Goal: Task Accomplishment & Management: Use online tool/utility

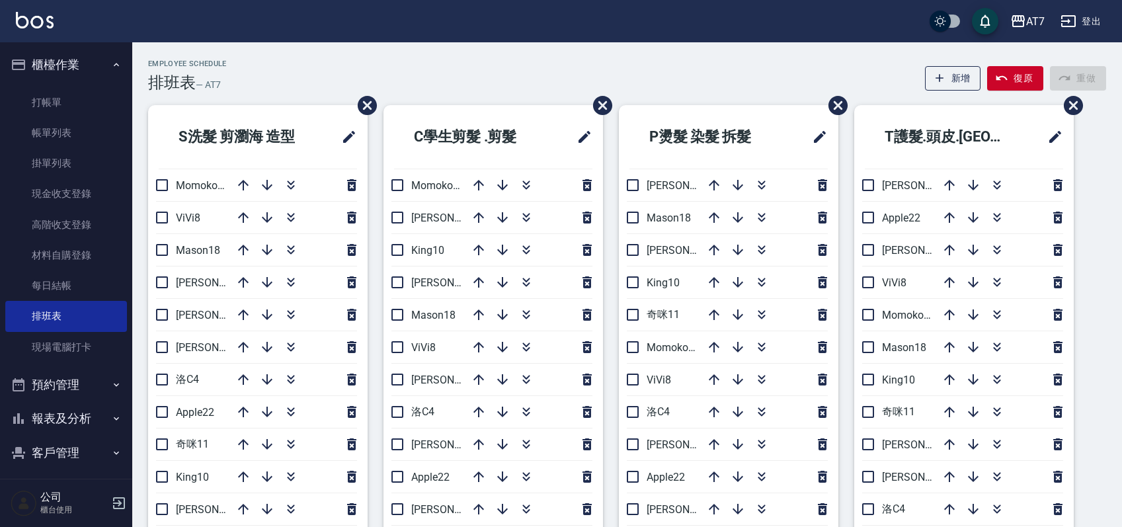
scroll to position [88, 0]
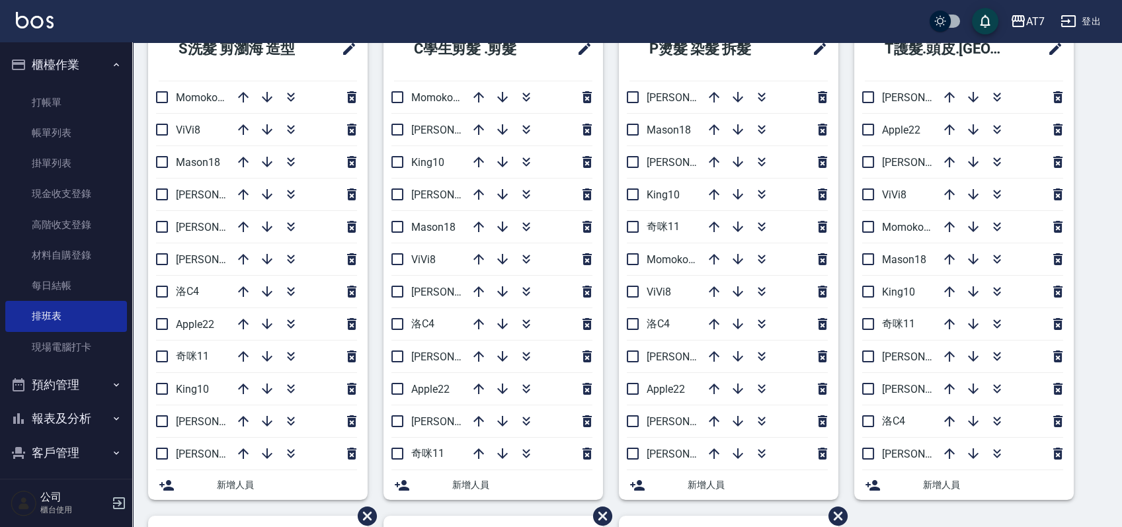
click at [1103, 132] on div "S洗髮 剪瀏海 造型 Momoko12 ViVi8 Mason18 [PERSON_NAME]2 [PERSON_NAME] 5 [PERSON_NAME]6…" at bounding box center [618, 515] width 973 height 997
click at [1090, 371] on div "S洗髮 剪瀏海 造型 Momoko12 ViVi8 Mason18 [PERSON_NAME]2 [PERSON_NAME] 5 [PERSON_NAME]6…" at bounding box center [618, 515] width 973 height 997
click at [1102, 361] on div "S洗髮 剪瀏海 造型 Momoko12 ViVi8 Mason18 [PERSON_NAME]2 [PERSON_NAME] 5 [PERSON_NAME]6…" at bounding box center [618, 515] width 973 height 997
click at [764, 96] on icon "button" at bounding box center [761, 97] width 16 height 16
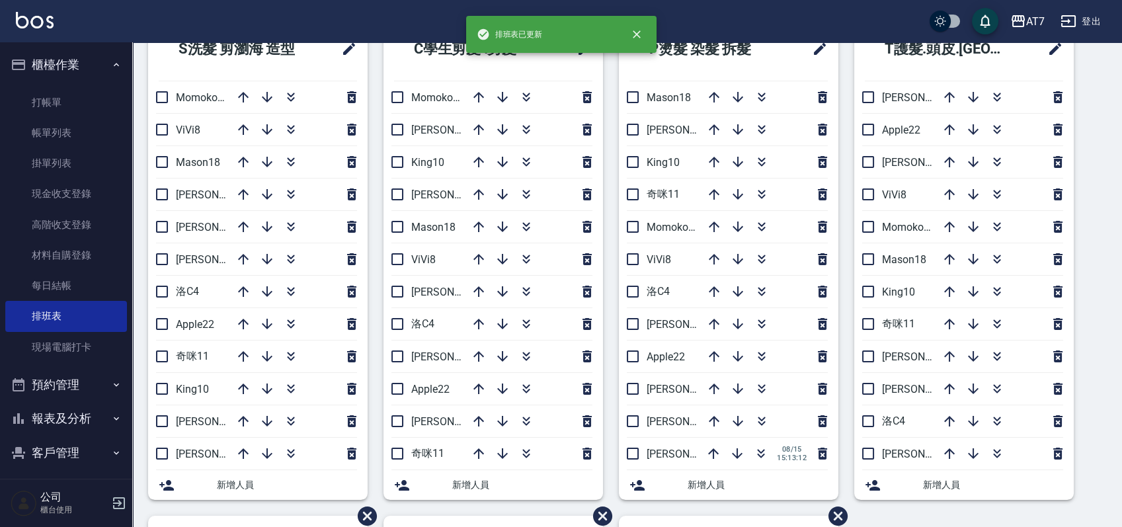
click at [1098, 332] on div "S洗髮 剪瀏海 造型 Momoko12 ViVi8 Mason18 [PERSON_NAME]2 [PERSON_NAME] 5 [PERSON_NAME]6…" at bounding box center [618, 515] width 973 height 997
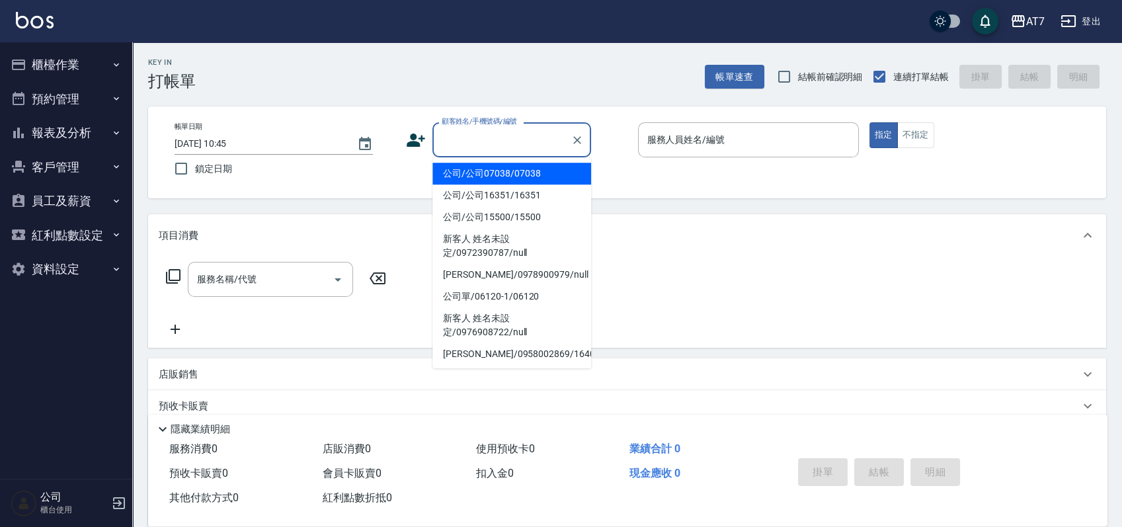
click at [499, 144] on input "顧客姓名/手機號碼/編號" at bounding box center [501, 139] width 127 height 23
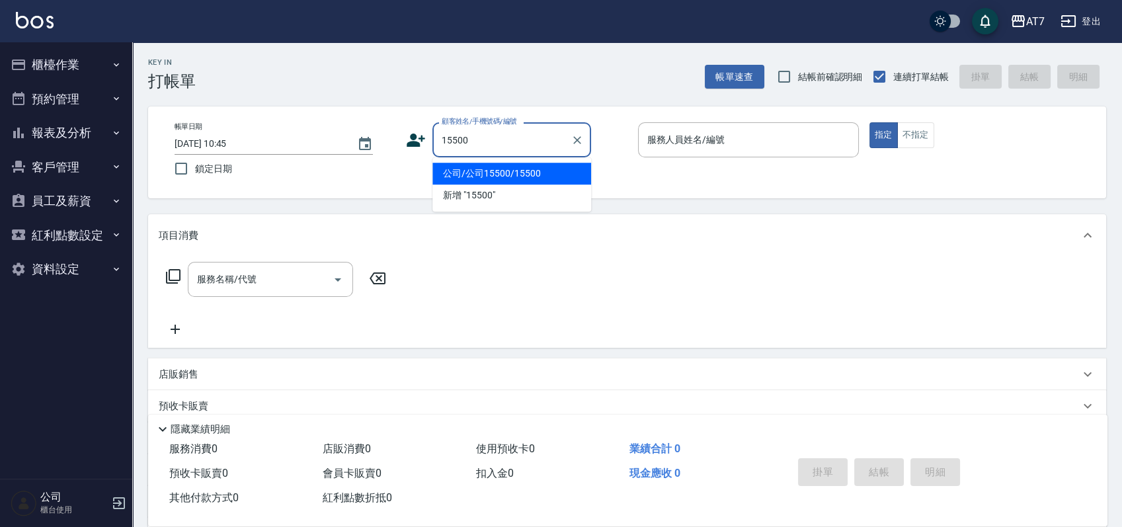
type input "15500"
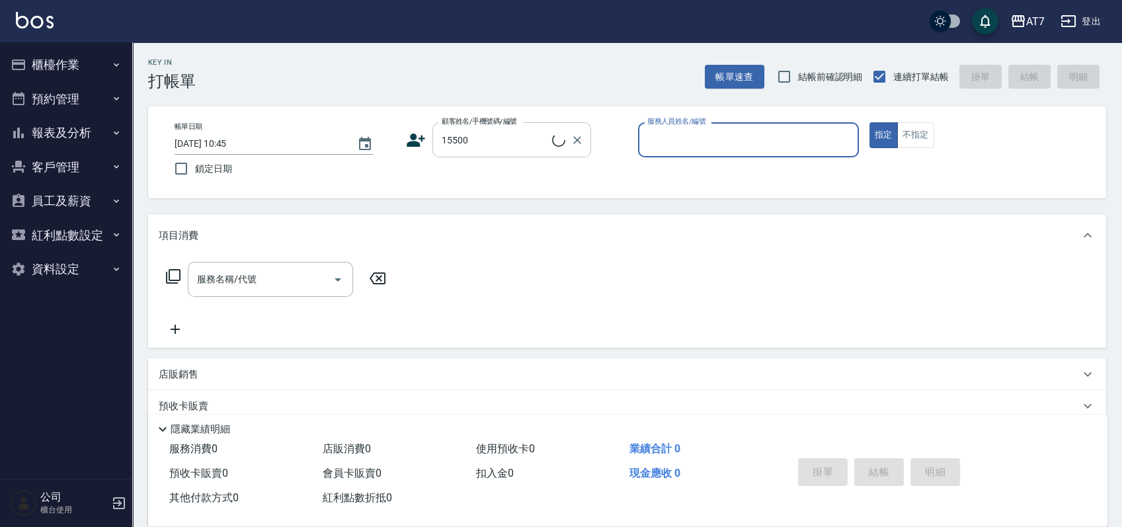
type input "2"
type input "公司/公司15500/15500"
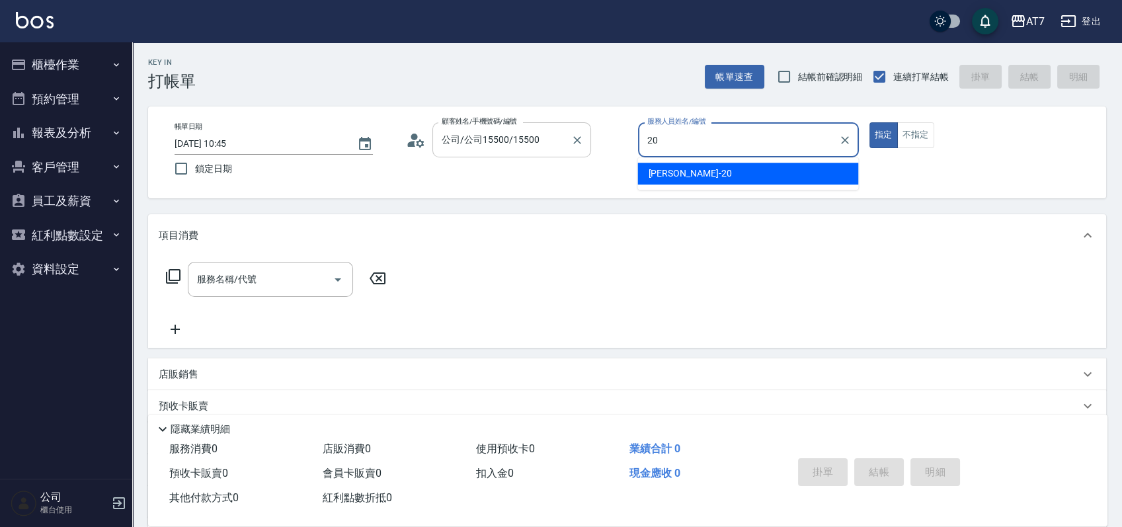
type input "妮可-20"
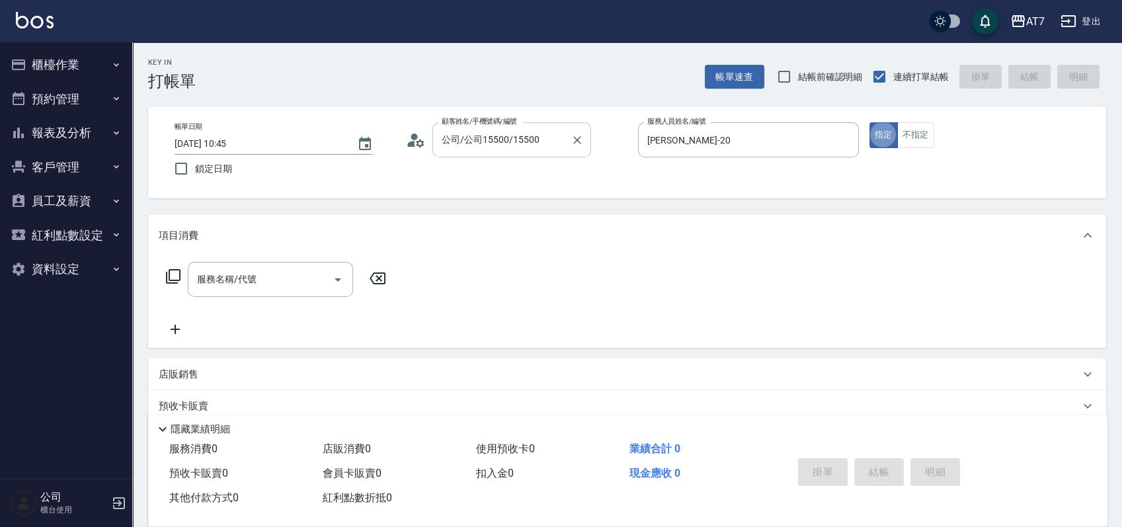
type button "true"
type input "500"
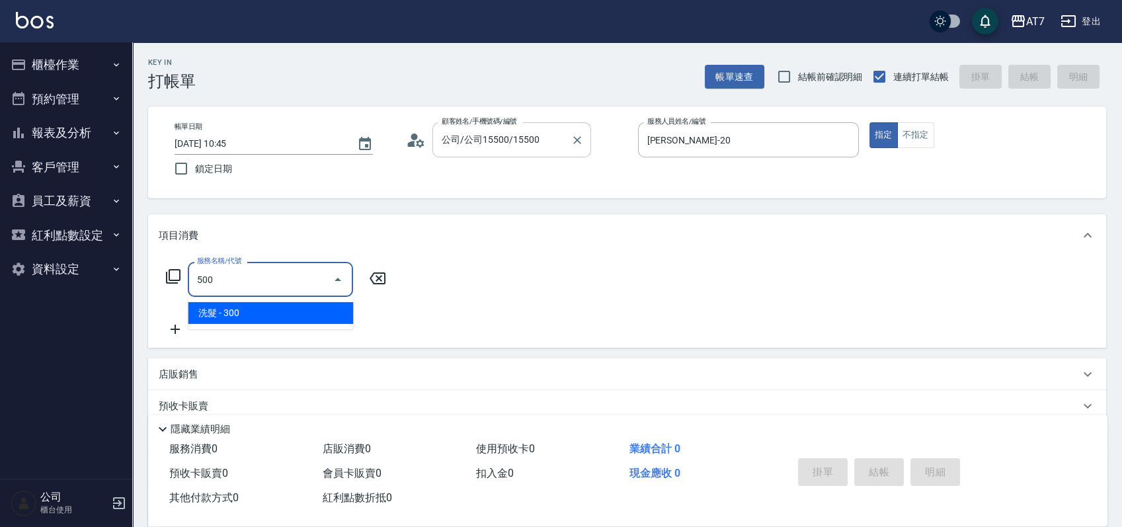
type input "30"
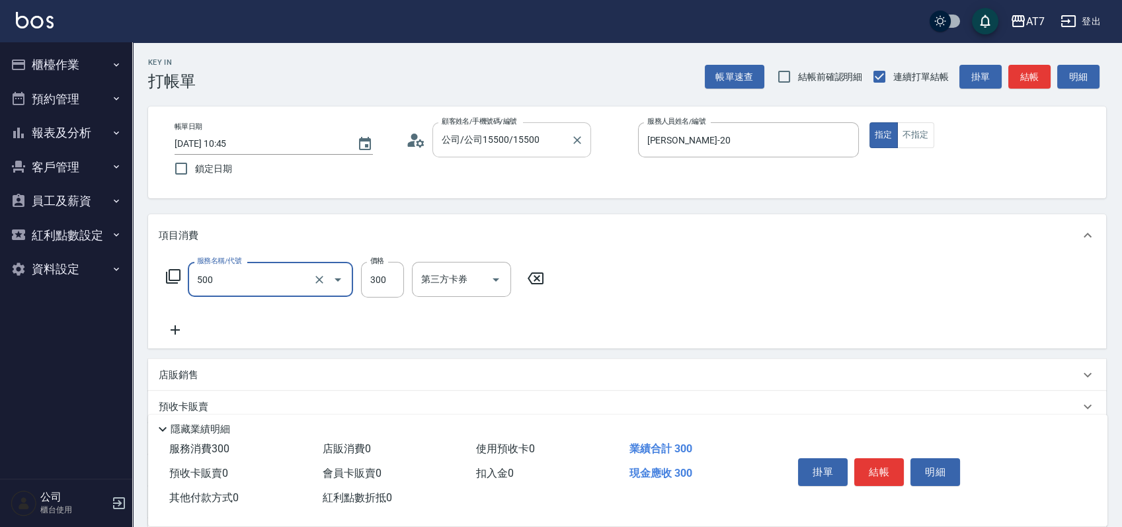
type input "洗髮(500)"
type input "2"
type input "0"
type input "250"
type input "20"
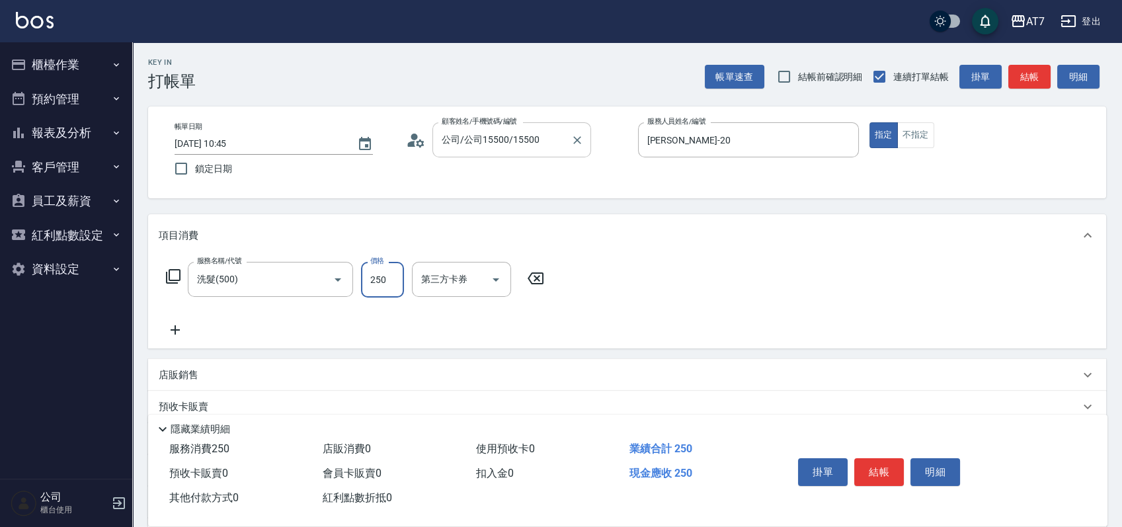
type input "250"
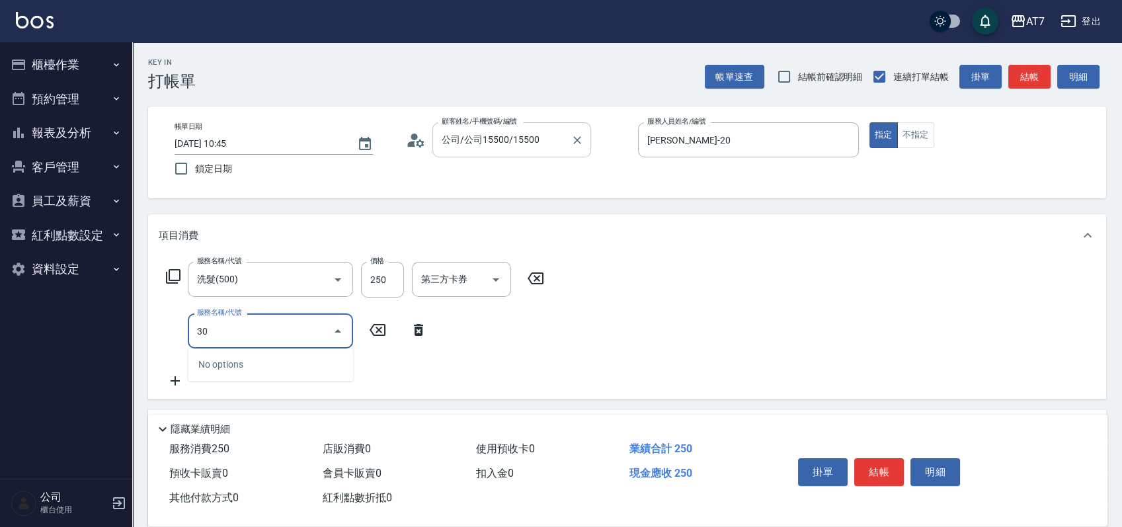
type input "302"
type input "60"
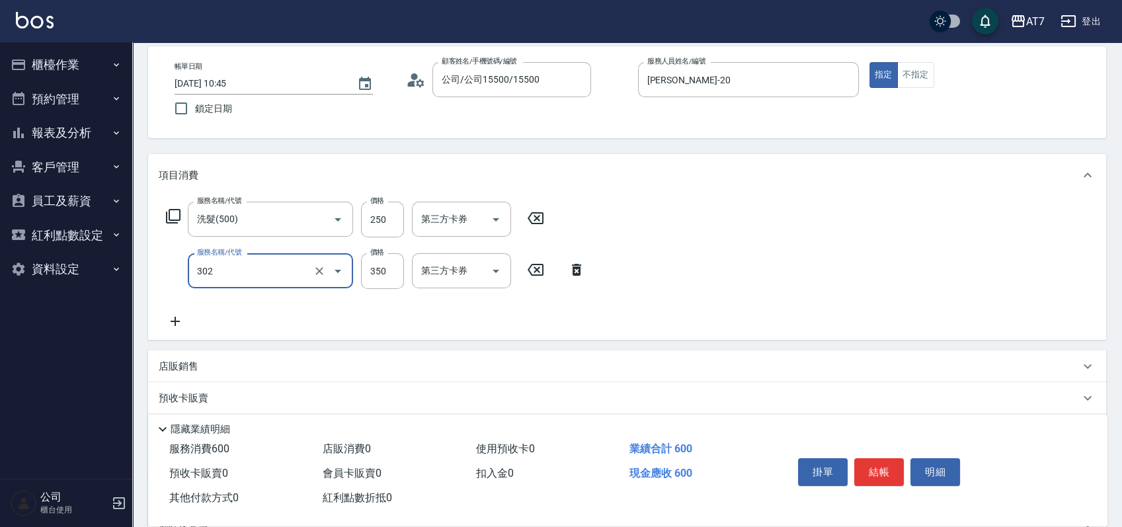
scroll to position [88, 0]
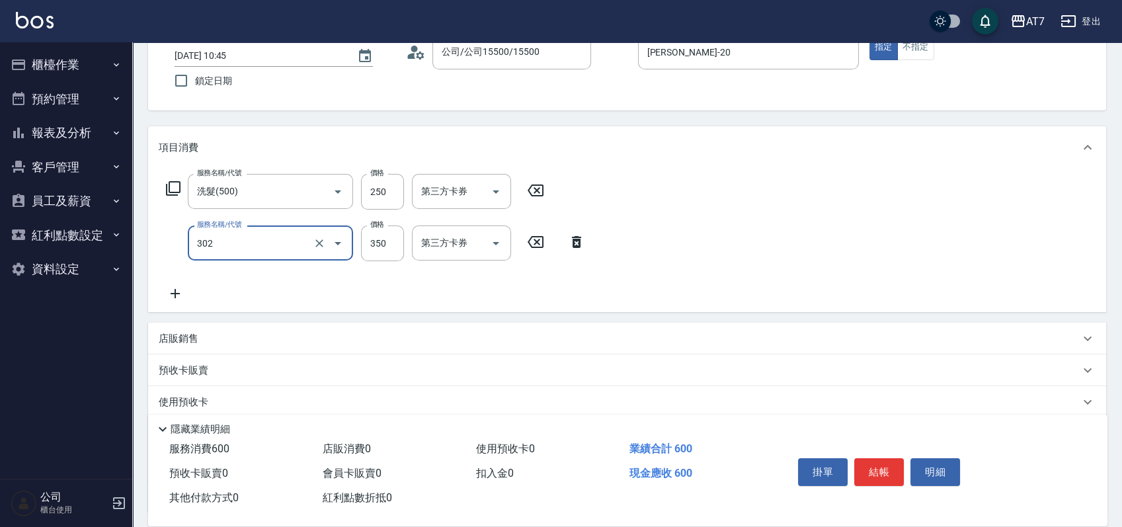
type input "剪髮(302)"
click at [765, 330] on div "店販銷售" at bounding box center [627, 339] width 958 height 32
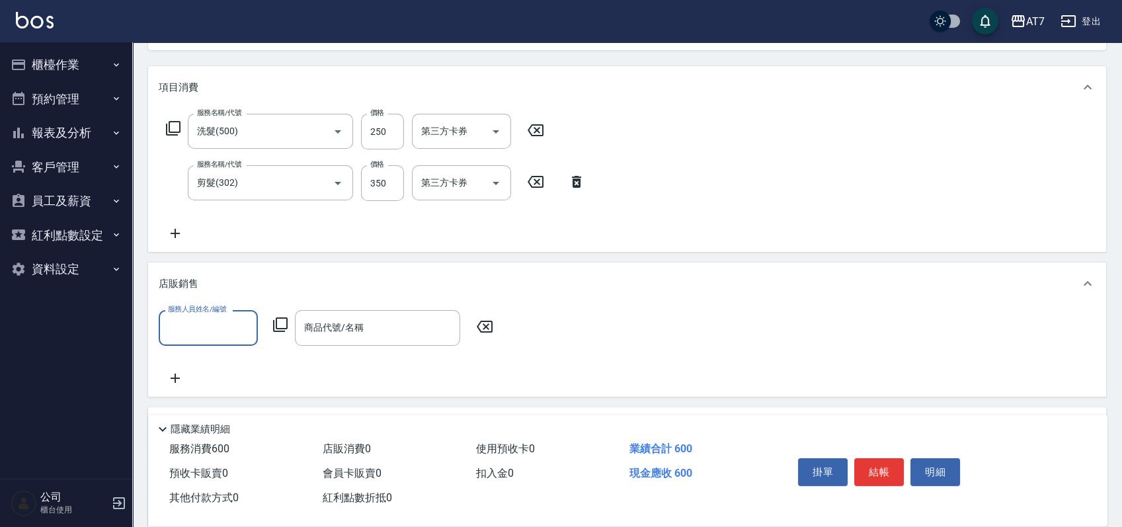
scroll to position [176, 0]
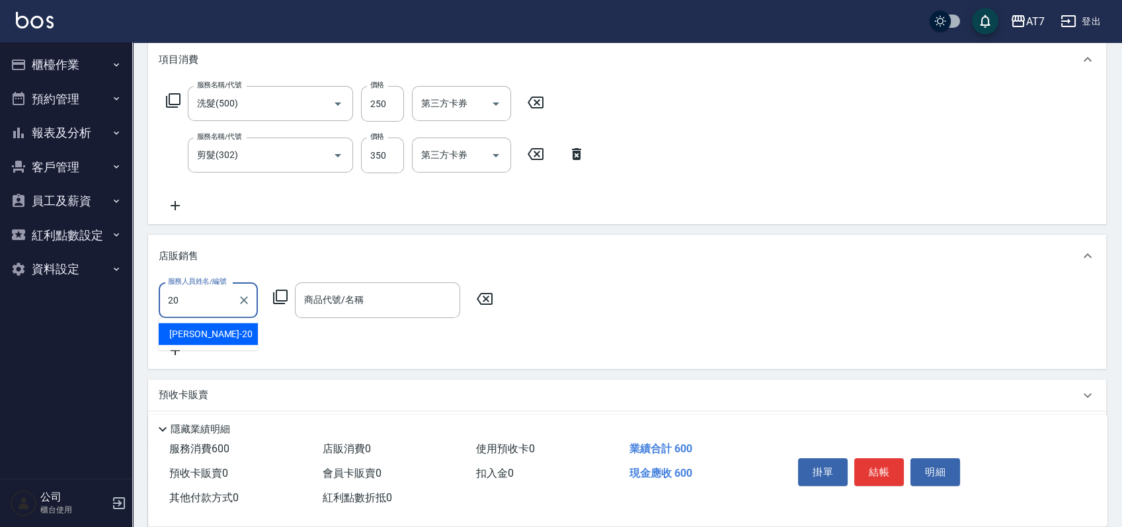
type input "妮可-20"
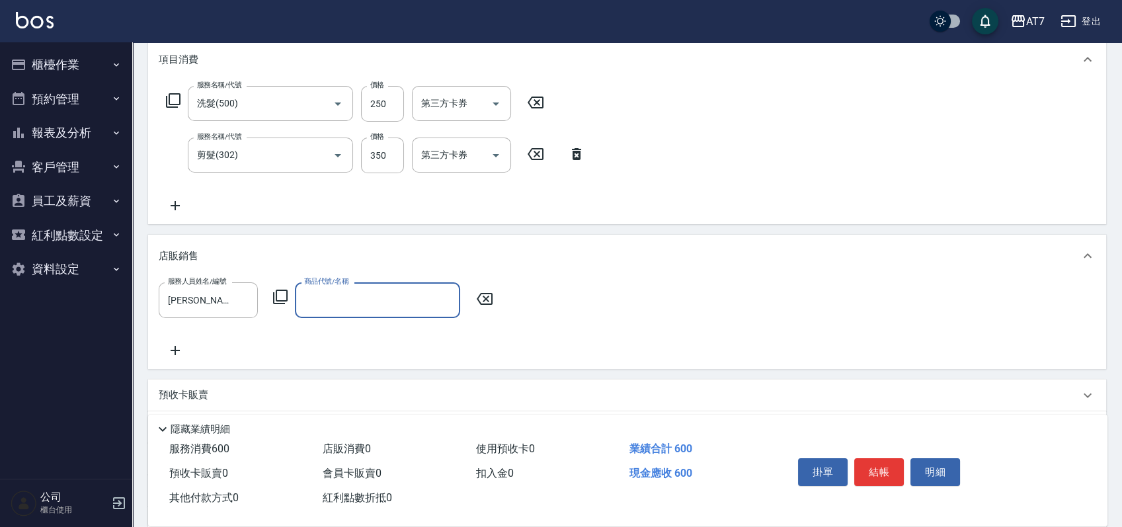
type input "w"
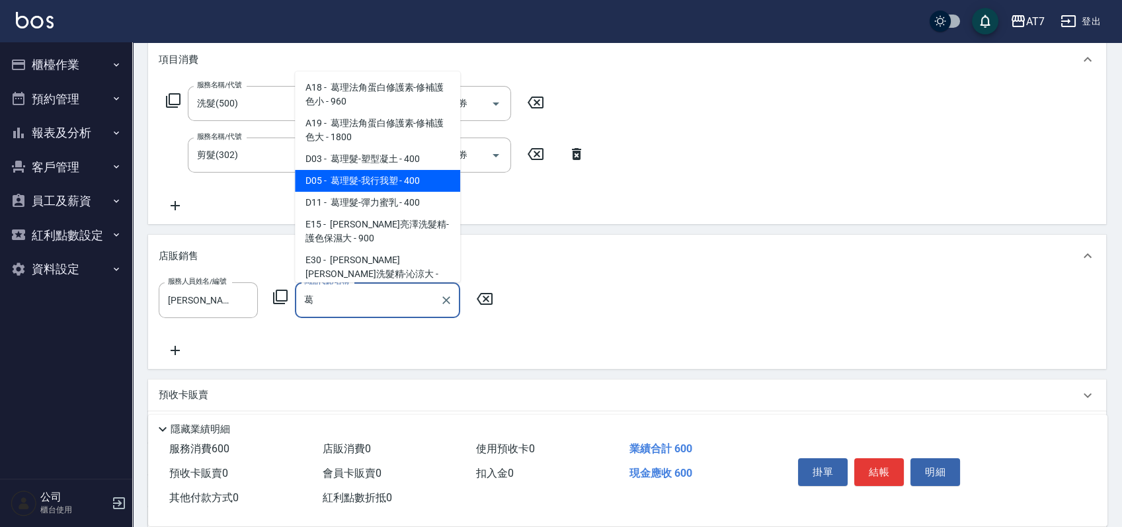
type input "葛理髮-我行我塑"
type input "100"
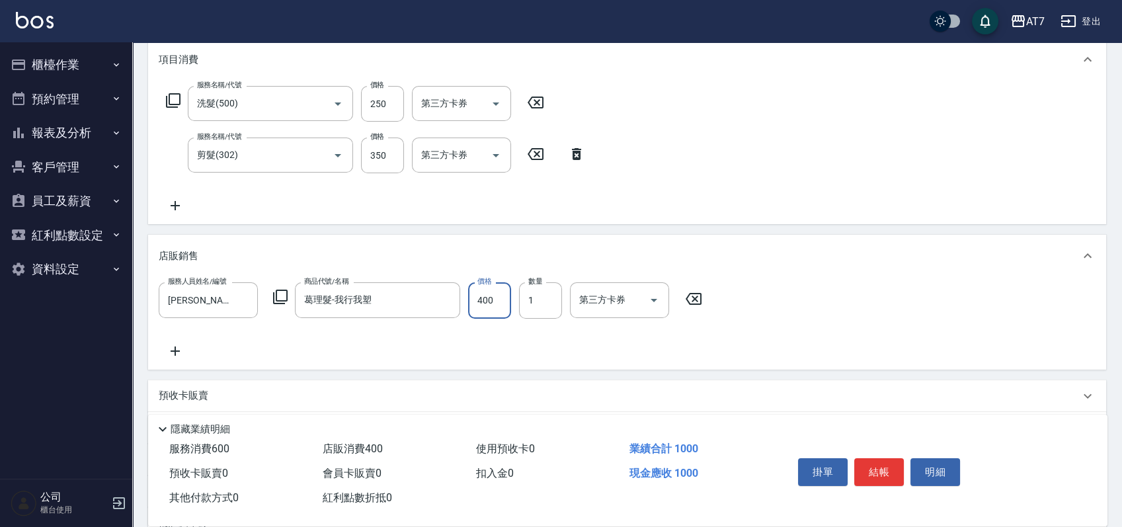
scroll to position [0, 0]
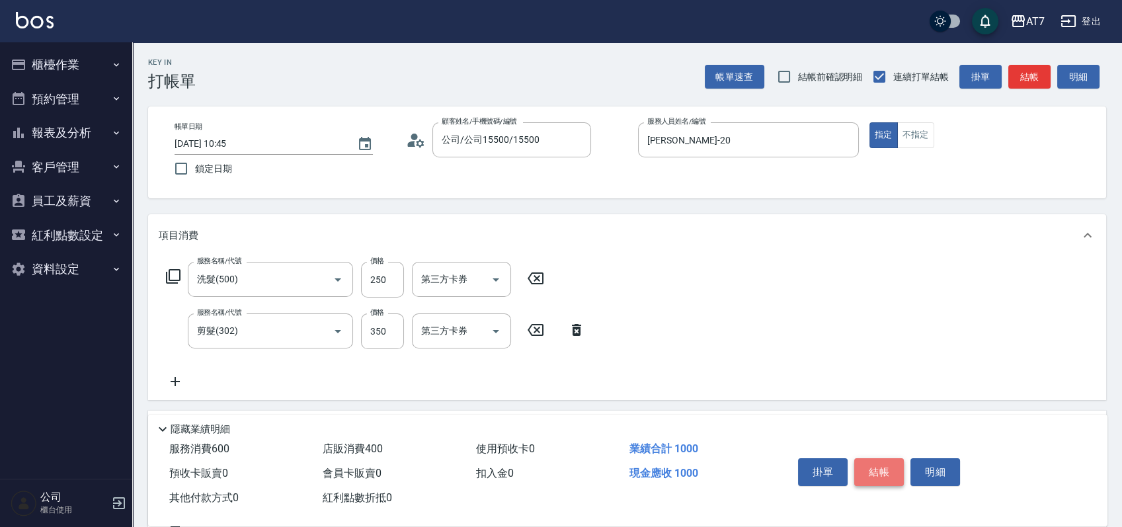
click at [872, 465] on button "結帳" at bounding box center [879, 472] width 50 height 28
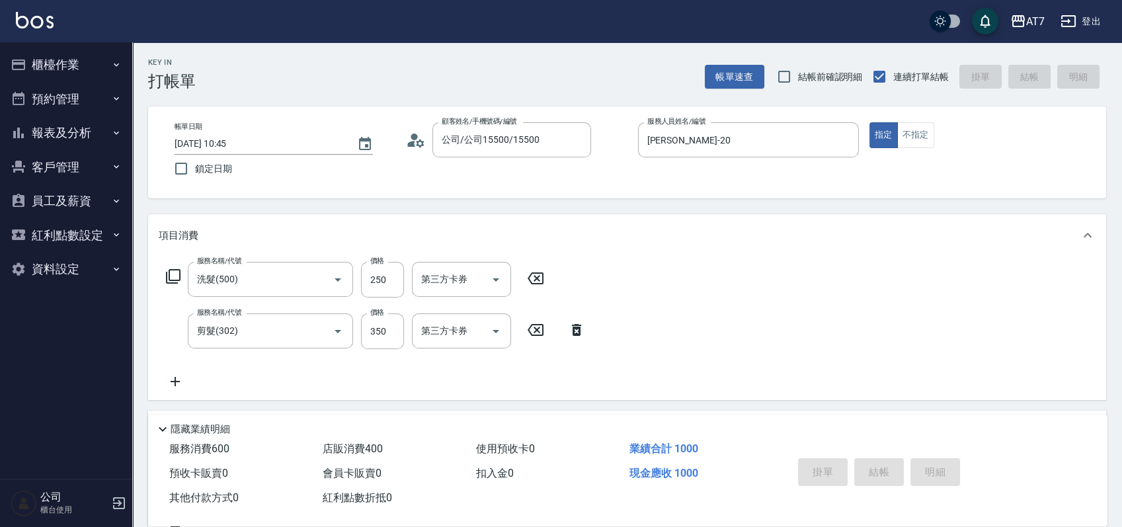
type input "2025/08/15 13:43"
type input "0"
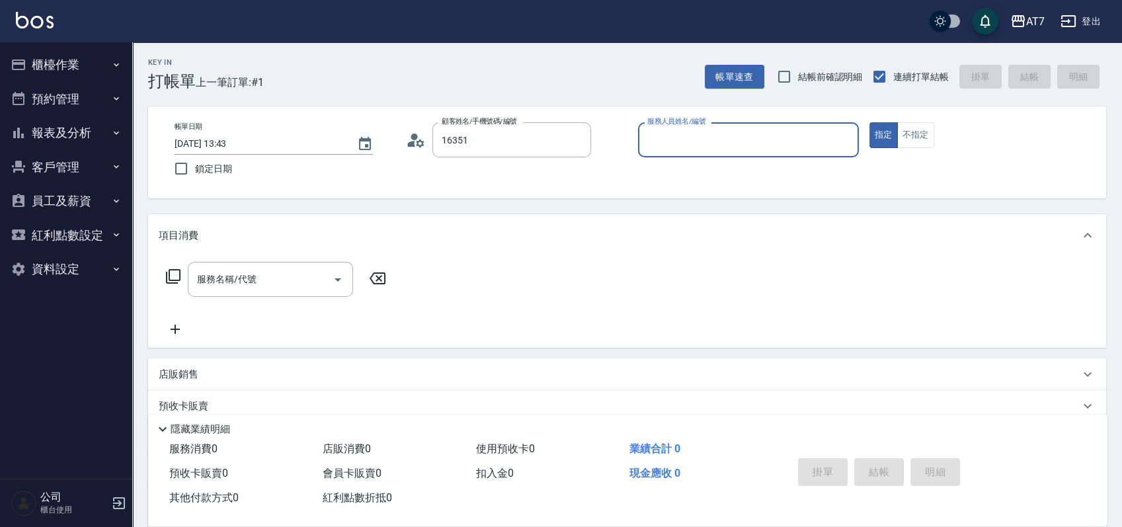
type input "公司/公司16351/16351"
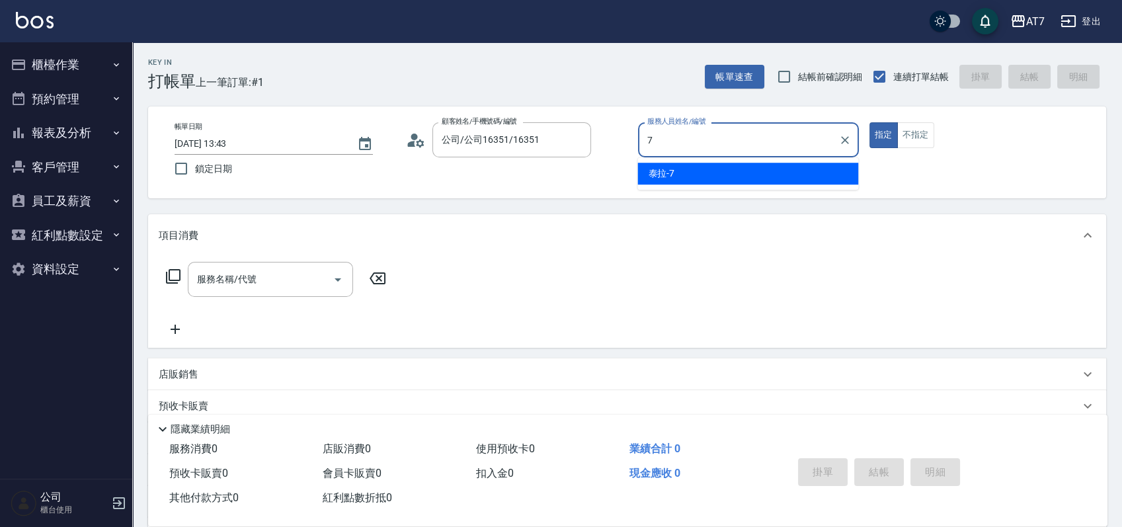
type input "泰拉-7"
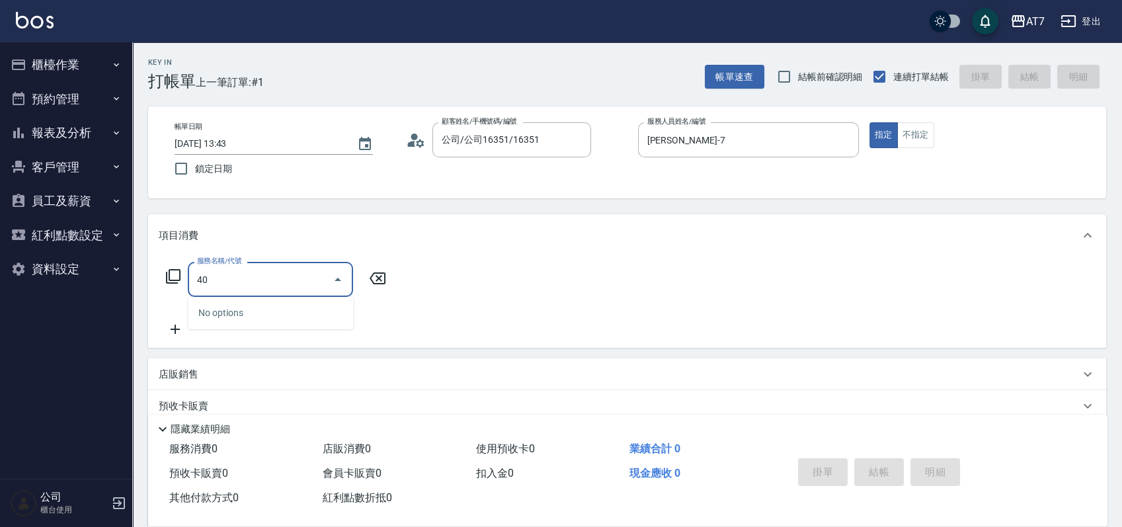
type input "401"
type input "150"
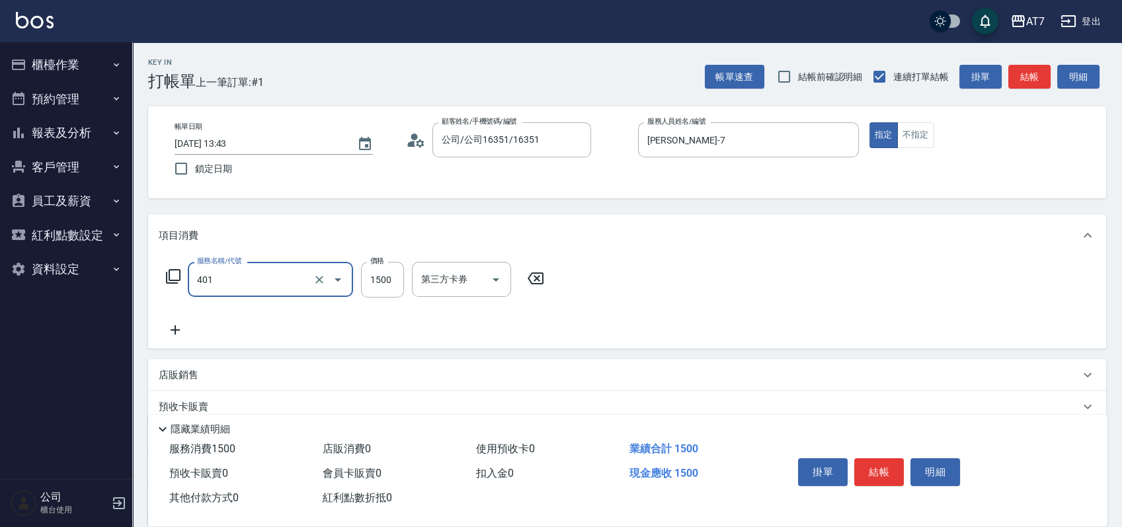
type input "染髮(互助)(401)"
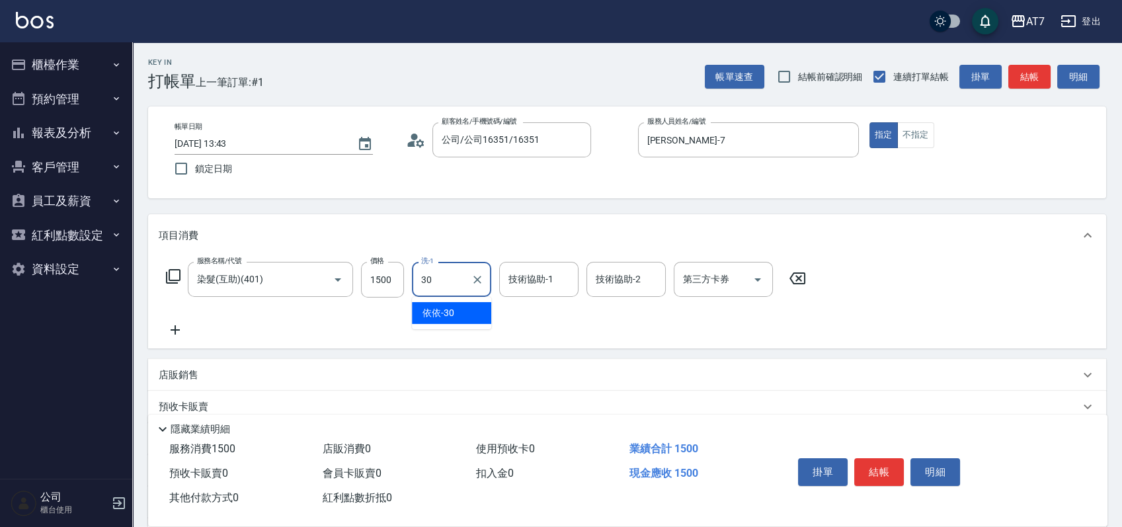
type input "依依-30"
click at [886, 475] on button "結帳" at bounding box center [879, 472] width 50 height 28
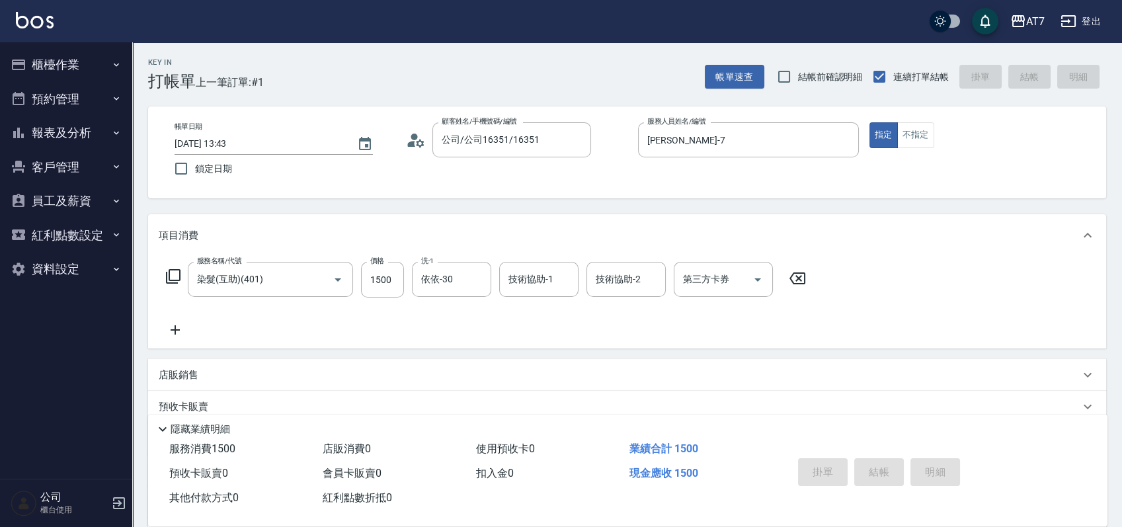
type input "2025/08/15 13:45"
type input "0"
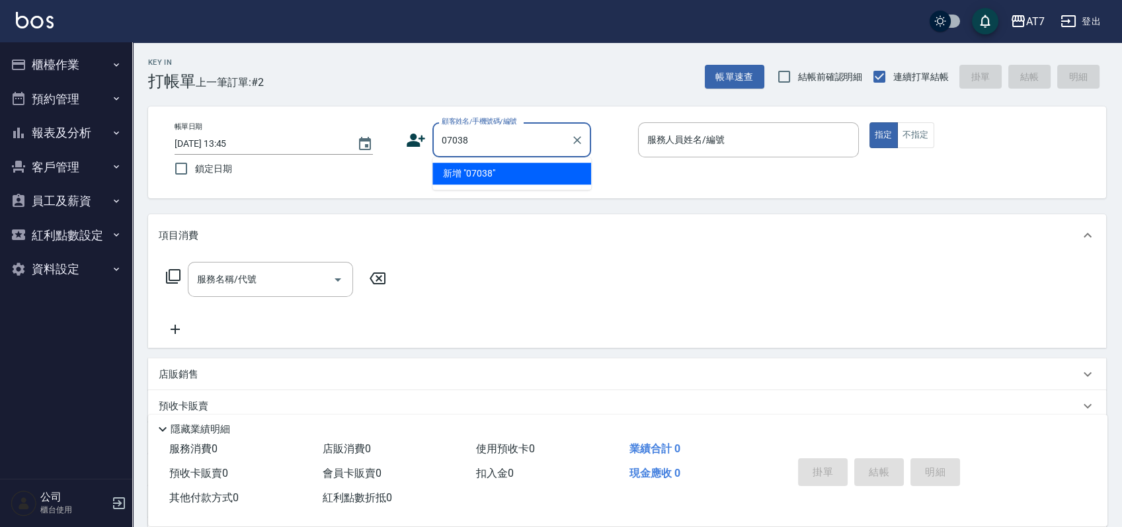
type input "07038"
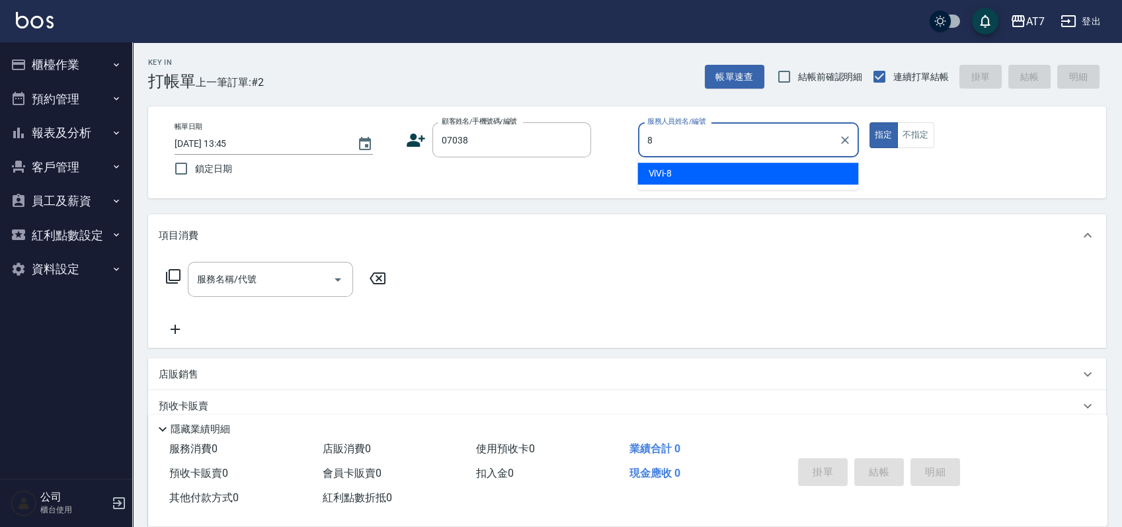
type input "ViVi-8"
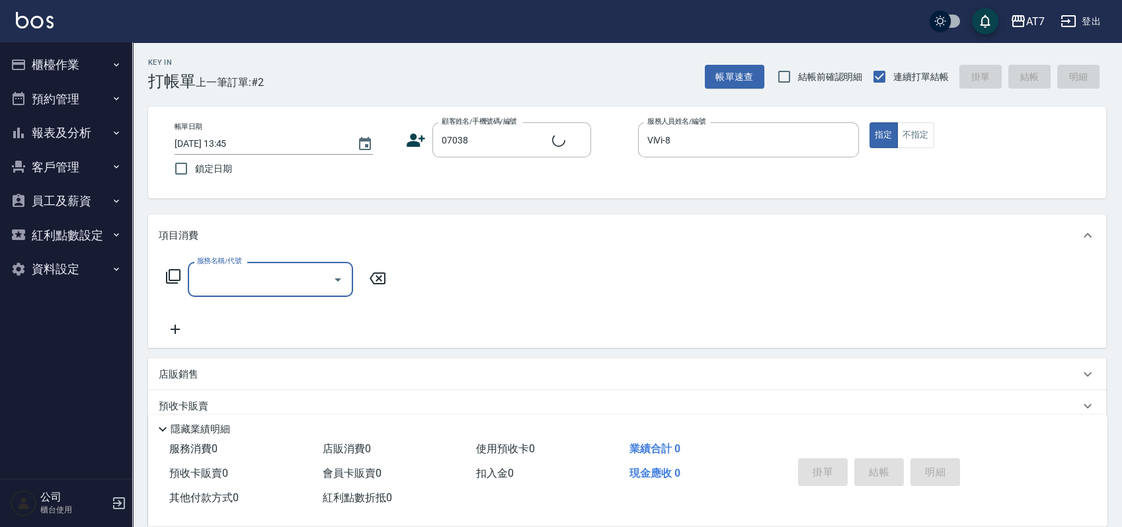
type input "公司/公司07038/07038"
type input "401"
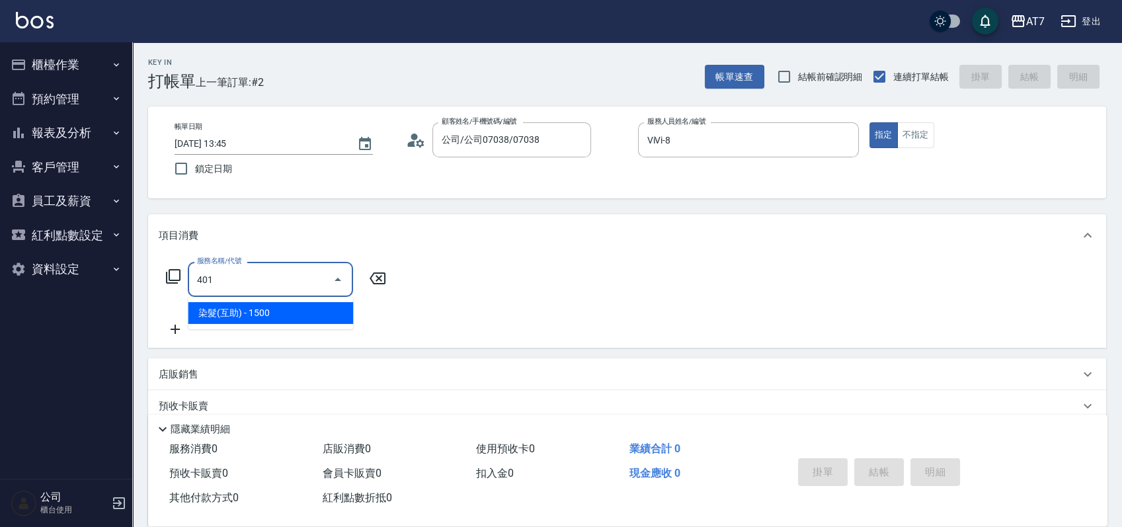
type input "150"
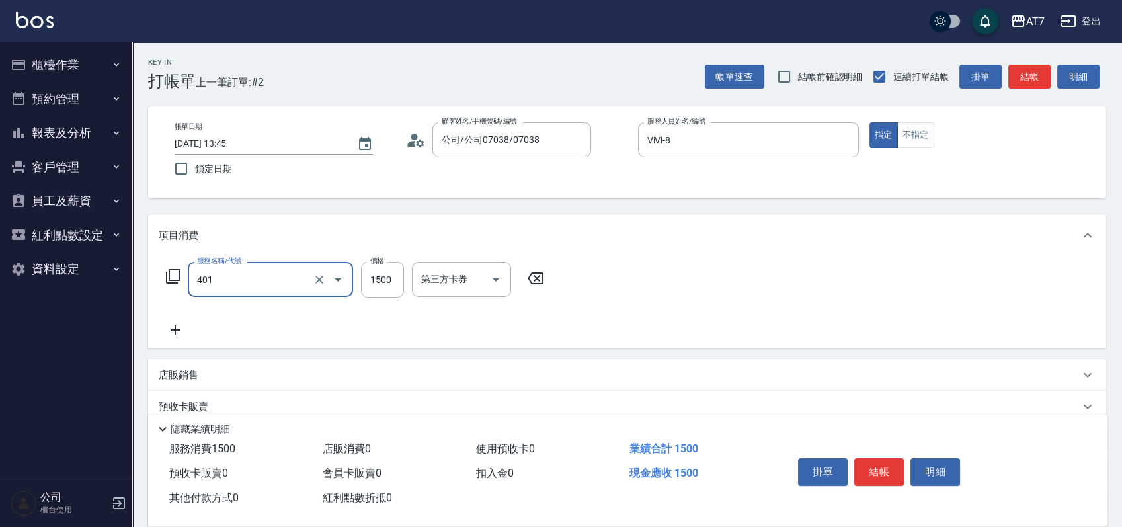
type input "染髮(互助)(401)"
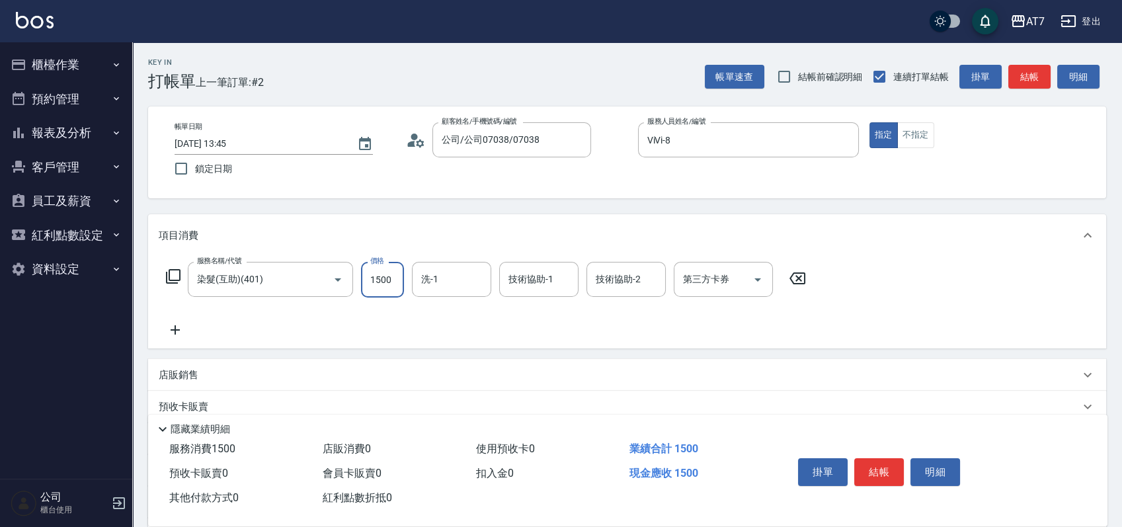
type input "1"
type input "0"
type input "100"
type input "10"
type input "1000"
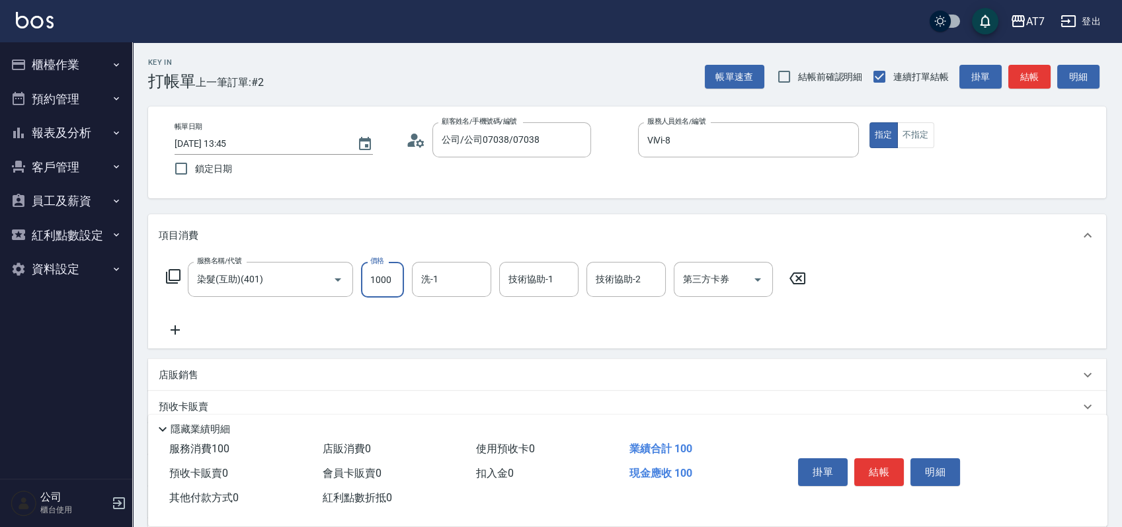
type input "100"
type input "1000"
type input "Josh-38"
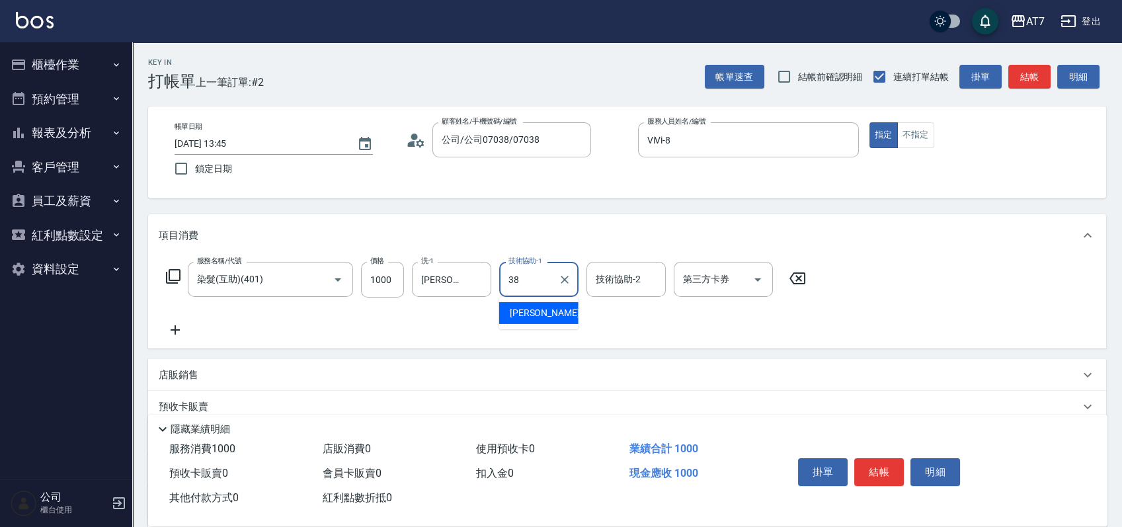
type input "Josh-38"
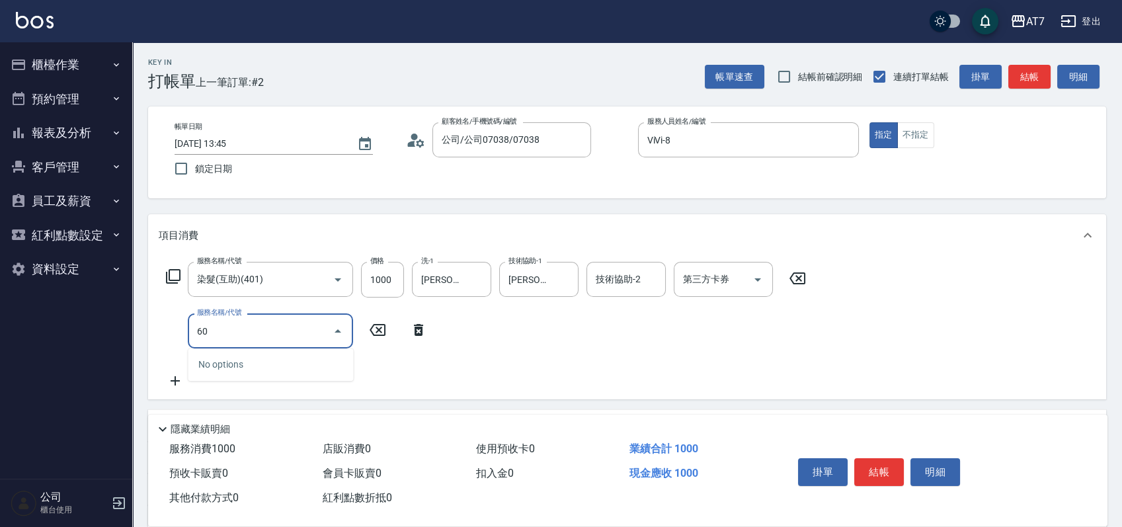
type input "605"
type input "200"
type input "順子護髮(助(605)"
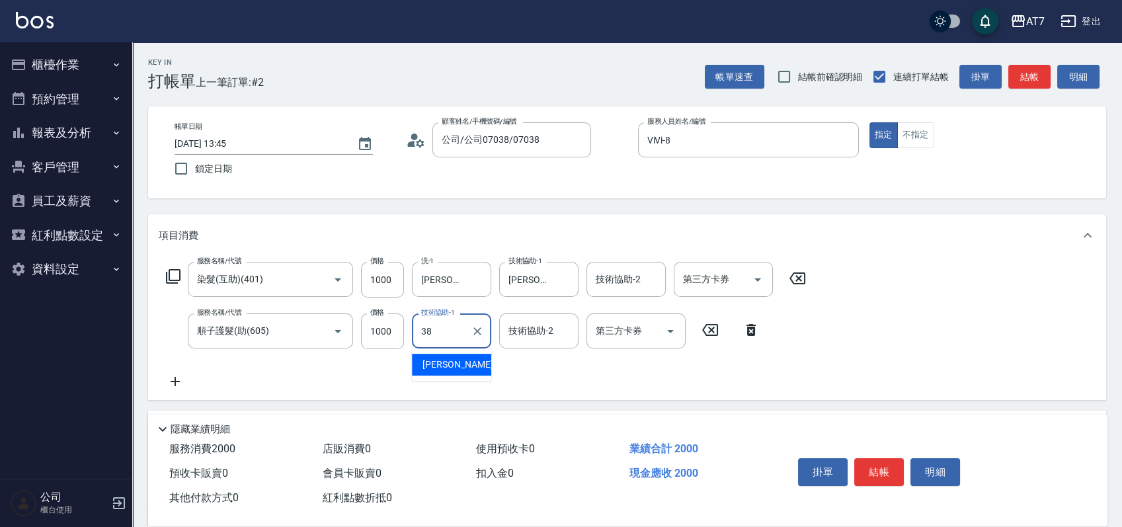
type input "Josh-38"
click at [878, 468] on button "結帳" at bounding box center [879, 472] width 50 height 28
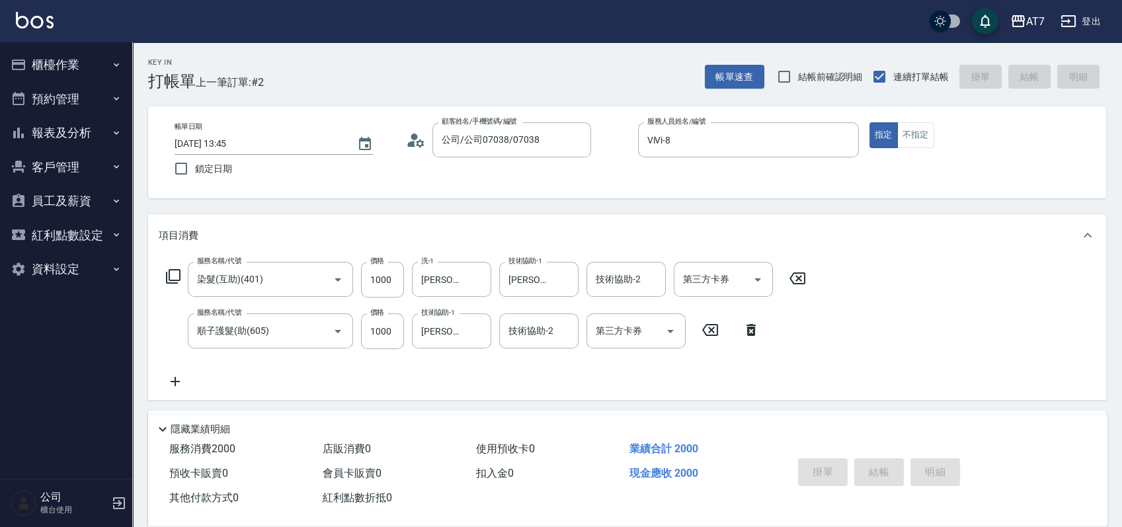
type input "2025/08/15 13:54"
type input "0"
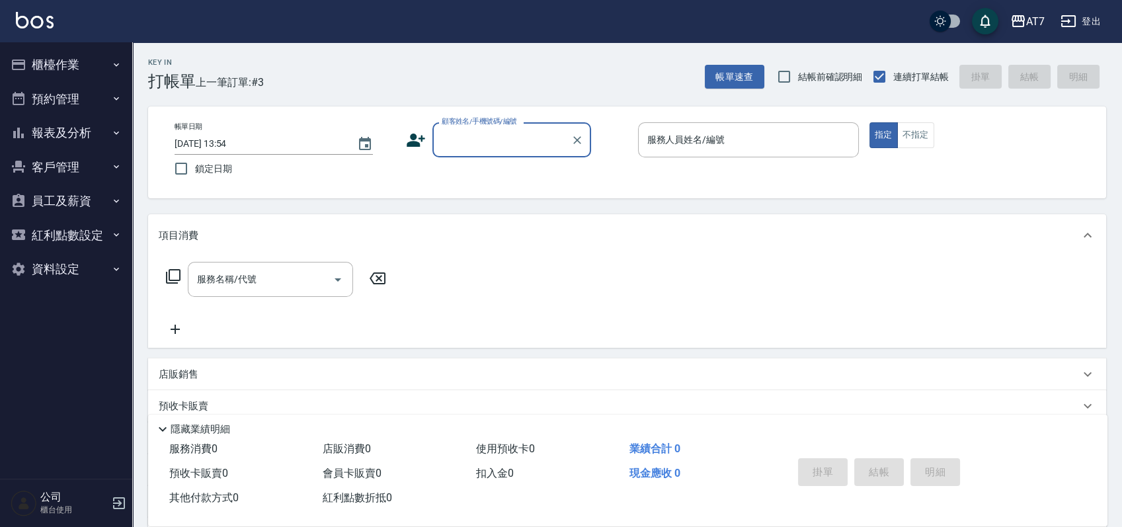
click at [66, 63] on button "櫃檯作業" at bounding box center [66, 65] width 122 height 34
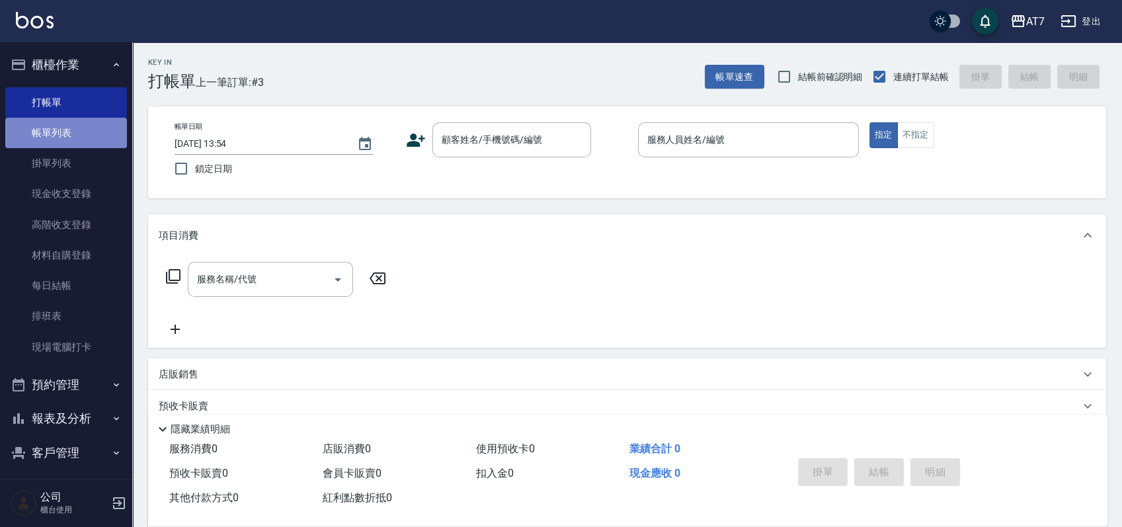
click at [71, 133] on link "帳單列表" at bounding box center [66, 133] width 122 height 30
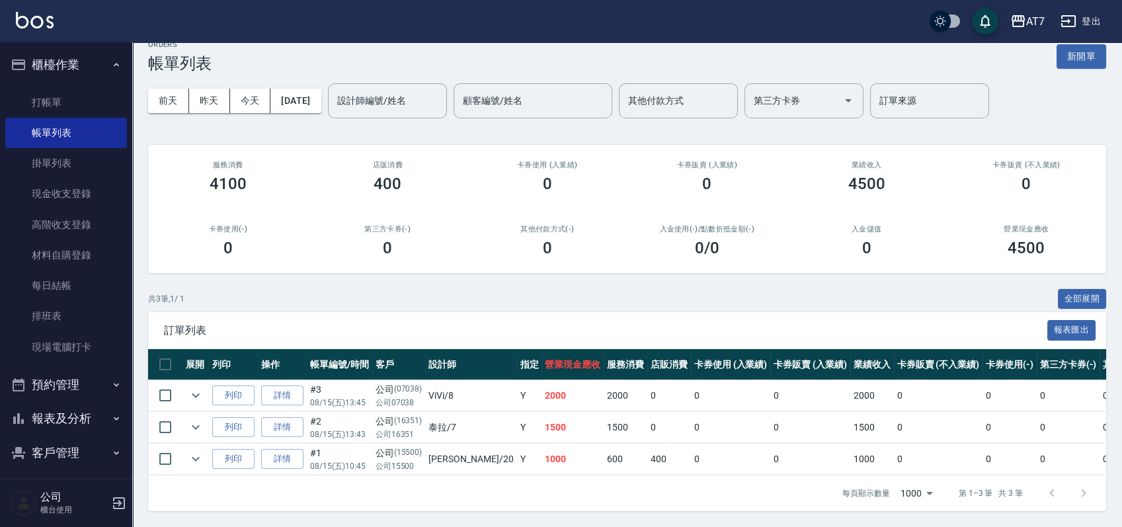
scroll to position [30, 0]
click at [196, 419] on icon "expand row" at bounding box center [196, 427] width 16 height 16
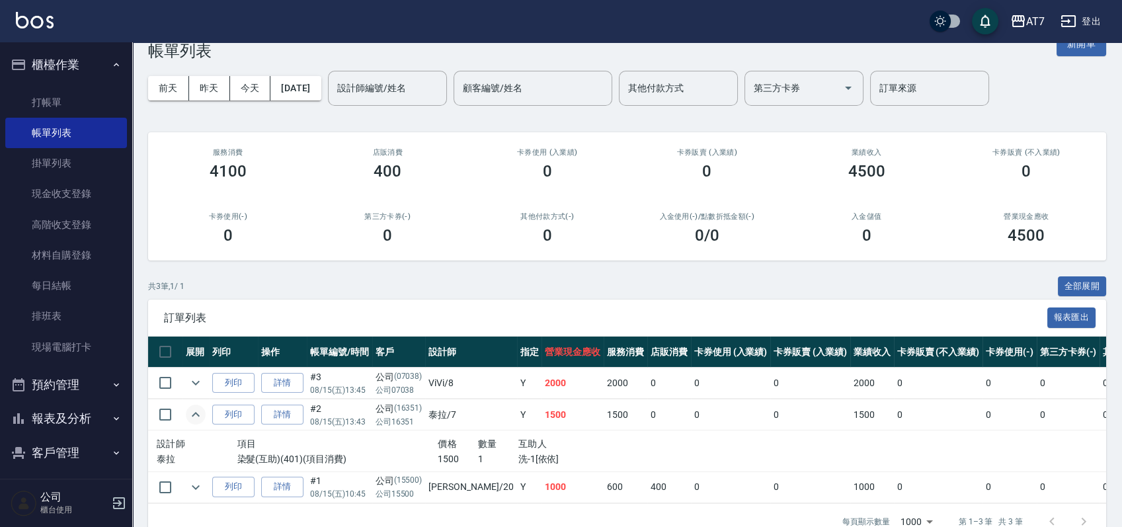
click at [196, 412] on icon "expand row" at bounding box center [196, 414] width 8 height 5
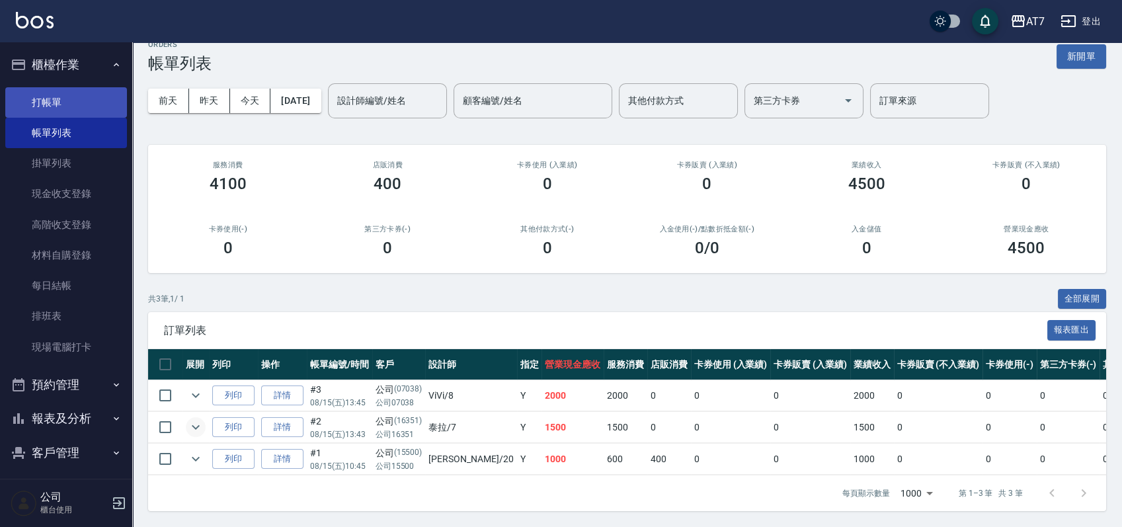
click at [82, 93] on link "打帳單" at bounding box center [66, 102] width 122 height 30
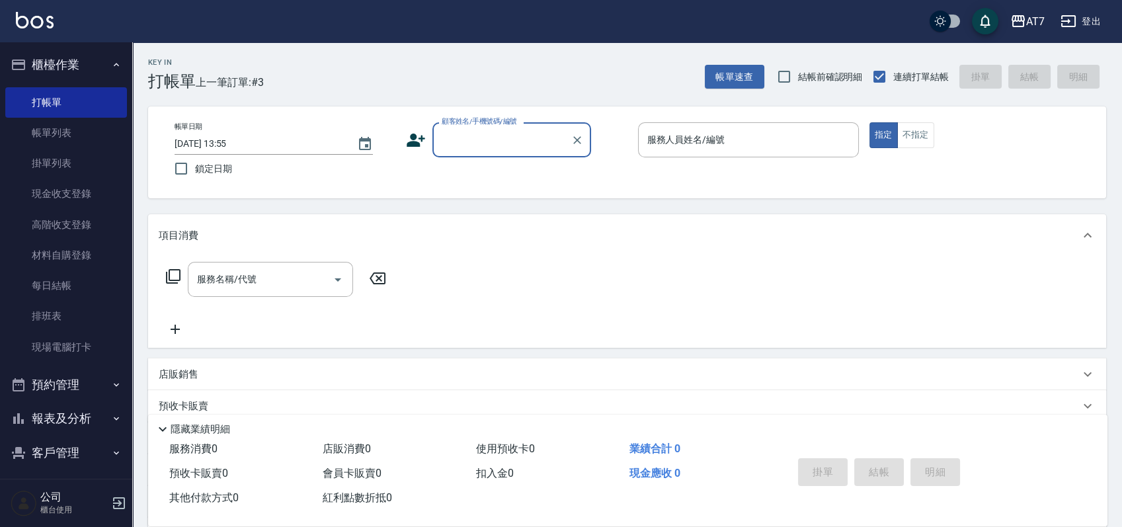
click at [616, 206] on div "Key In 打帳單 上一筆訂單:#3 帳單速查 結帳前確認明細 連續打單結帳 掛單 結帳 明細 帳單日期 2025/08/15 13:55 鎖定日期 顧客姓…" at bounding box center [626, 357] width 989 height 631
click at [488, 147] on input "顧客姓名/手機號碼/編號" at bounding box center [501, 139] width 127 height 23
type input "公司/公司15500/15500"
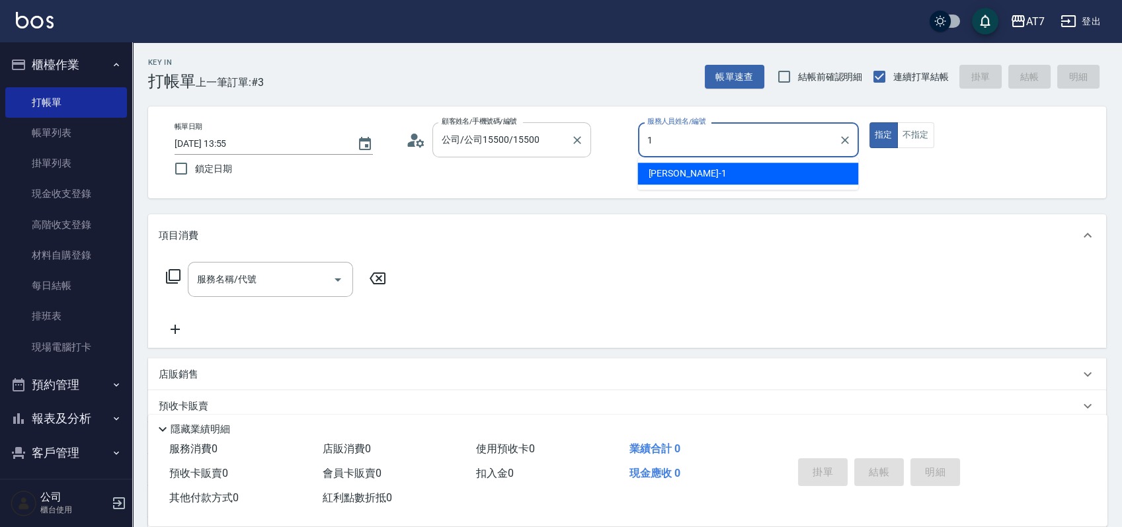
type input "米雪兒-1"
type button "true"
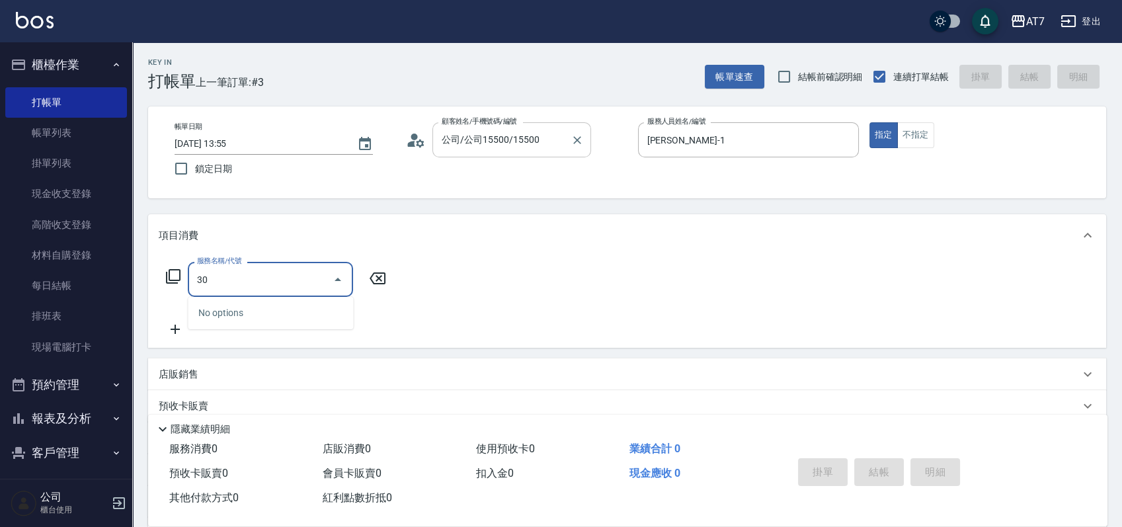
type input "302"
type input "30"
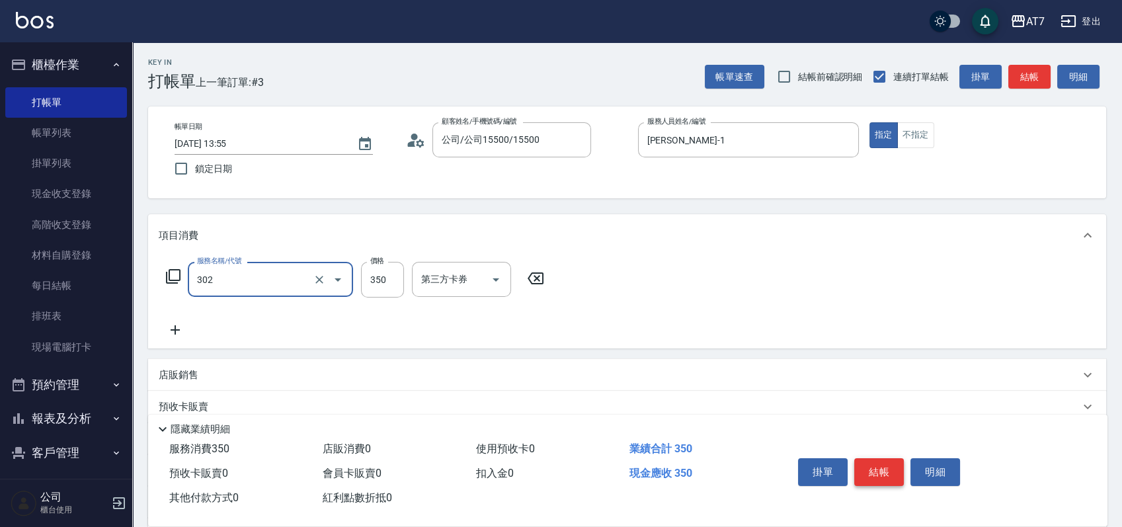
type input "剪髮(302)"
click at [870, 460] on button "結帳" at bounding box center [879, 472] width 50 height 28
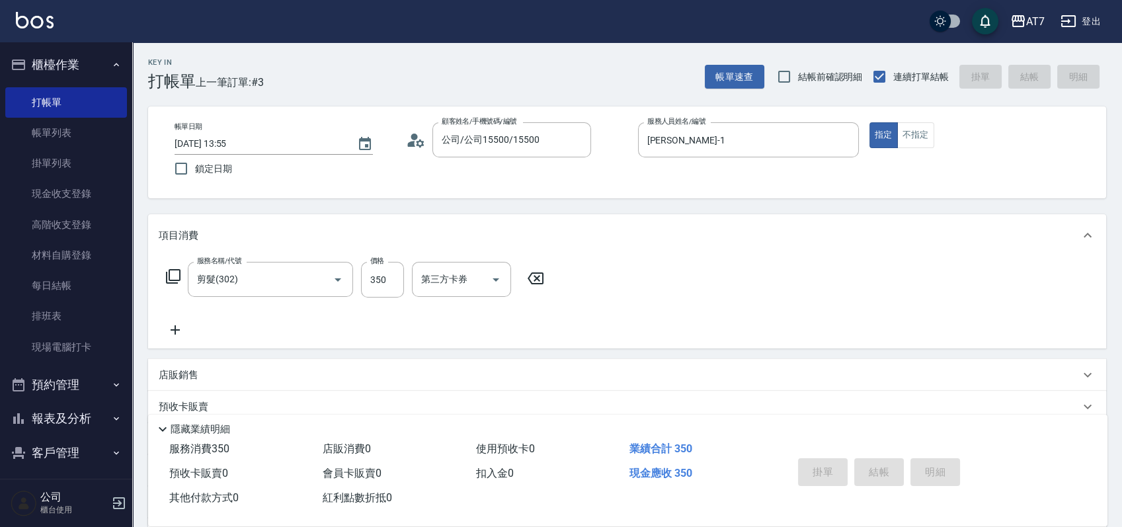
type input "2025/08/15 14:50"
type input "0"
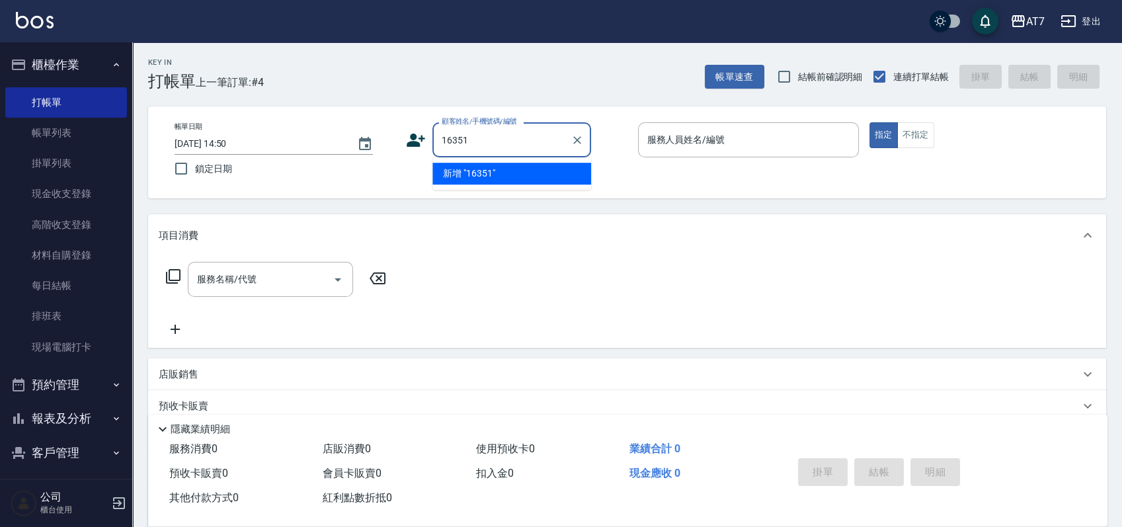
type input "16351"
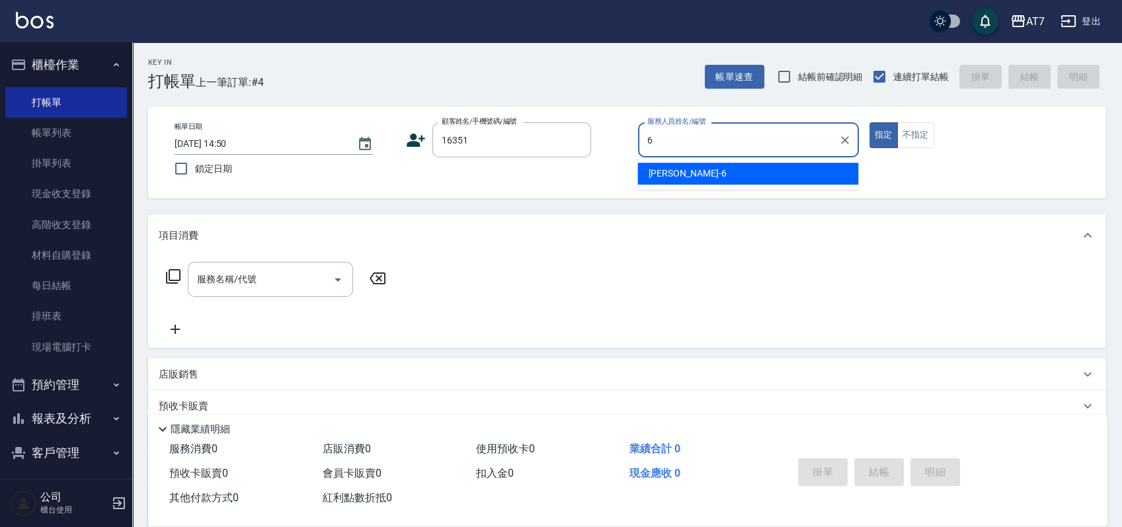
type input "杜莎莎-6"
type input "公司/公司16351/16351"
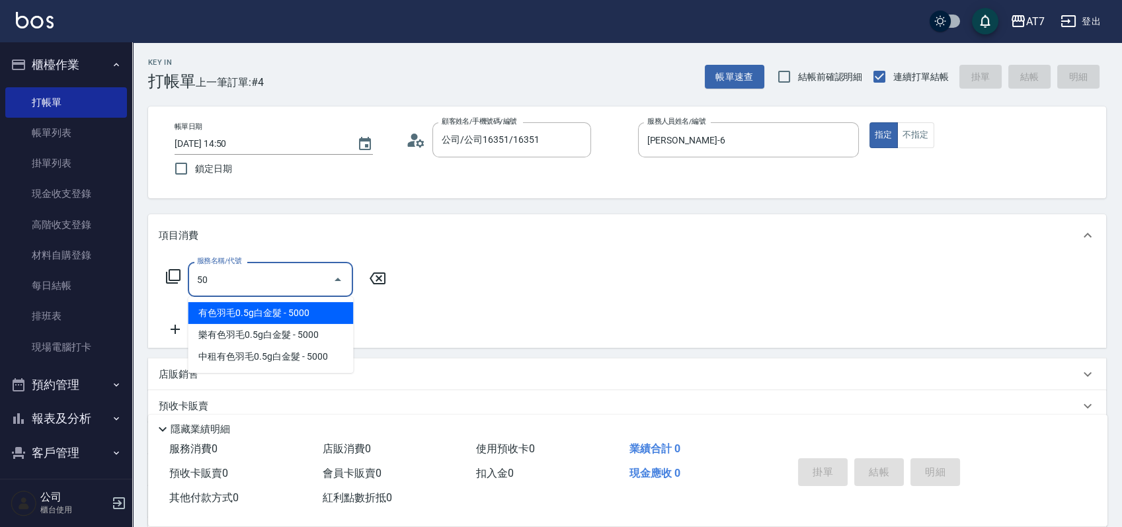
type input "501"
type input "30"
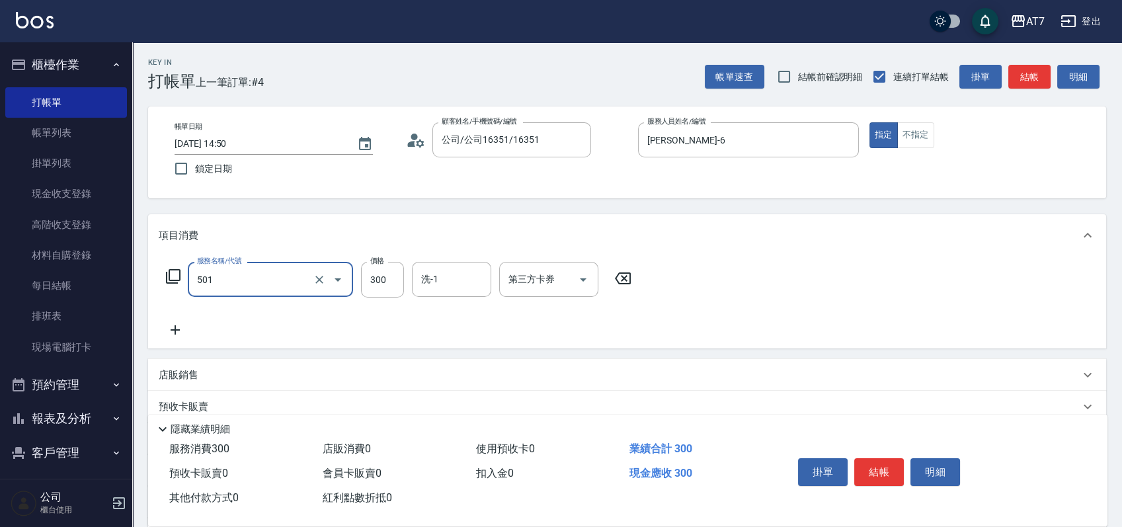
type input "洗髮(互助)(501)"
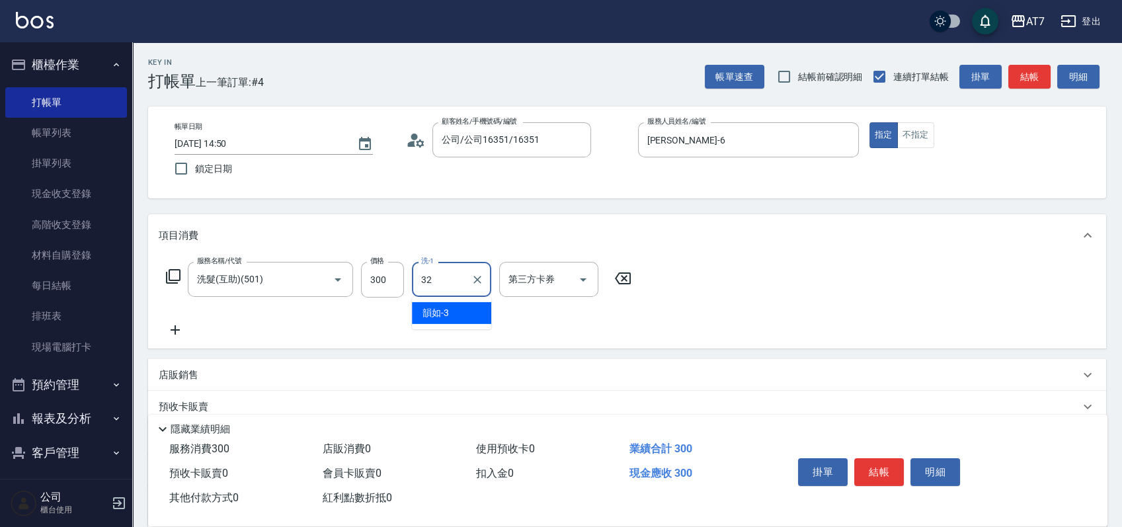
type input "小慈-32"
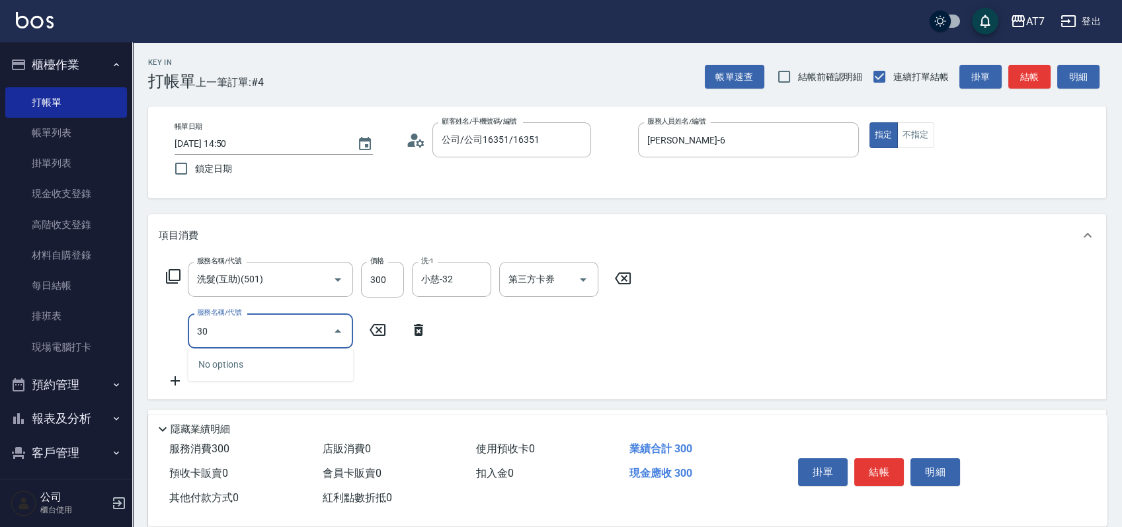
type input "303"
type input "70"
type input "A級剪髮(303)"
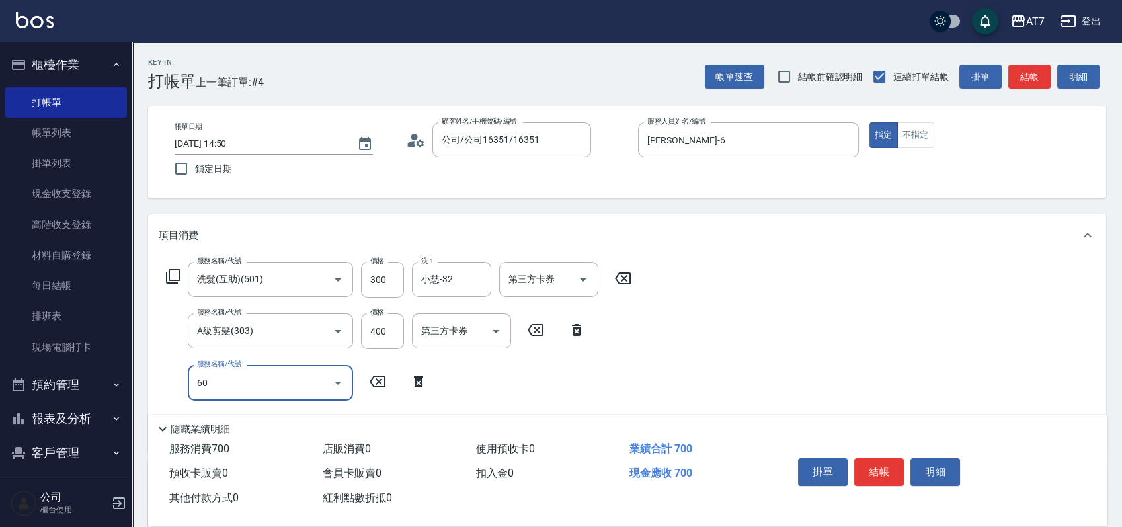
type input "607"
type input "220"
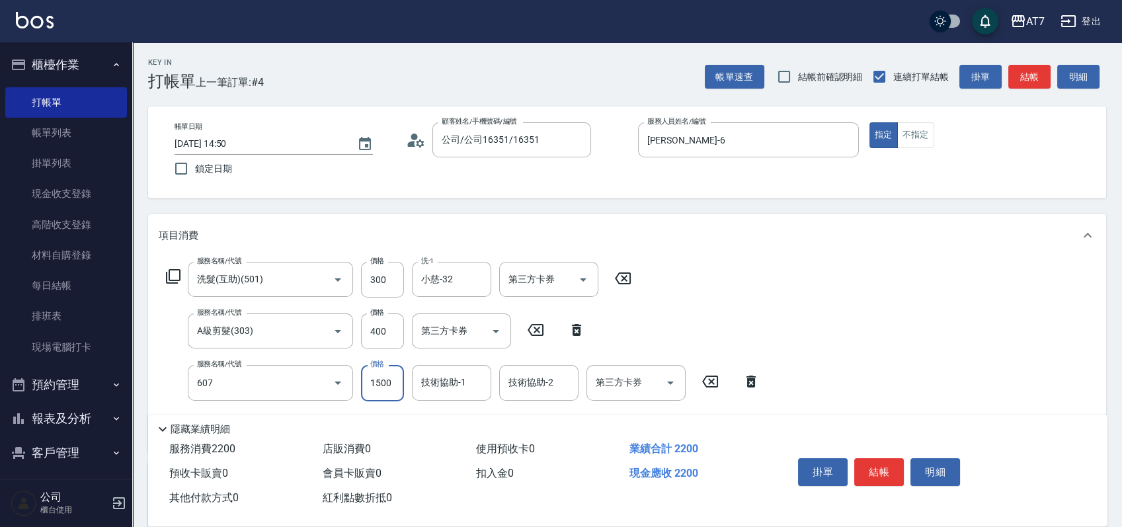
type input "東日玫瑰短（助）(607)"
type input "小慈-32"
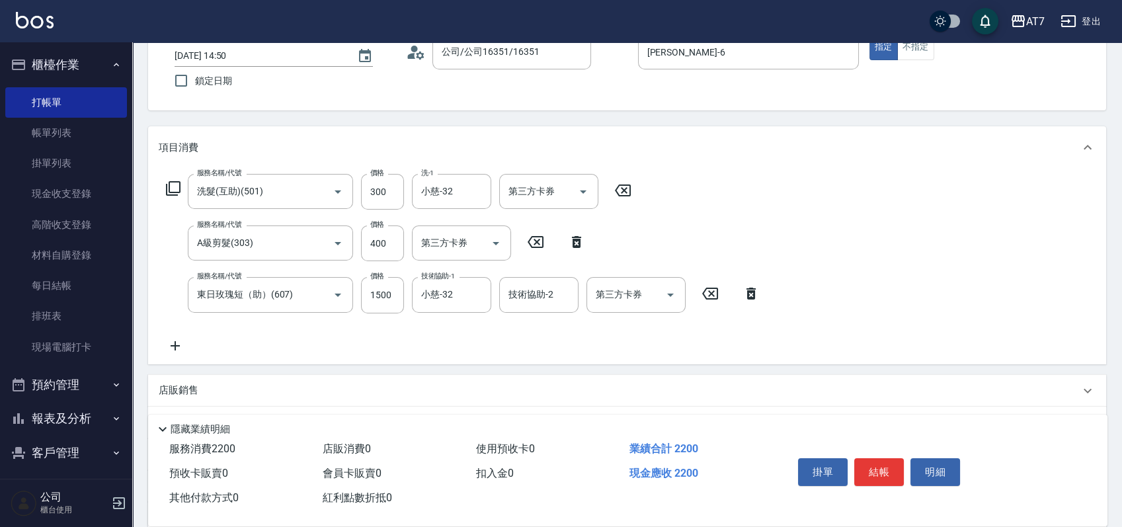
click at [169, 192] on icon at bounding box center [173, 188] width 15 height 15
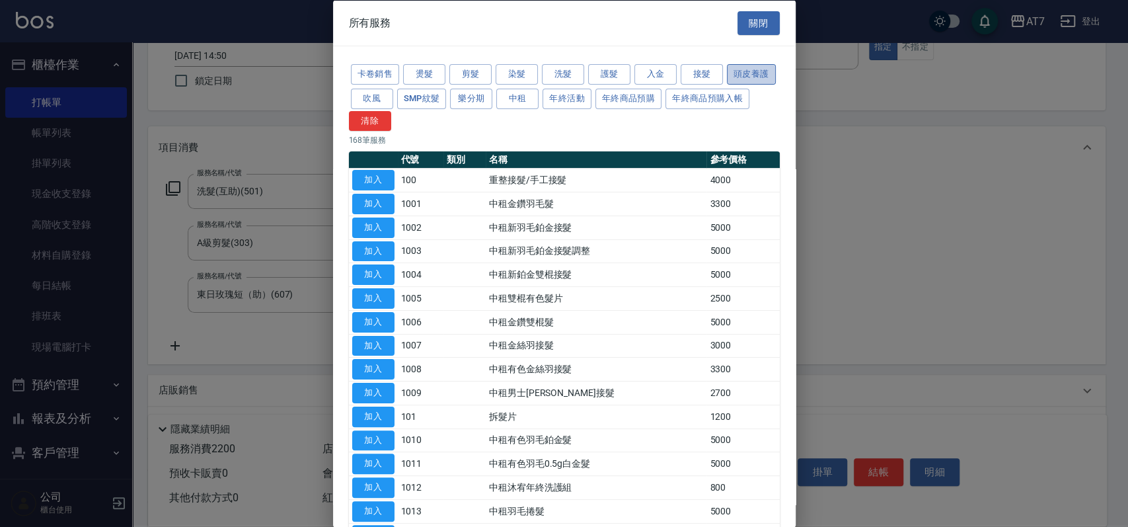
click at [727, 85] on button "頭皮養護" at bounding box center [751, 74] width 49 height 20
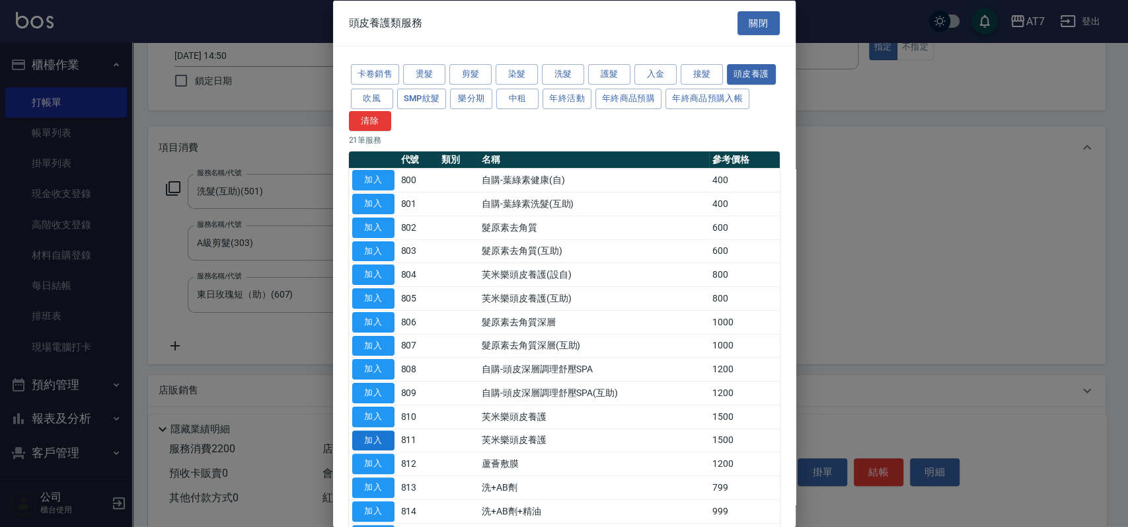
click at [383, 434] on button "加入" at bounding box center [373, 440] width 42 height 20
type input "370"
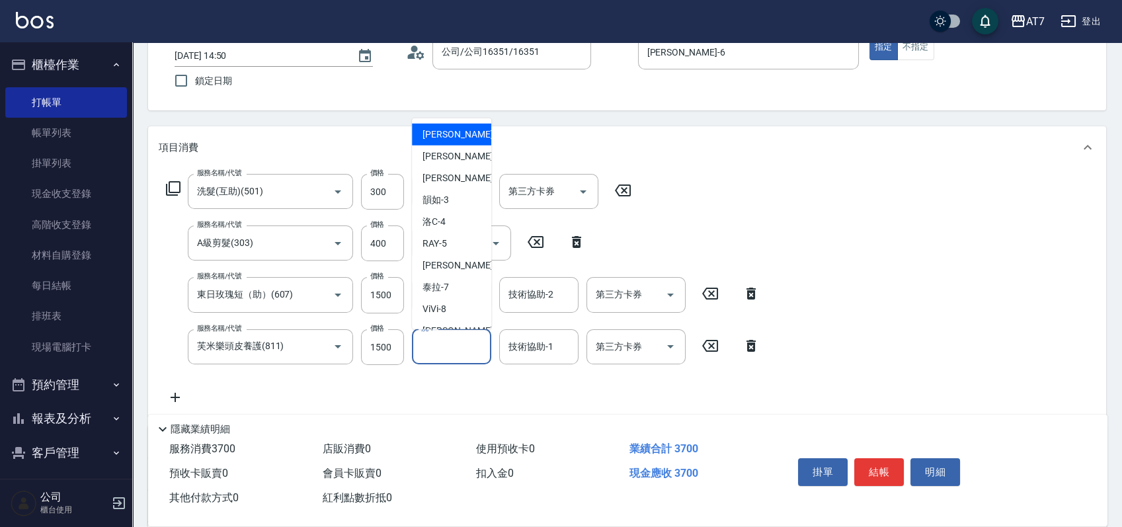
click at [440, 344] on input "洗-1" at bounding box center [451, 346] width 67 height 23
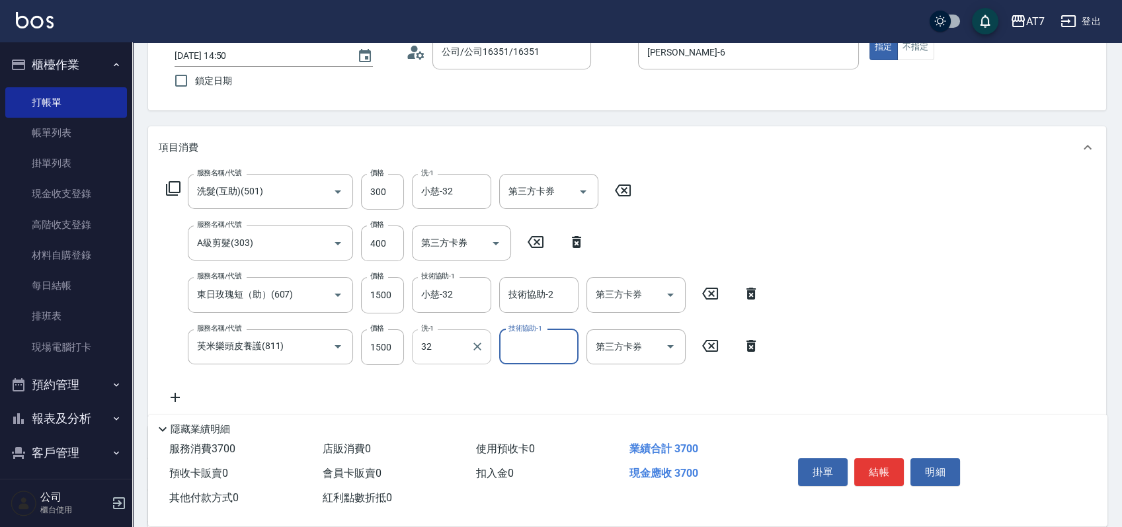
type input "小慈-32"
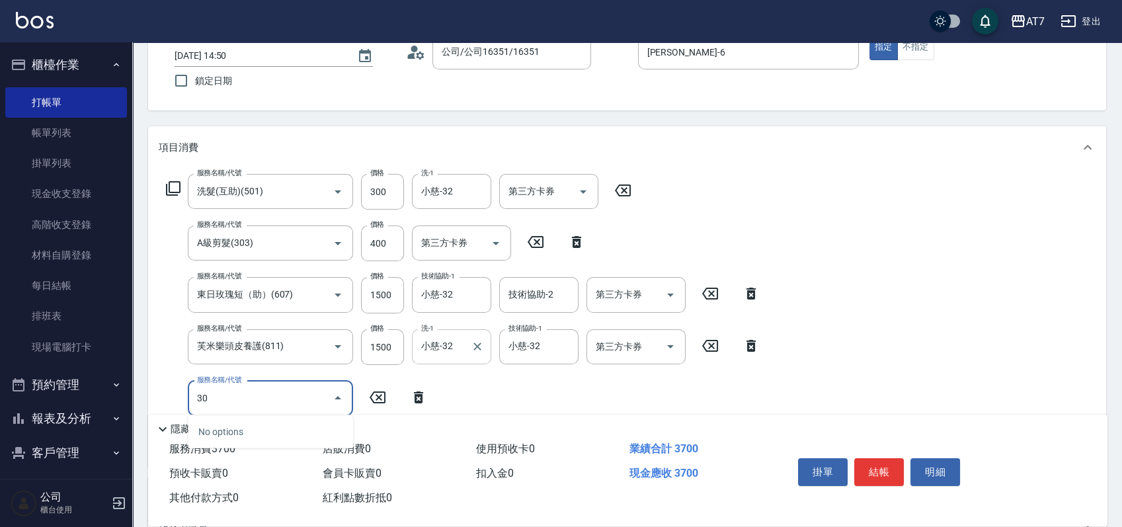
type input "303"
type input "410"
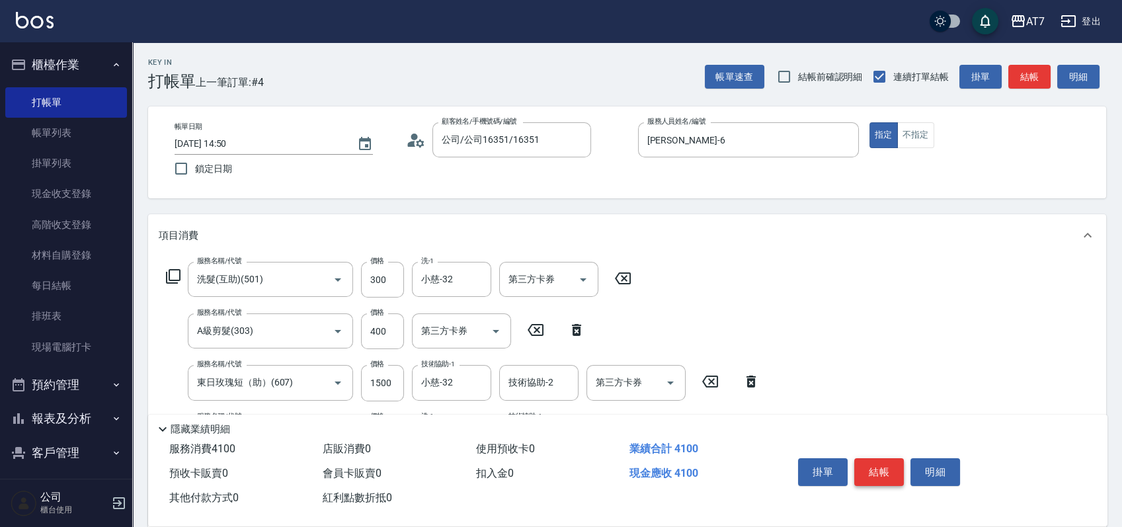
type input "A級剪髮(303)"
click at [878, 473] on button "結帳" at bounding box center [879, 472] width 50 height 28
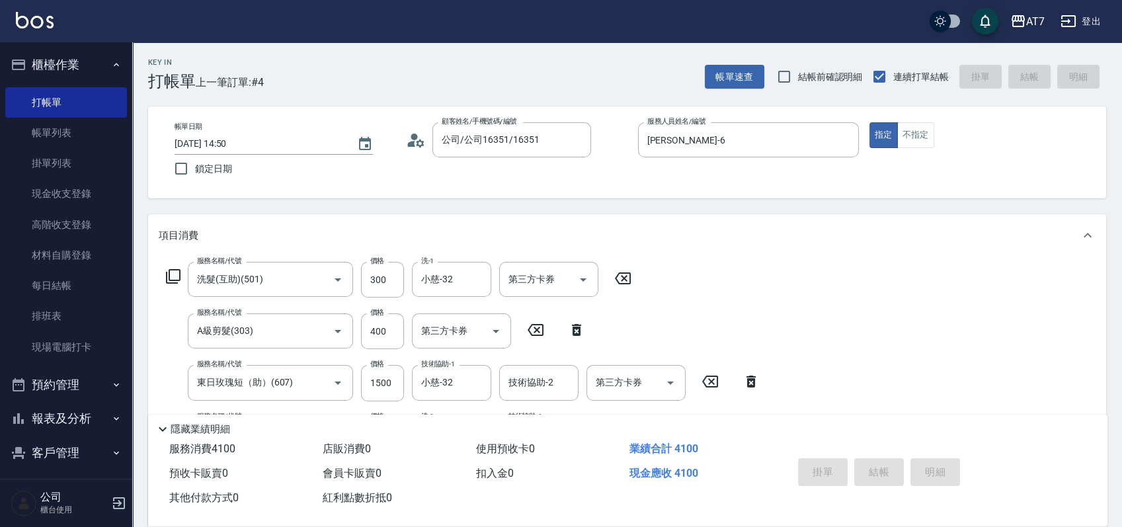
type input "0"
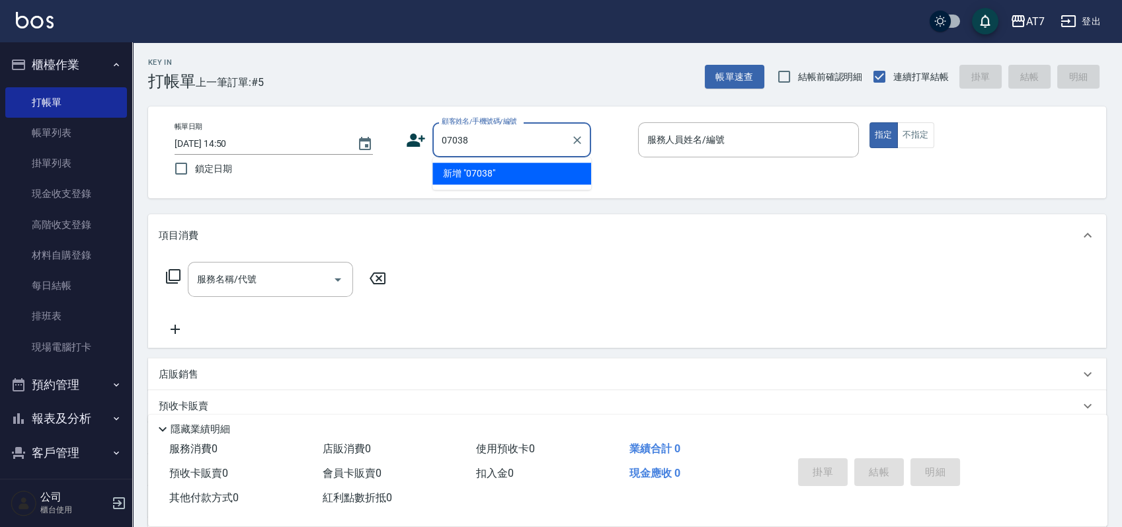
type input "07038"
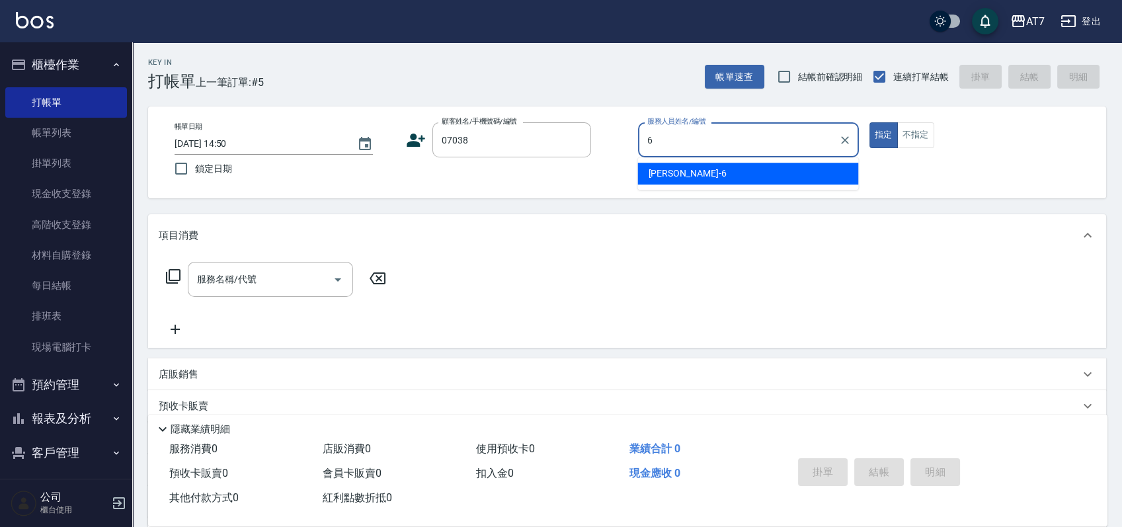
type input "杜莎莎-6"
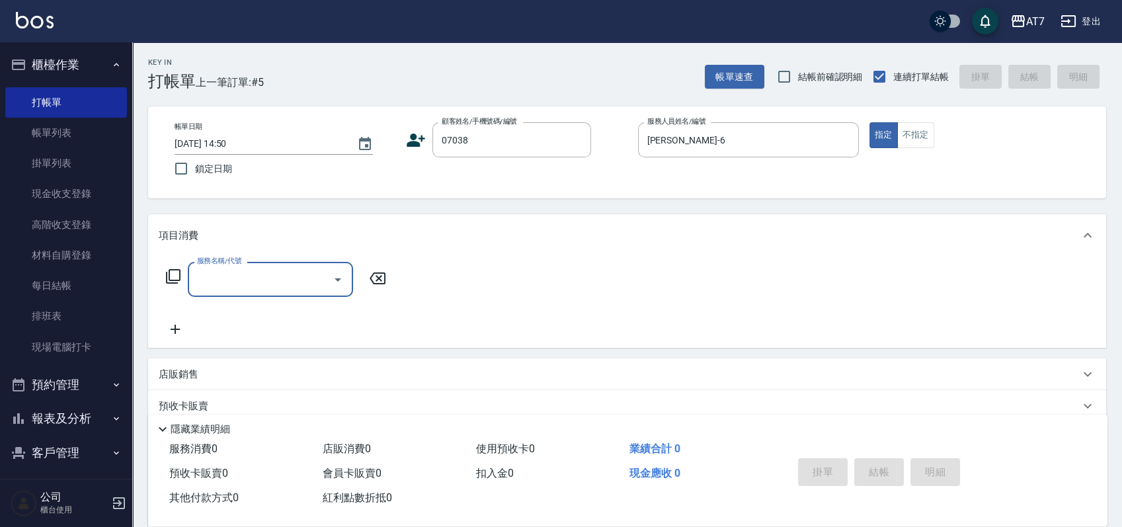
type input "公司/公司07038/07038"
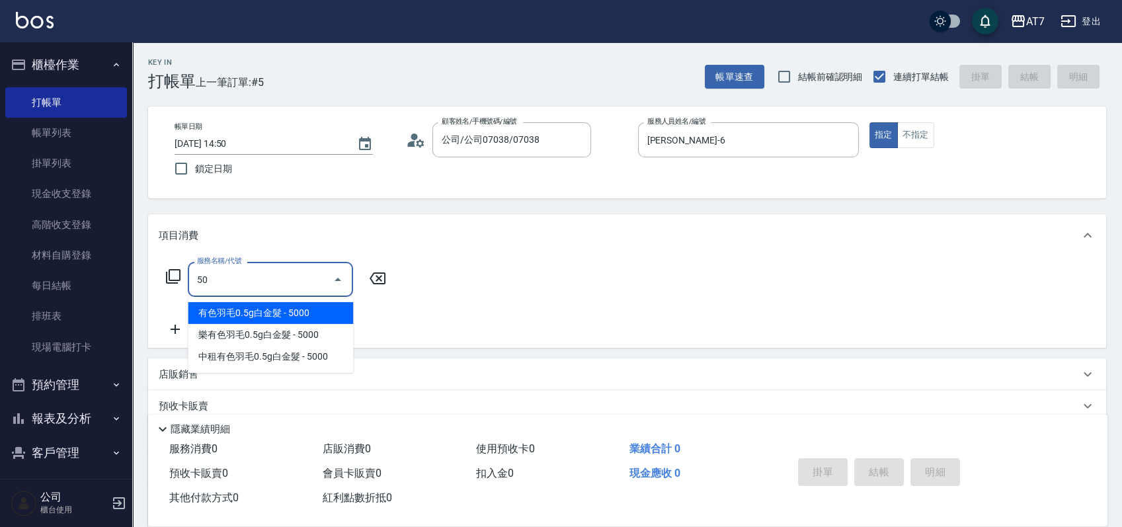
type input "501"
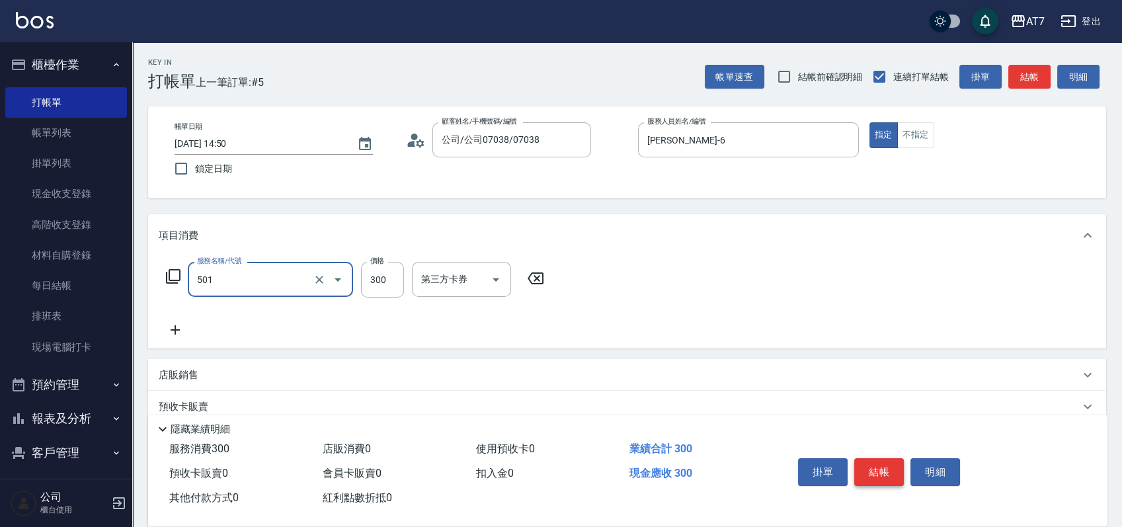
type input "30"
type input "洗髮(互助)(501)"
type input "0"
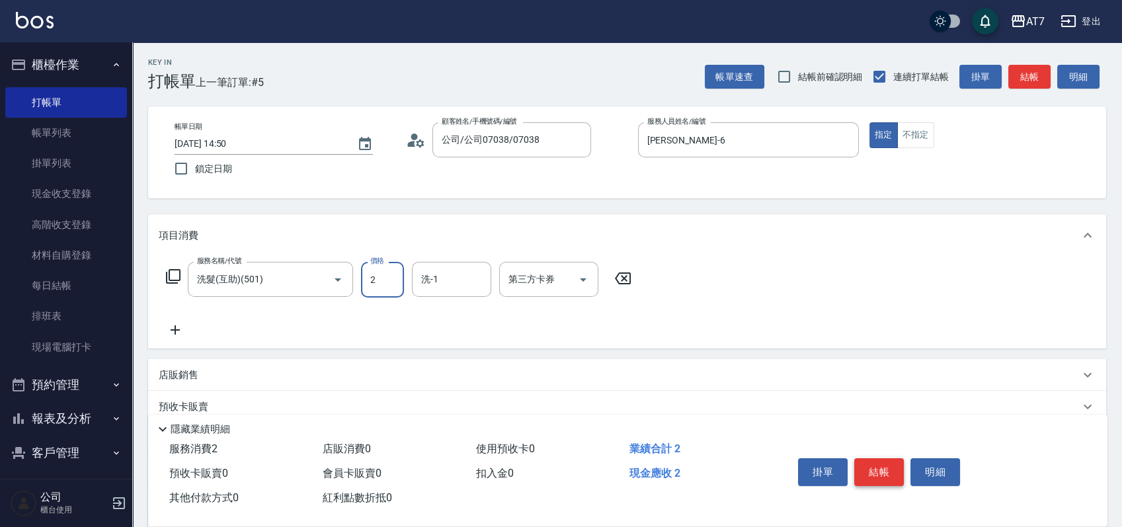
type input "25"
type input "20"
type input "250"
type input "小慈-32"
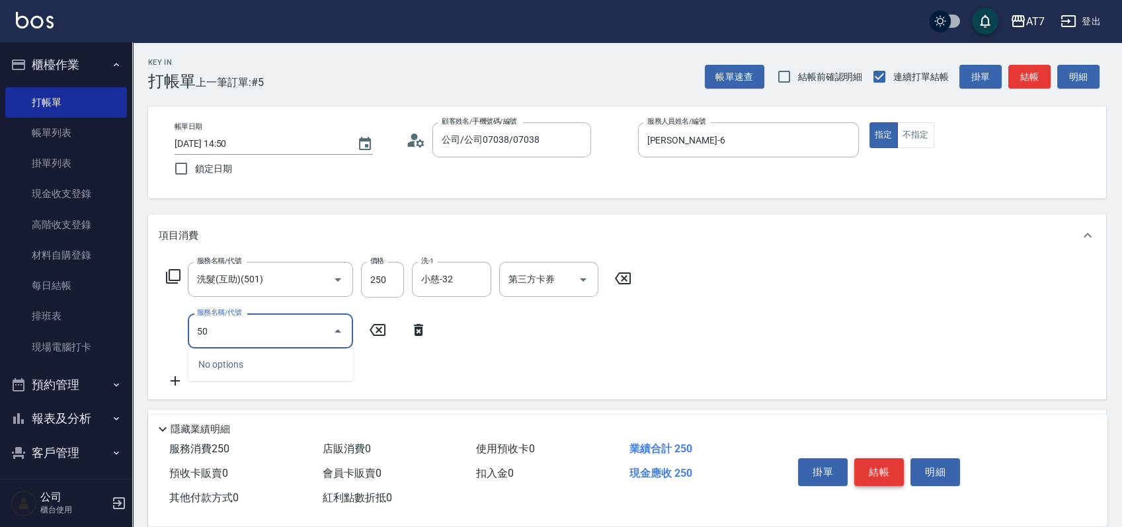
type input "501"
type input "50"
type input "洗髮(互助)(501)"
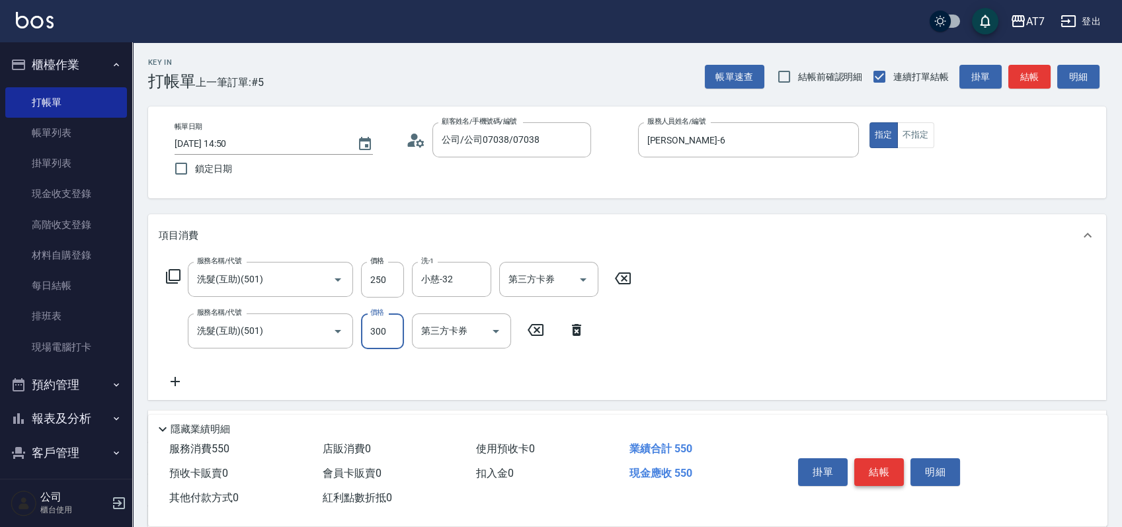
type input "2"
type input "20"
type input "250"
type input "50"
type input "250"
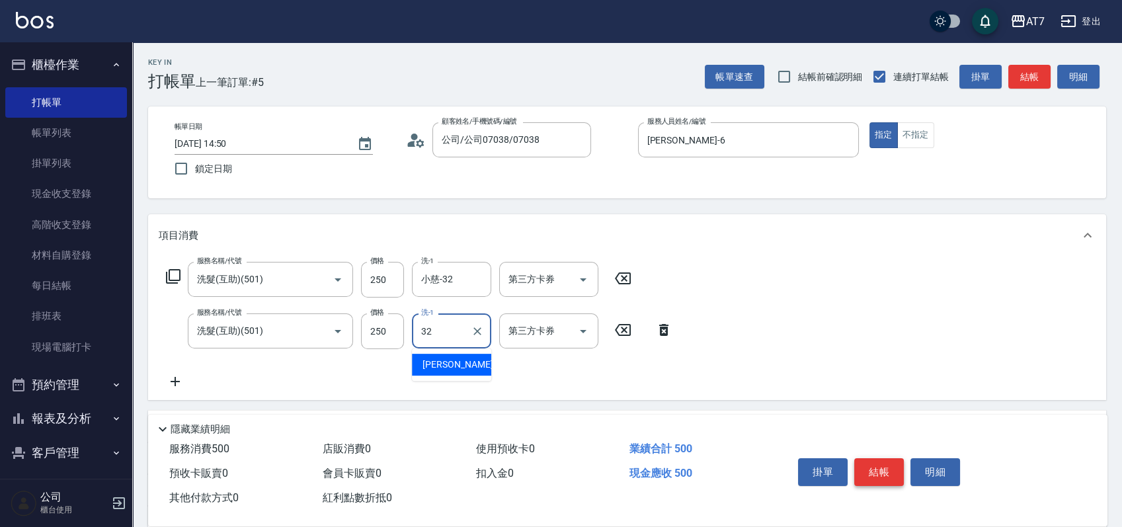
type input "小慈-32"
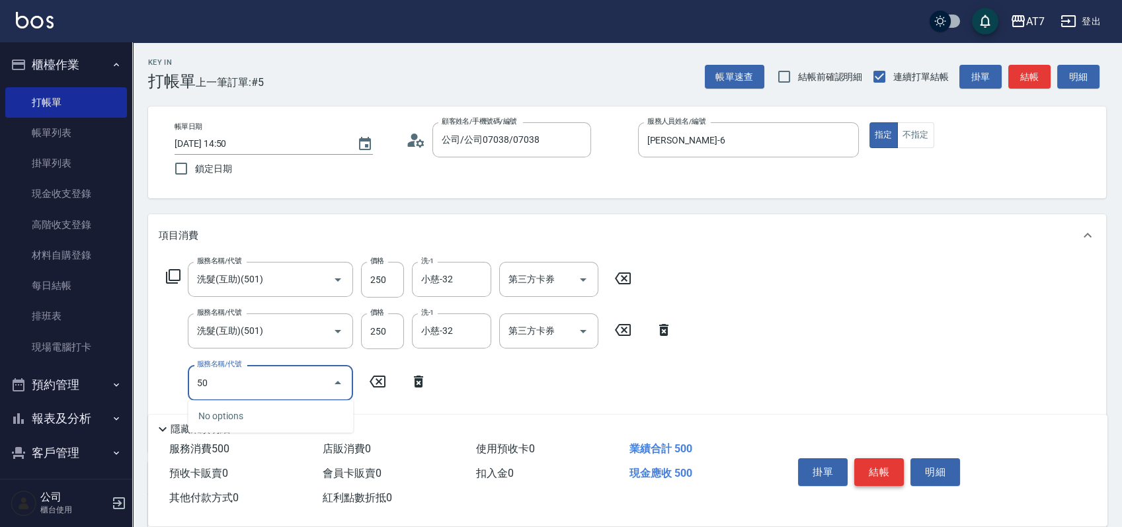
type input "501"
type input "80"
type input "洗髮(互助)(501)"
type input "2"
type input "50"
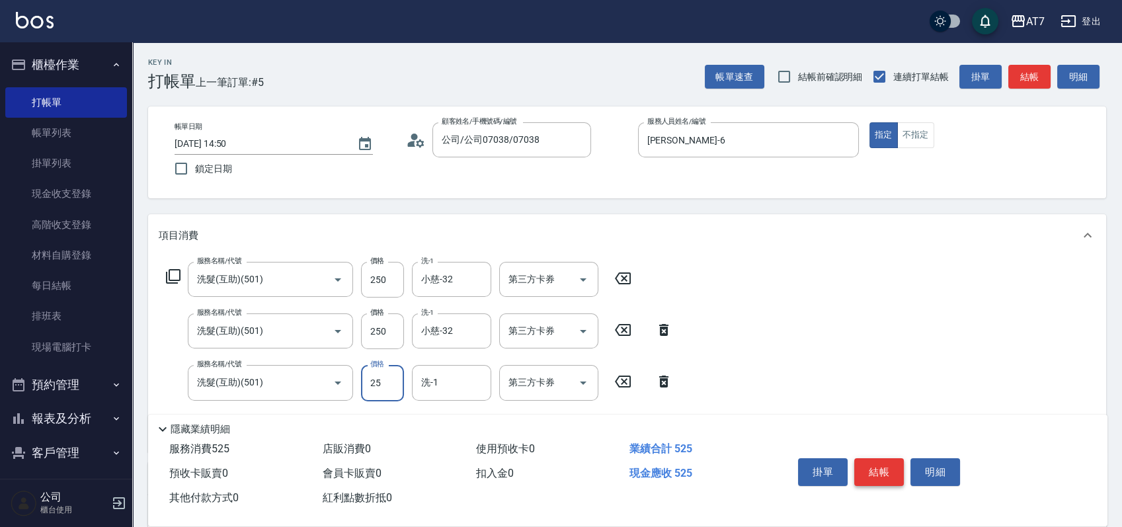
type input "250"
type input "70"
type input "250"
type input "小慈-32"
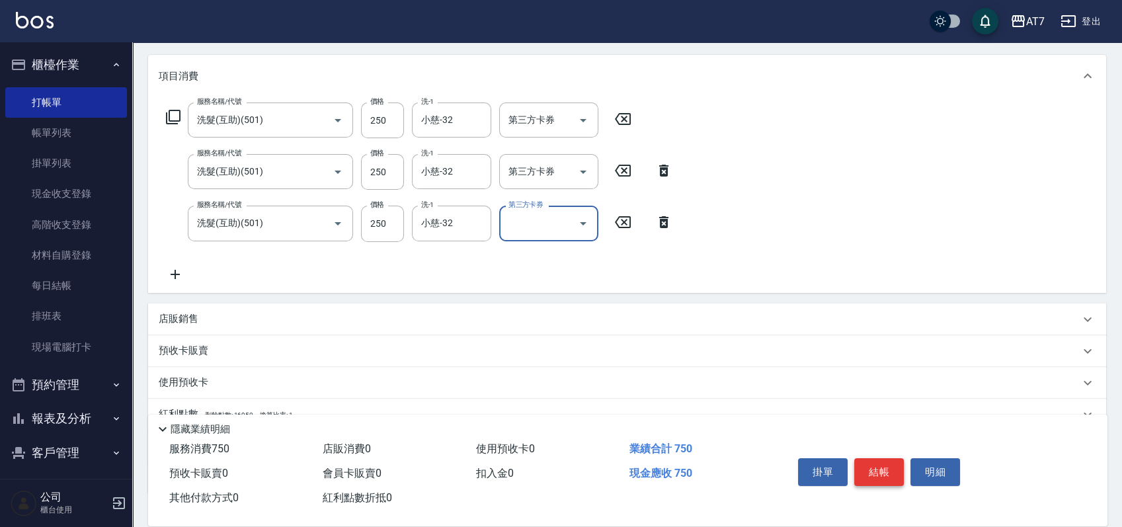
scroll to position [176, 0]
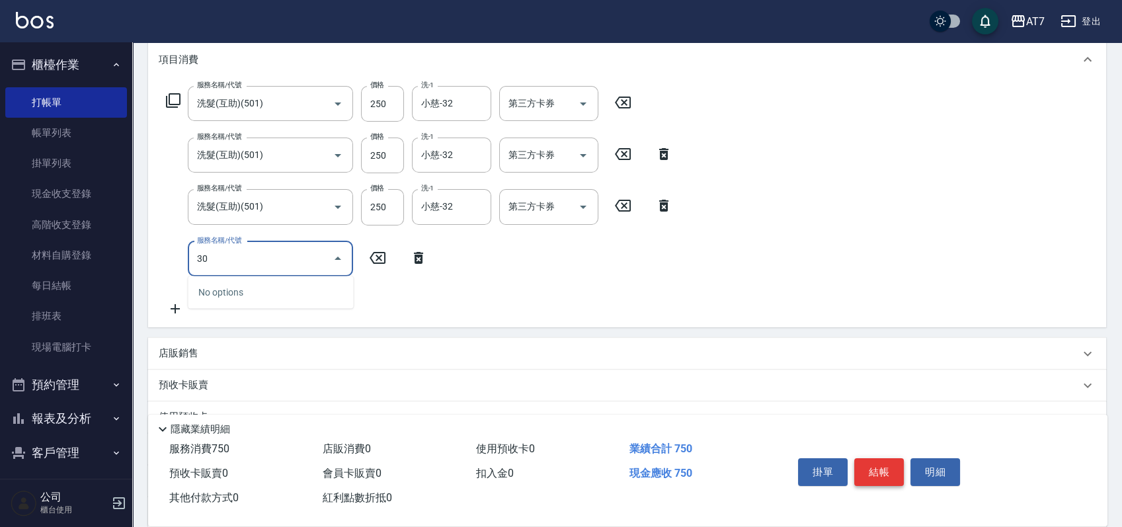
type input "304"
type input "120"
type input "A+級剪髮(304)"
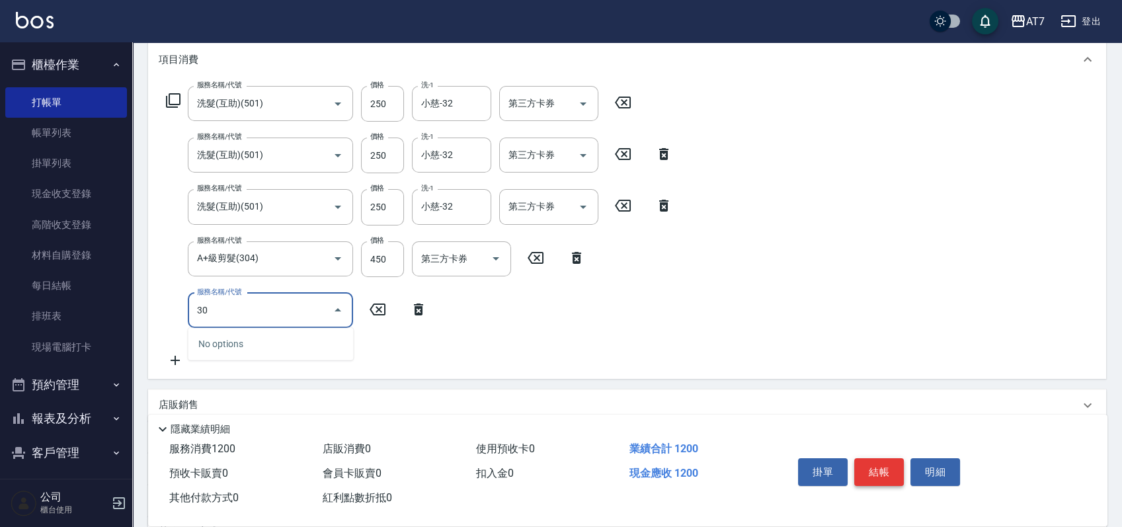
type input "304"
type input "160"
type input "A+級剪髮(304)"
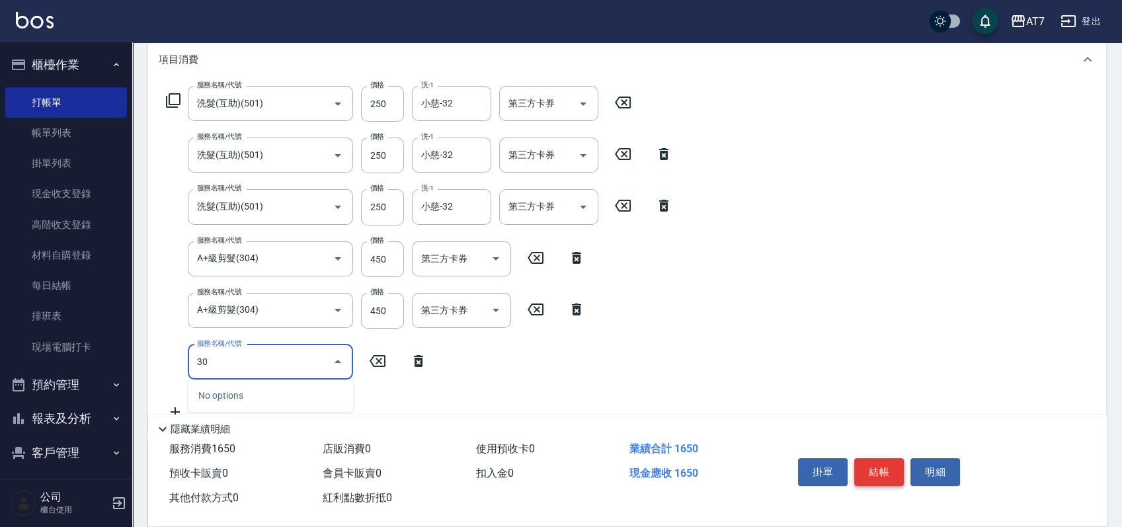
type input "304"
type input "210"
type input "A+級剪髮(304)"
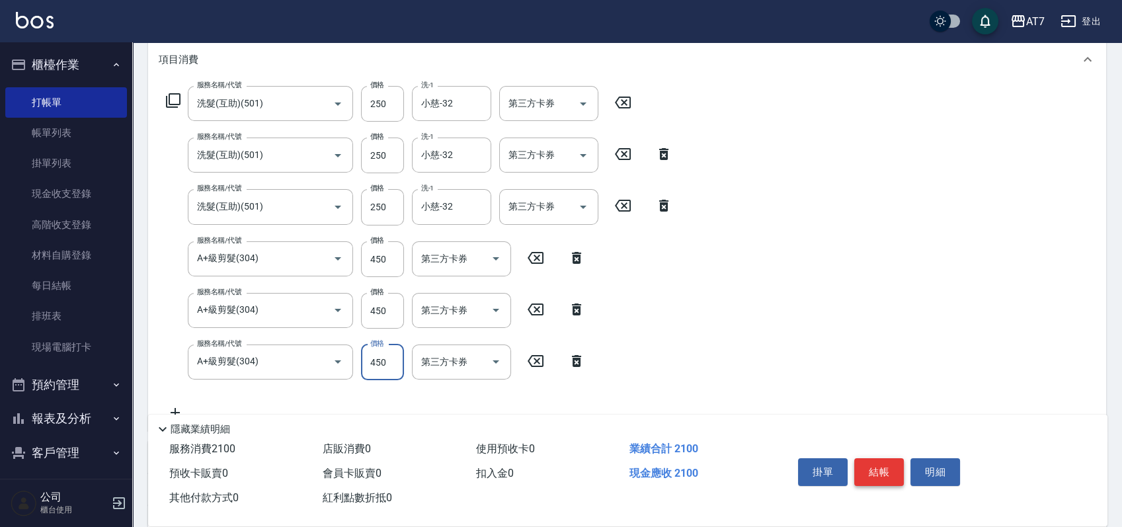
type input "0"
type input "160"
click at [319, 363] on icon "Clear" at bounding box center [319, 361] width 13 height 13
type input "3"
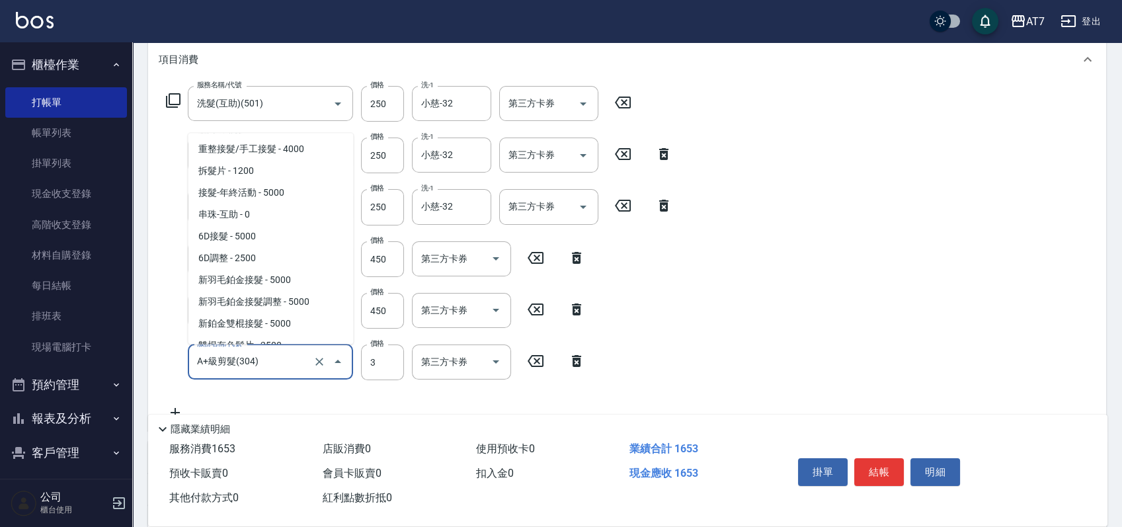
click at [278, 367] on input "A+級剪髮(304)" at bounding box center [252, 361] width 116 height 23
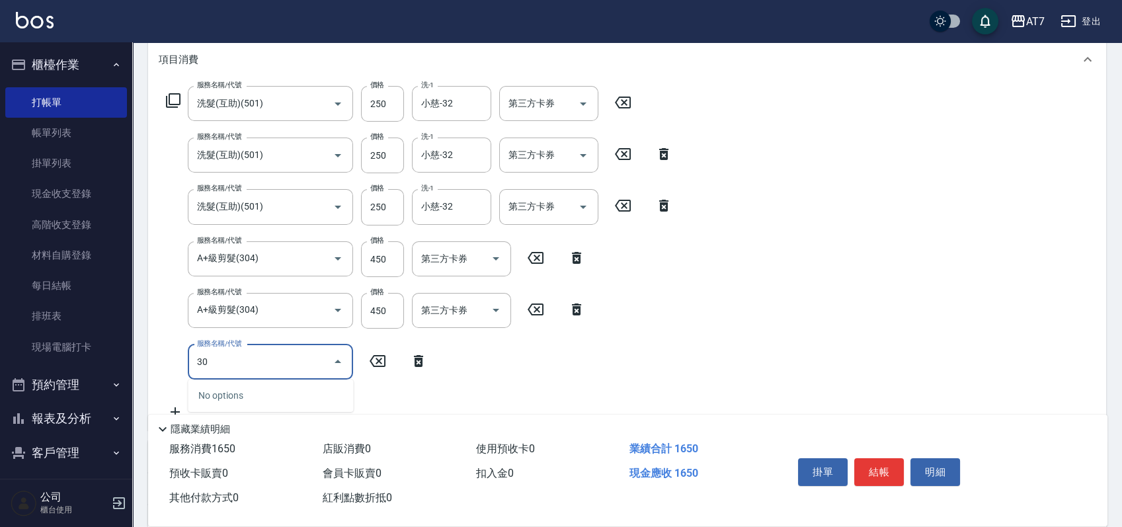
type input "302"
type input "200"
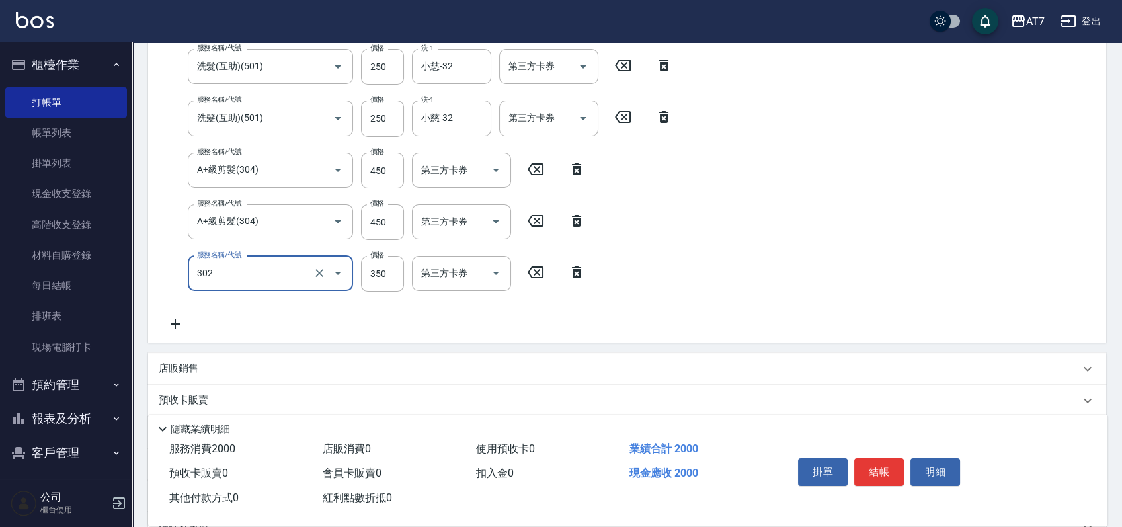
type input "剪髮(302)"
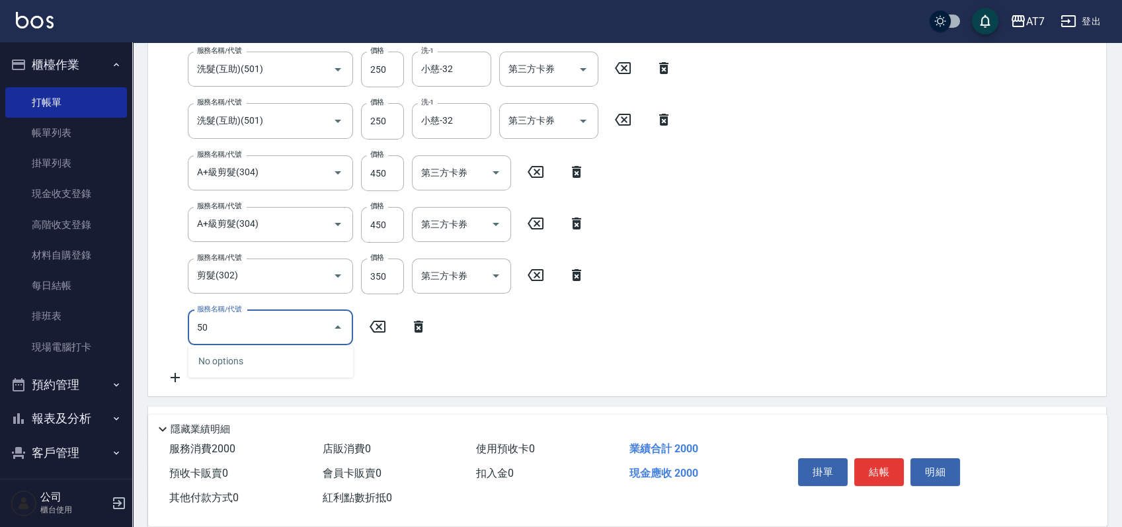
type input "500"
type input "230"
type input "洗髮(500)"
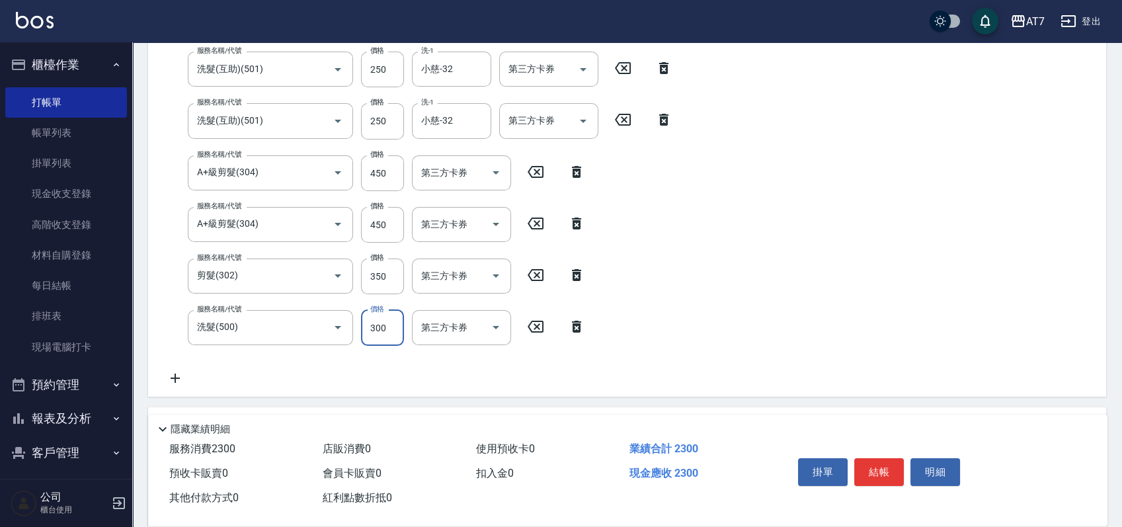
type input "2"
type input "200"
type input "25"
type input "220"
type input "250"
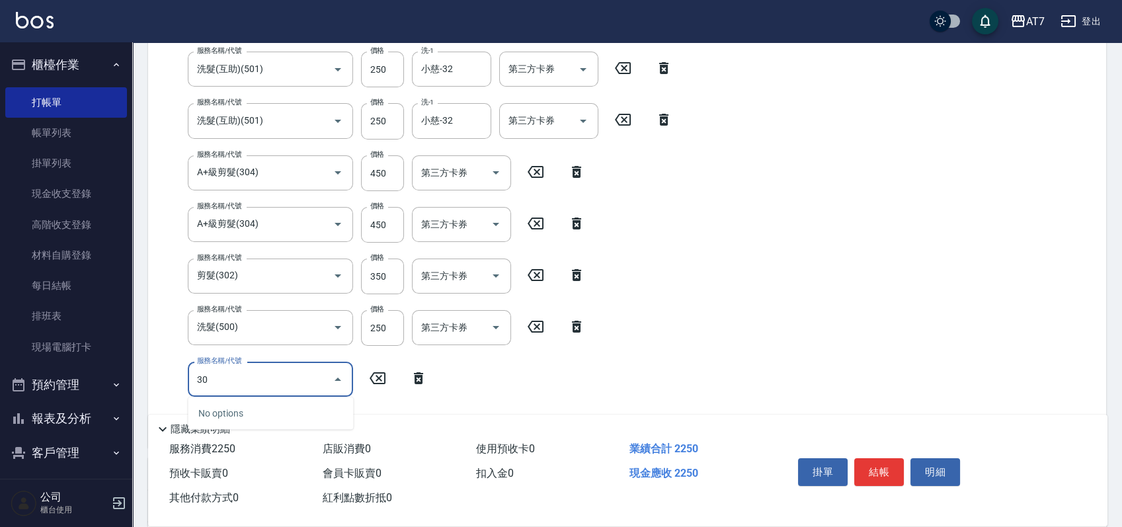
type input "303"
type input "260"
type input "A級剪髮(303)"
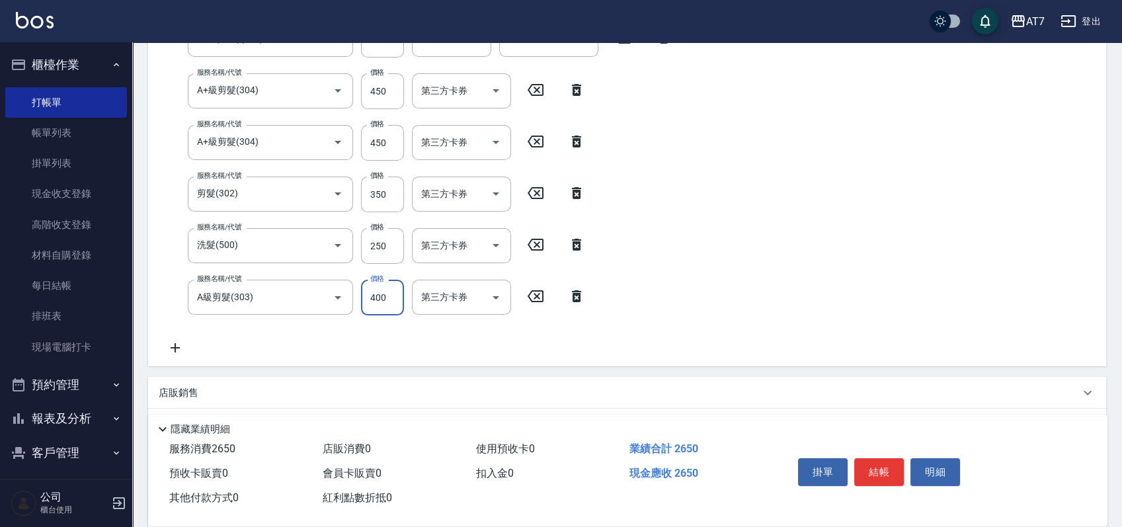
scroll to position [438, 0]
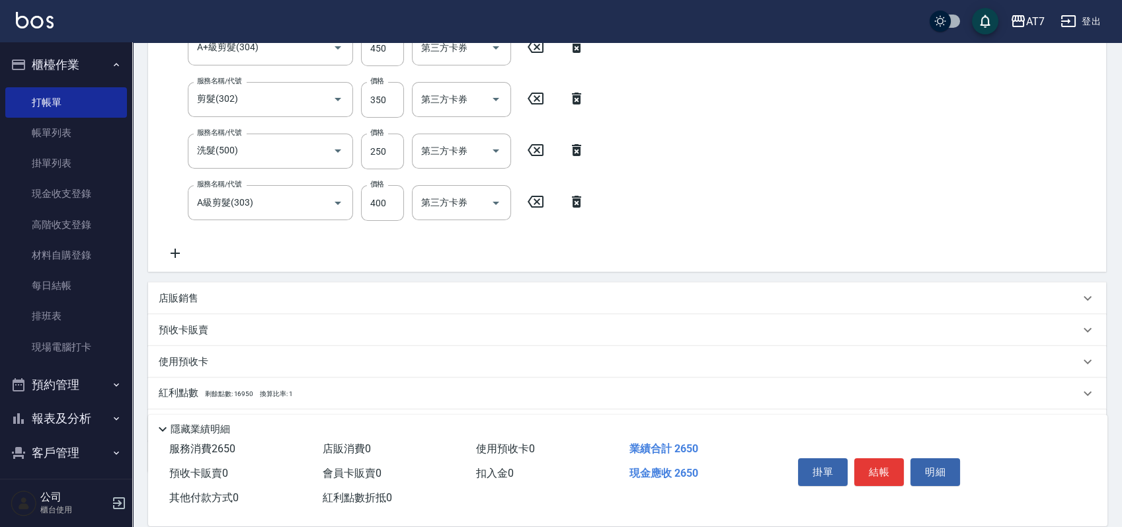
click at [529, 286] on div "店販銷售" at bounding box center [627, 298] width 958 height 32
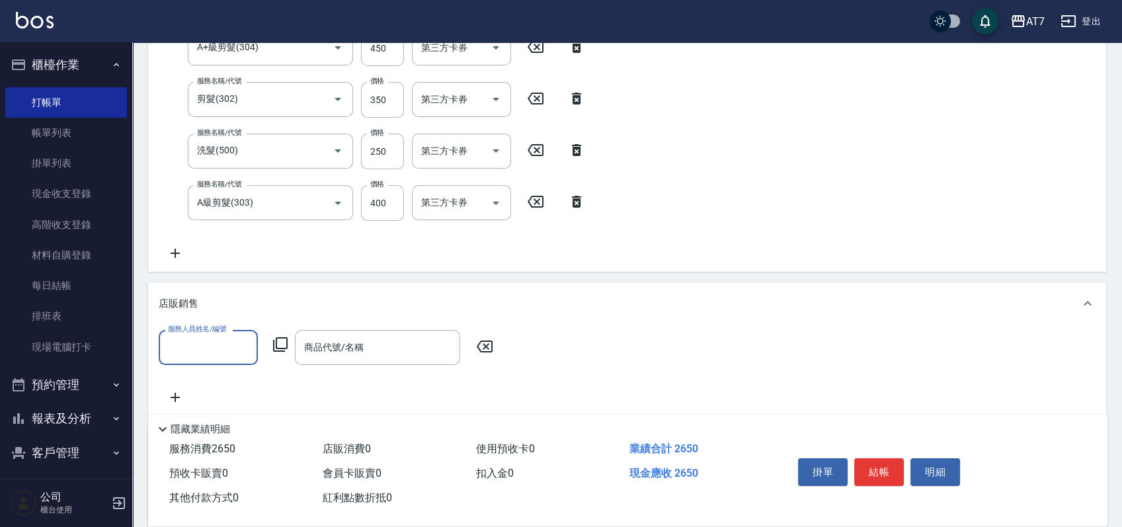
scroll to position [0, 0]
type input "杜莎莎-6"
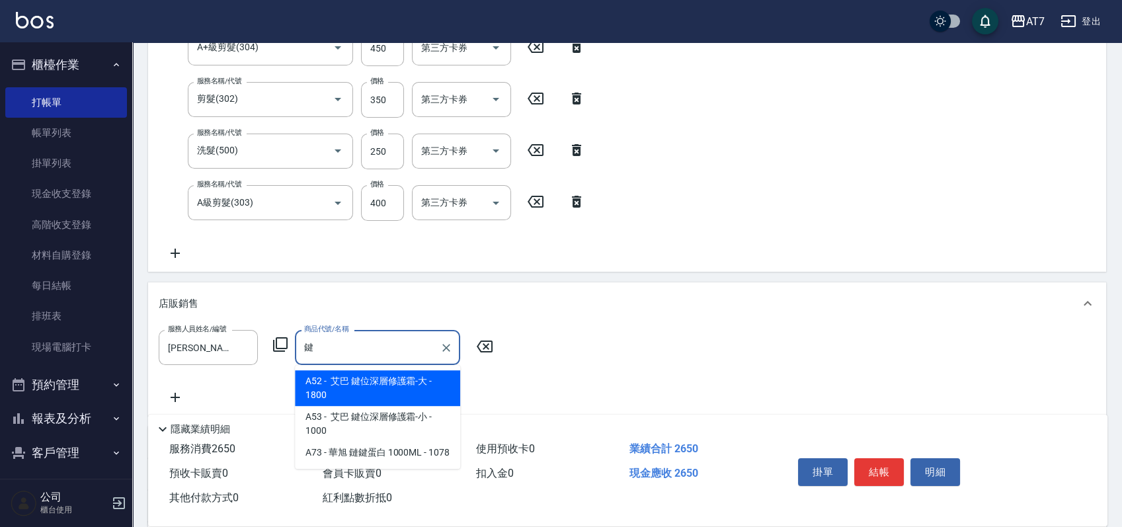
type input "艾巴 鍵位深層修護霜-大"
type input "440"
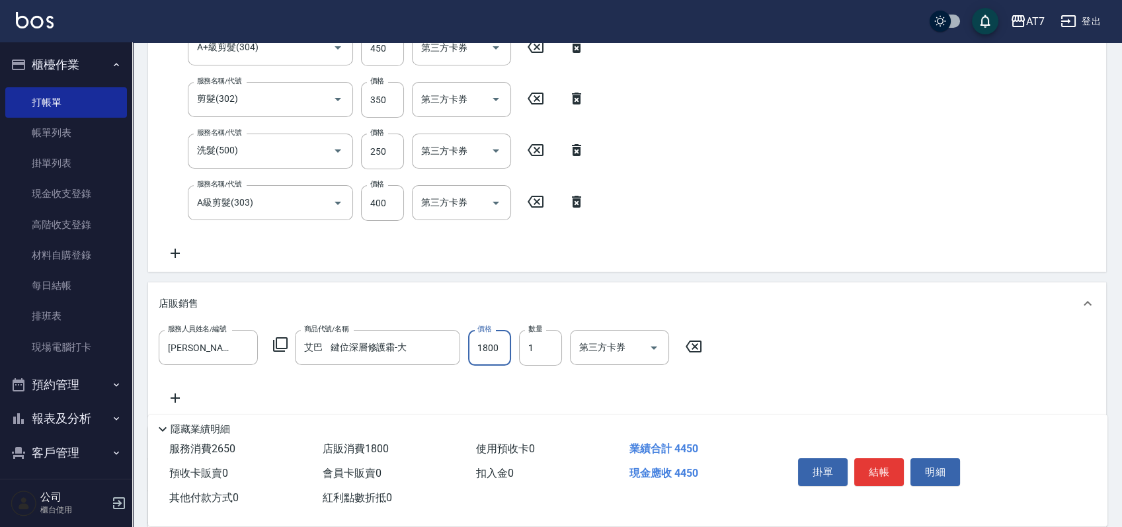
type input "1"
type input "260"
type input "17"
type input "280"
type input "1700"
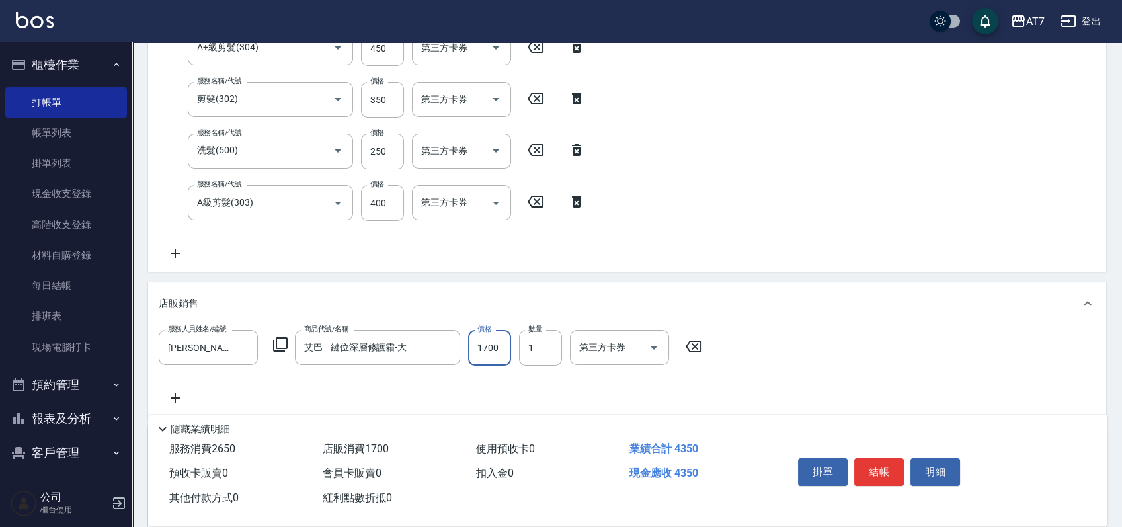
type input "430"
type input "1700"
click at [285, 202] on div "服務名稱/代號 洗髮(互助)(501) 服務名稱/代號 價格 250 價格 洗-1 小慈-32 洗-1 第三方卡券 第三方卡券 服務名稱/代號 洗髮(互助)(…" at bounding box center [419, 42] width 521 height 437
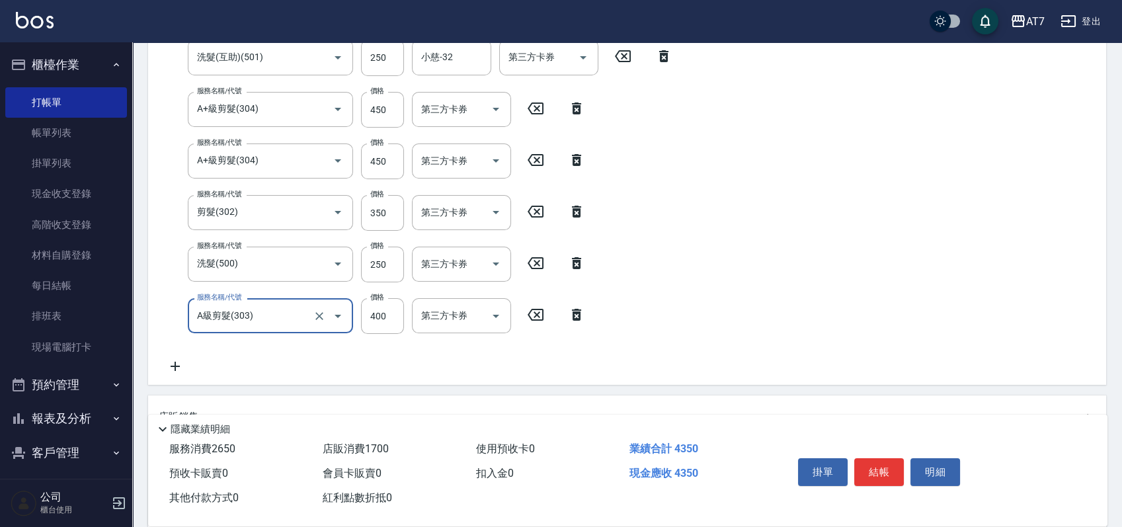
type input "390"
type input "304"
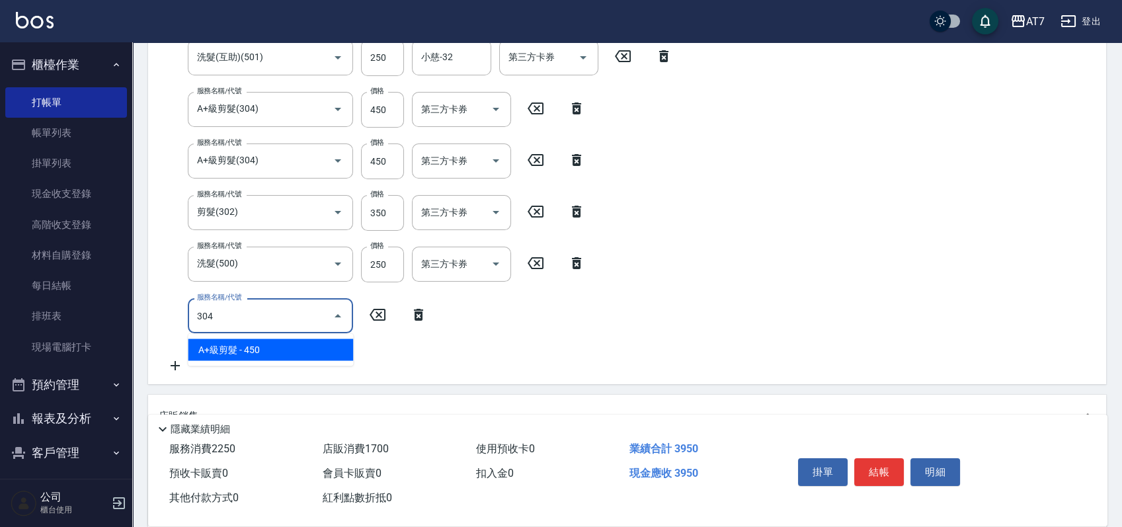
type input "440"
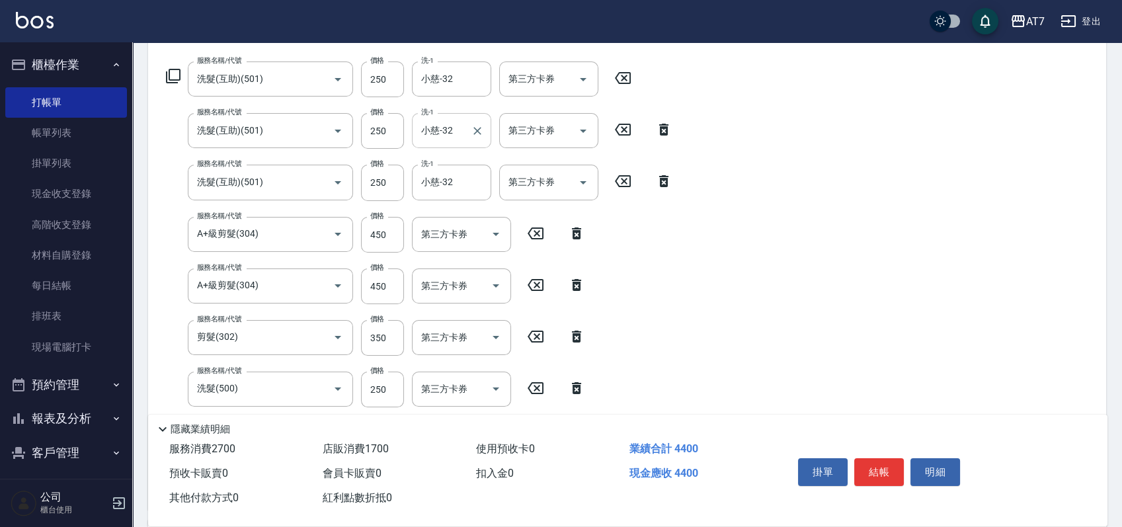
scroll to position [237, 0]
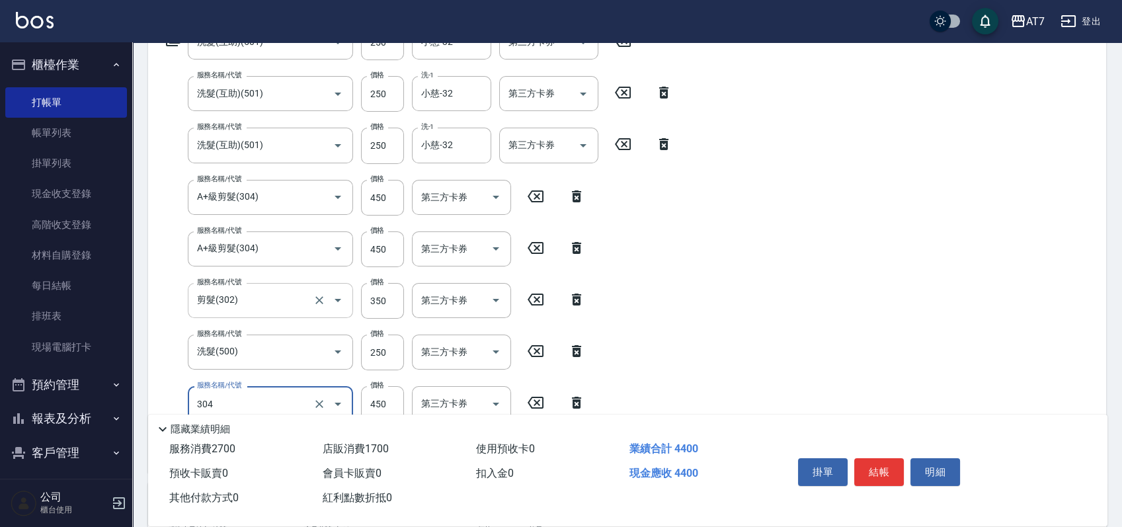
type input "A+級剪髮(304)"
click at [287, 299] on input "剪髮(302)" at bounding box center [252, 300] width 116 height 23
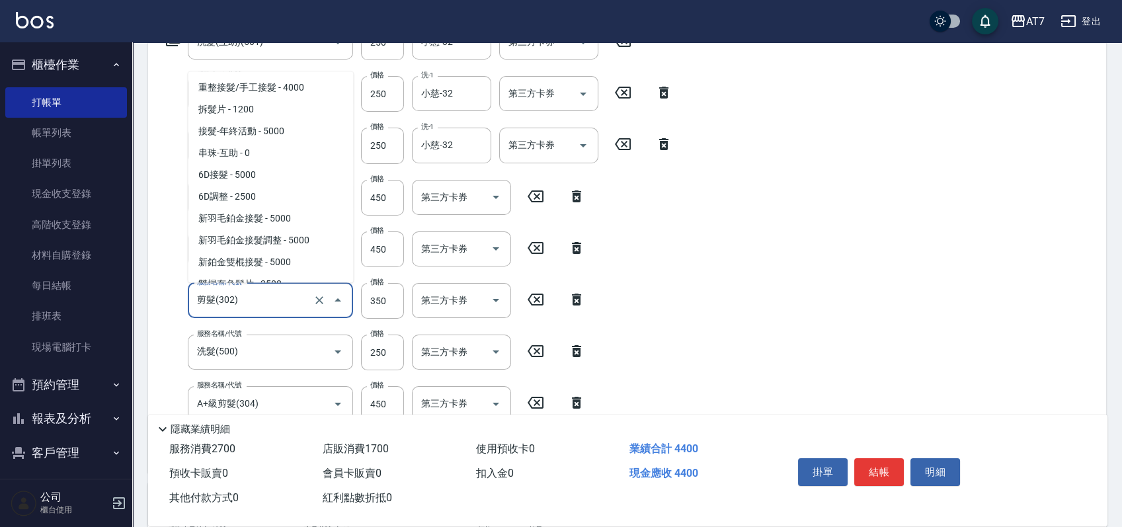
scroll to position [1015, 0]
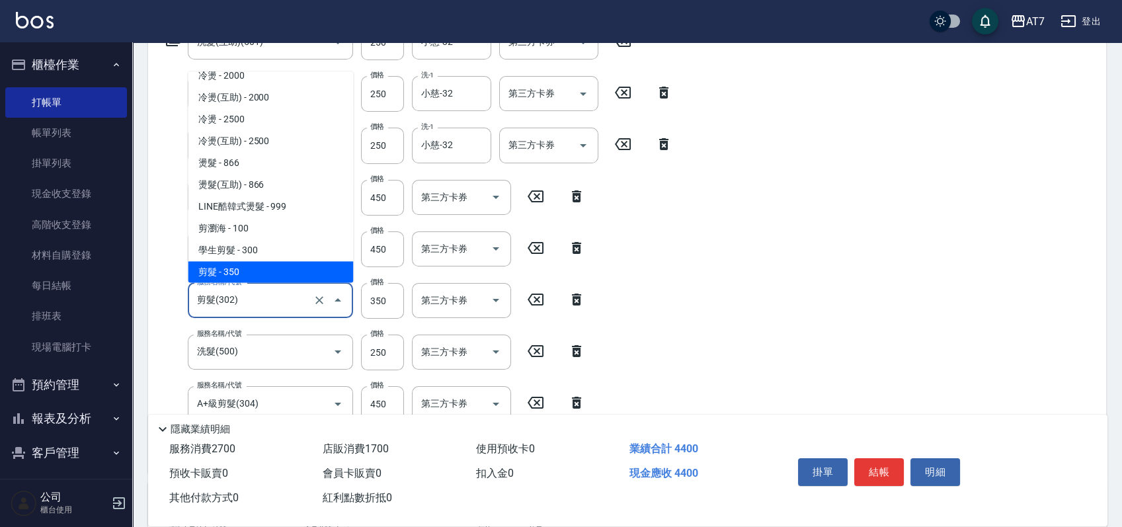
type input "3"
type input "400"
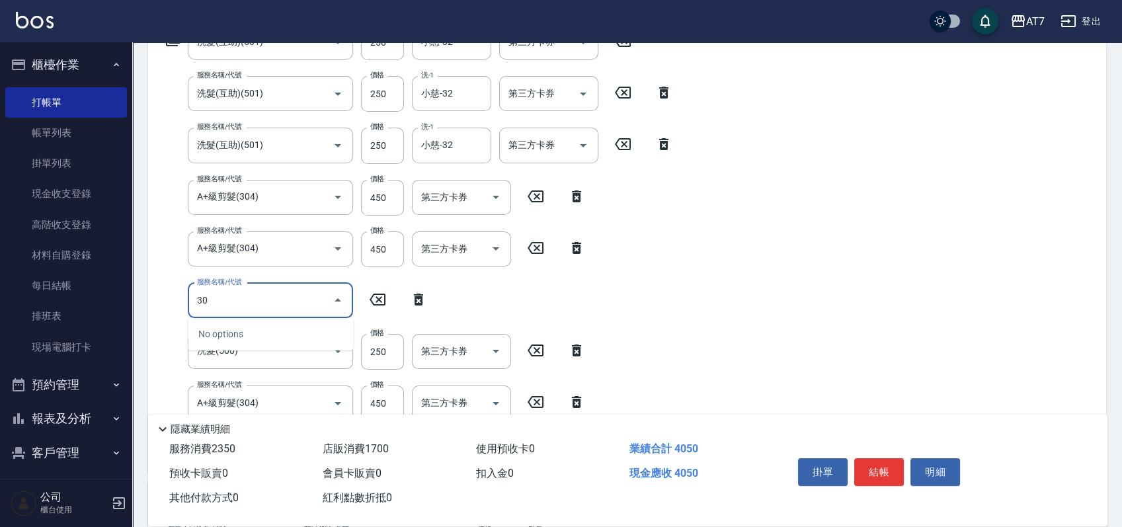
type input "301"
type input "430"
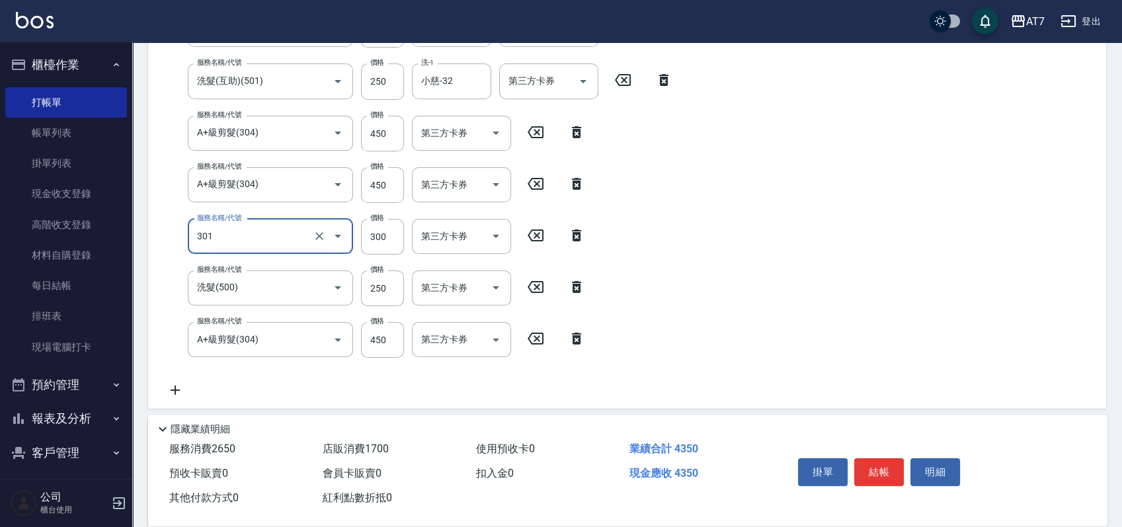
scroll to position [325, 0]
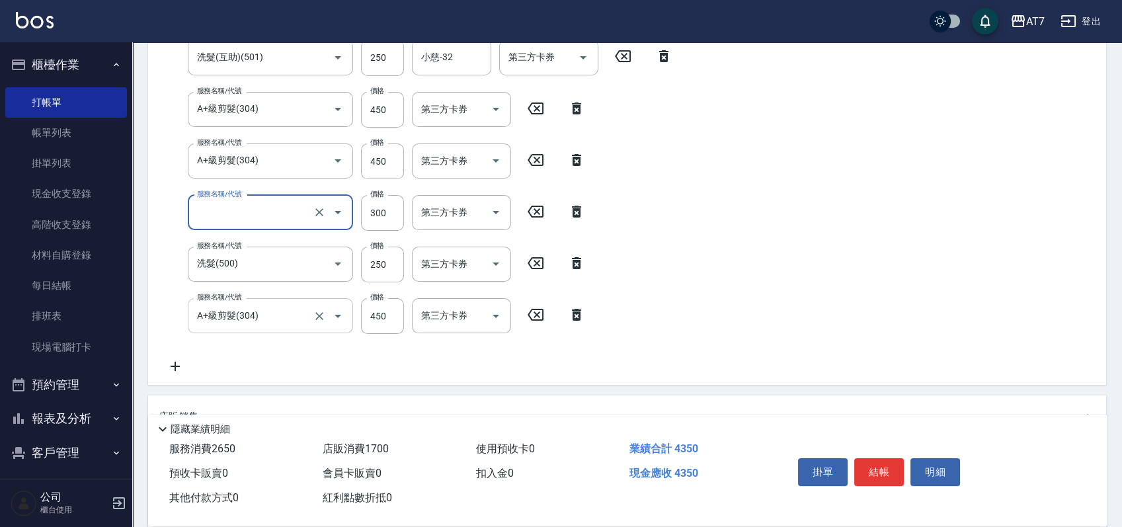
type input "400"
type input "303"
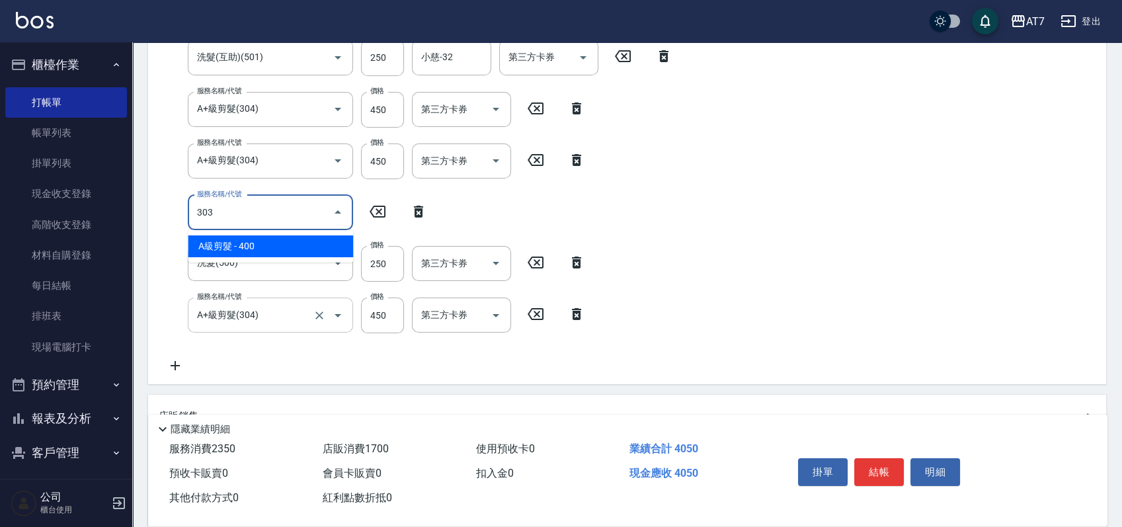
type input "440"
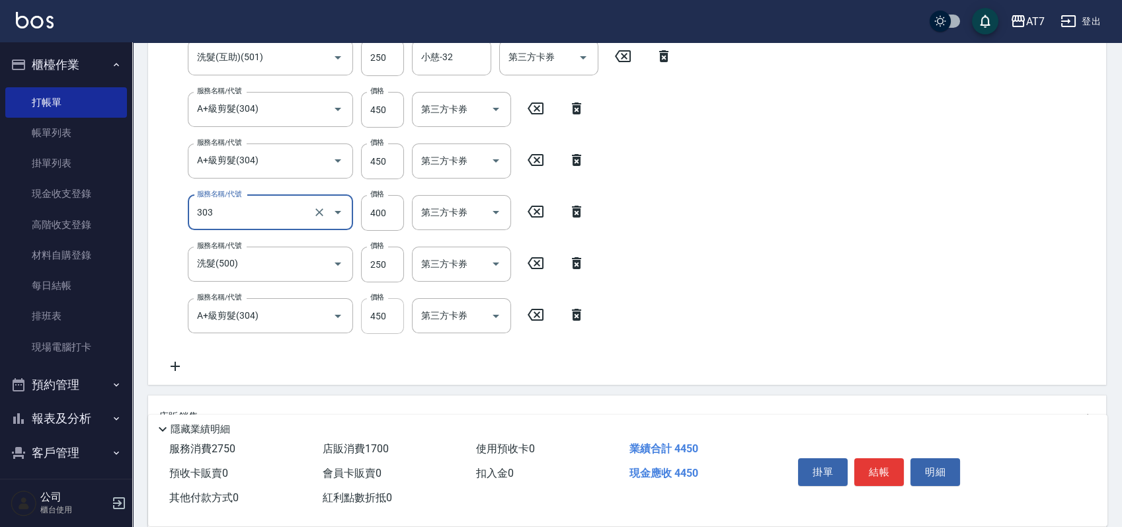
type input "A級剪髮(303)"
click at [379, 322] on input "450" at bounding box center [382, 315] width 43 height 36
type input "3"
type input "400"
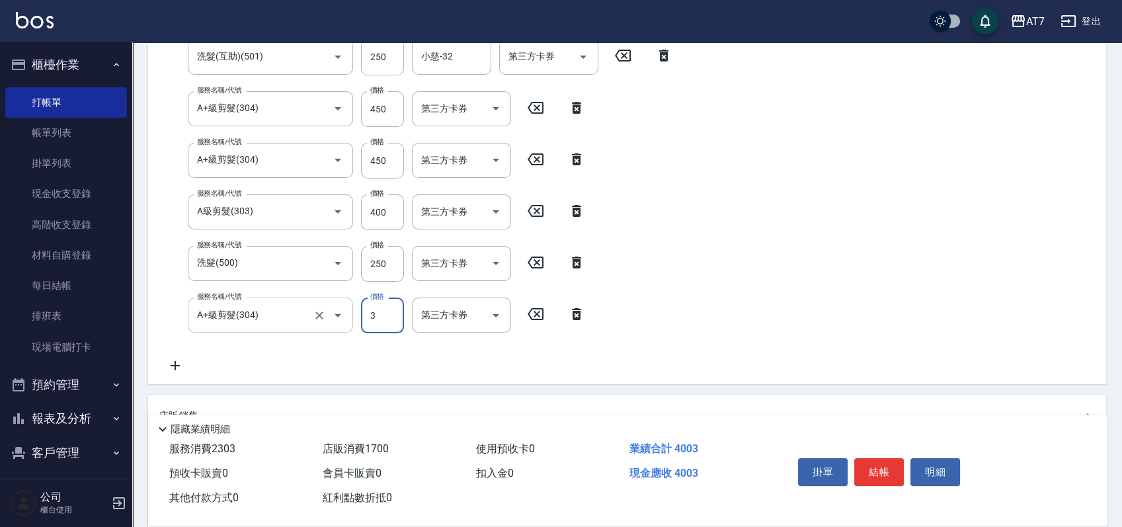
click at [295, 330] on div "A+級剪髮(304) 服務名稱/代號" at bounding box center [270, 314] width 165 height 35
type input "3"
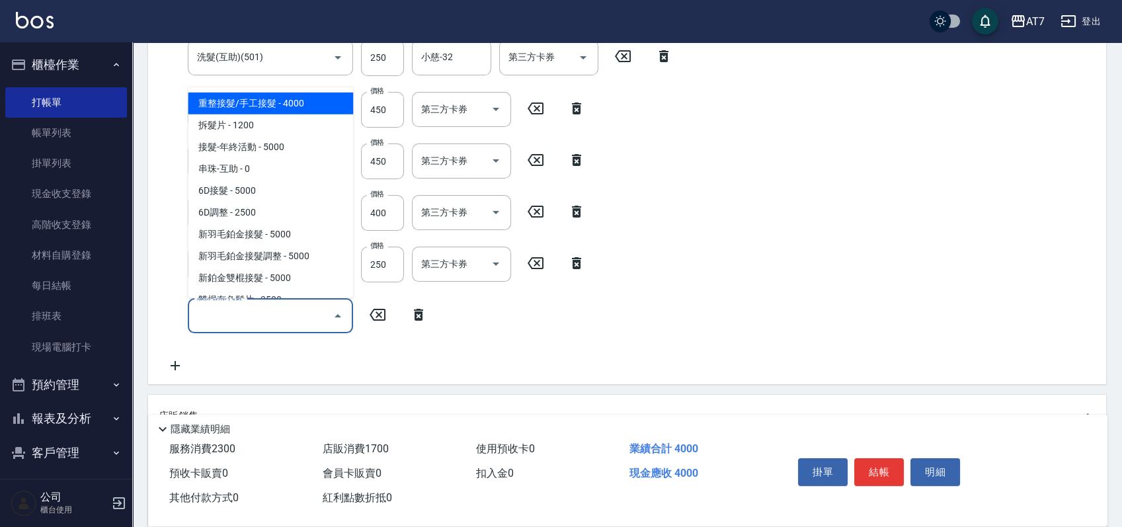
type input "0"
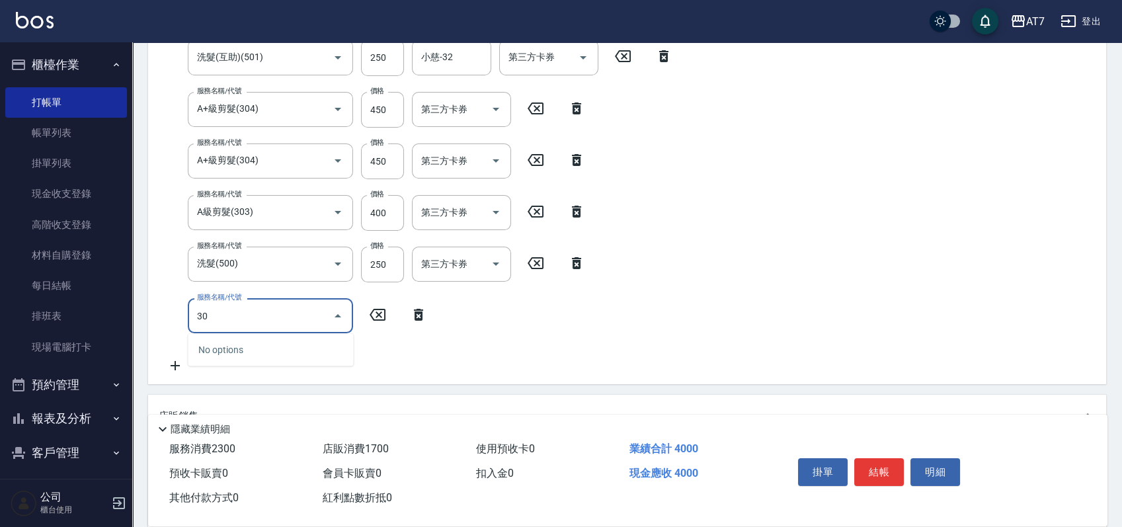
type input "303"
type input "440"
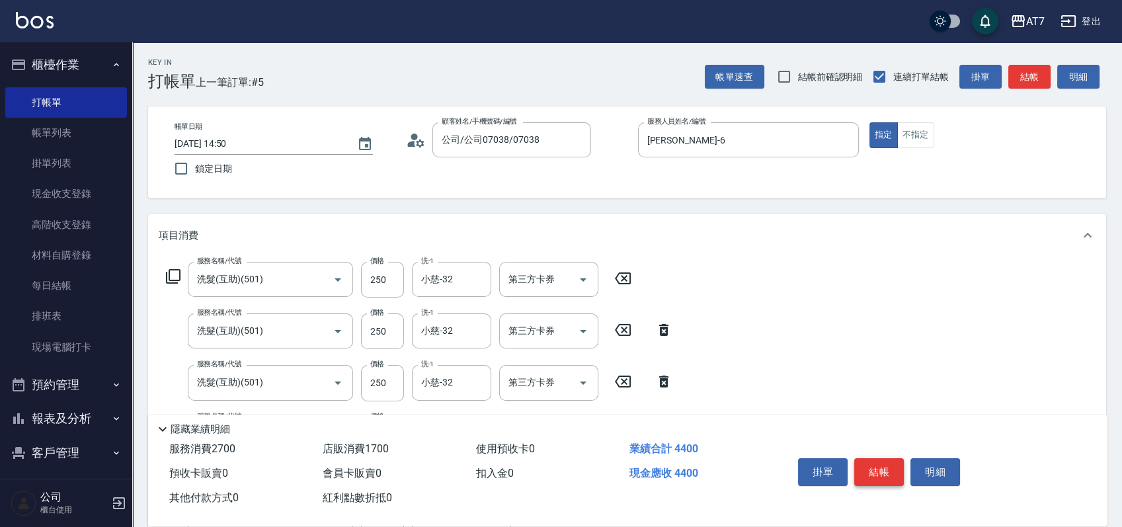
type input "A級剪髮(303)"
click at [888, 475] on button "結帳" at bounding box center [879, 472] width 50 height 28
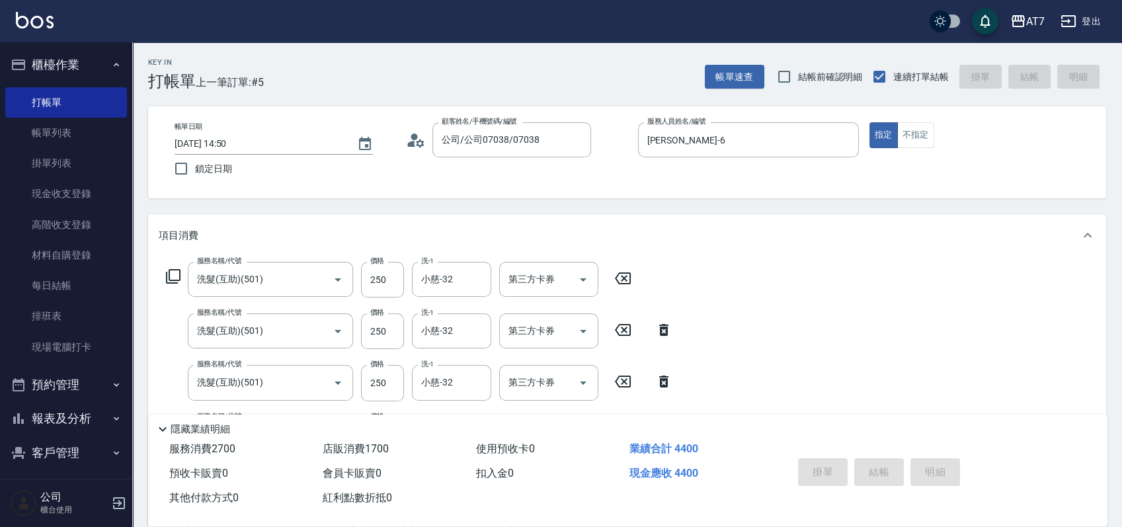
type input "2025/08/15 14:53"
type input "0"
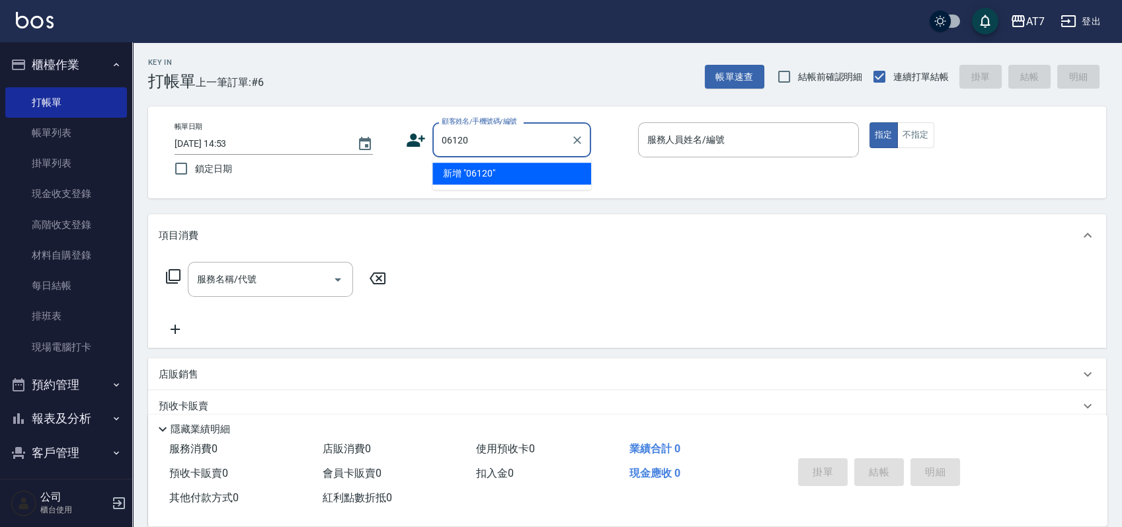
type input "06120"
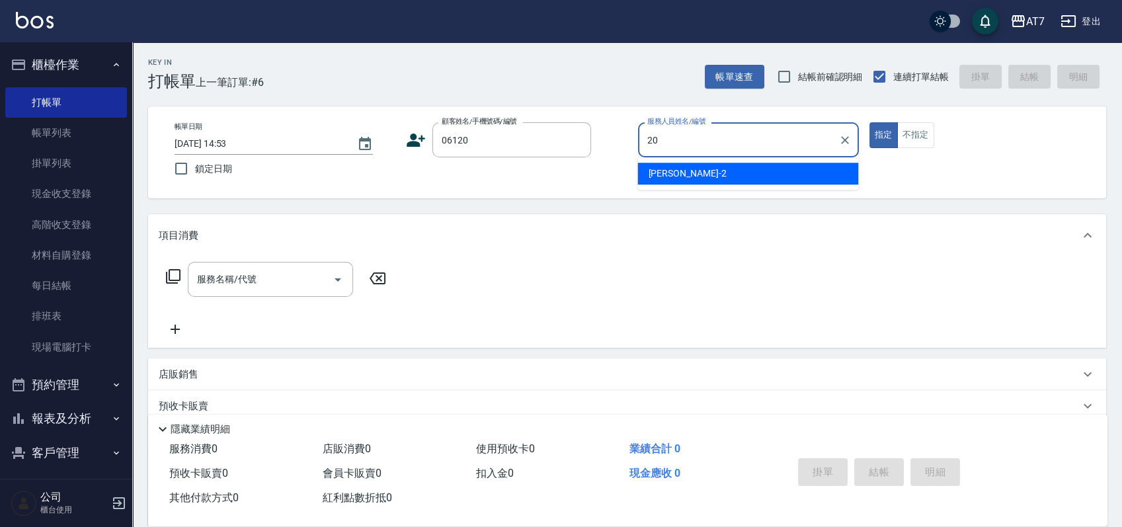
type input "妮可-20"
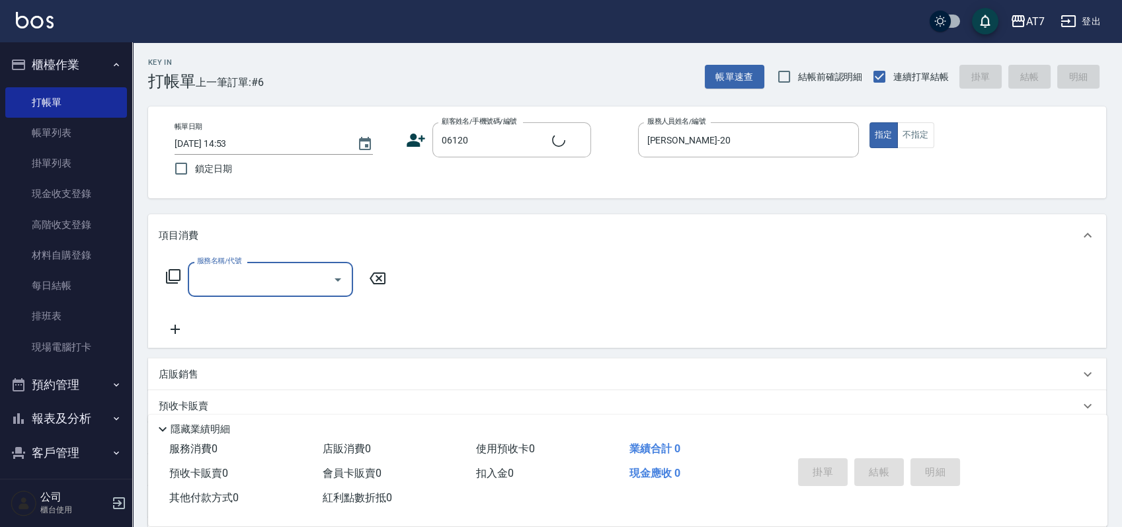
type input "公司單/06120-1/06120"
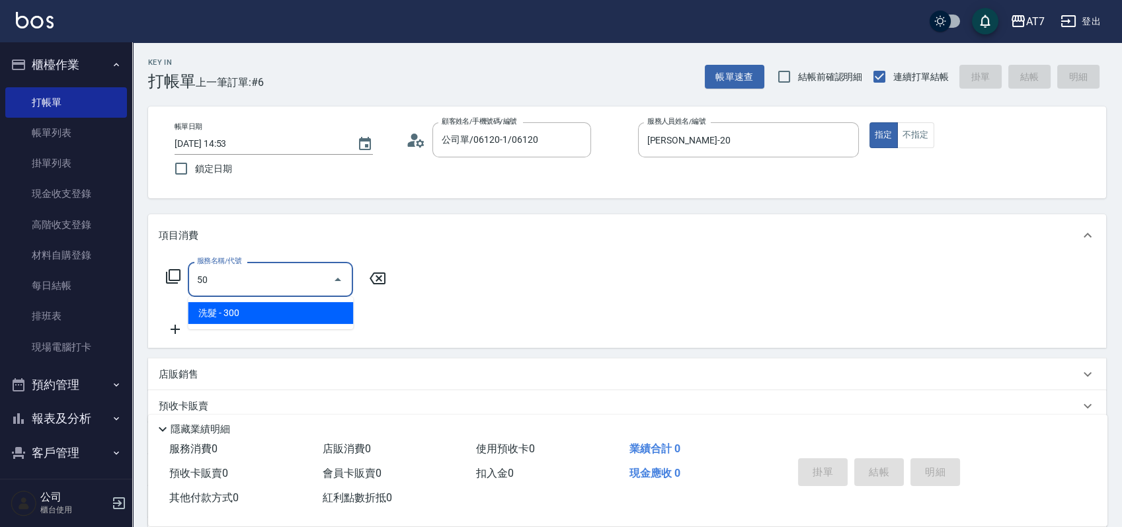
type input "500"
type input "30"
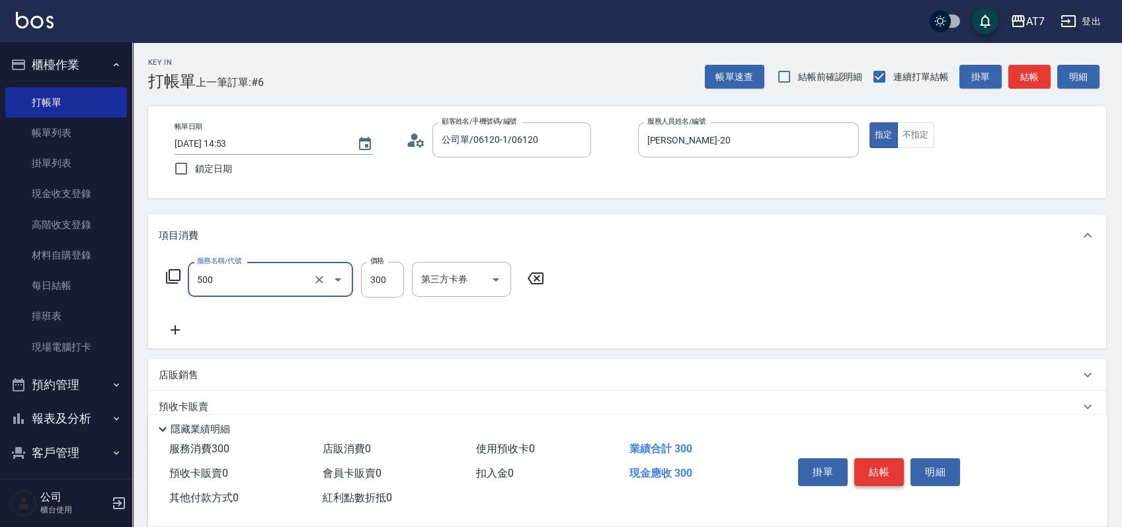
type input "洗髮(500)"
type input "0"
type input "25"
type input "20"
type input "250"
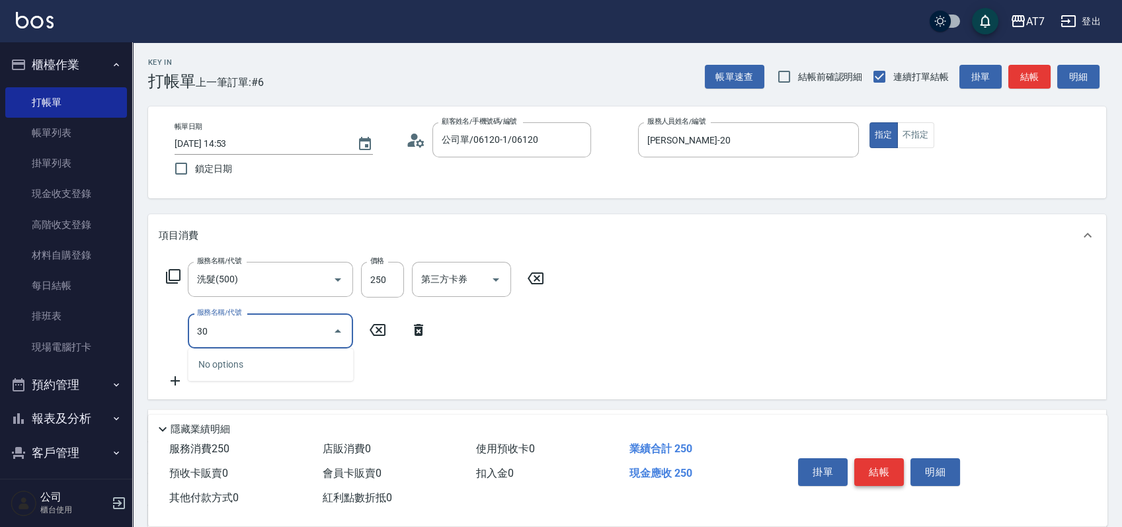
type input "302"
type input "60"
type input "剪髮(302)"
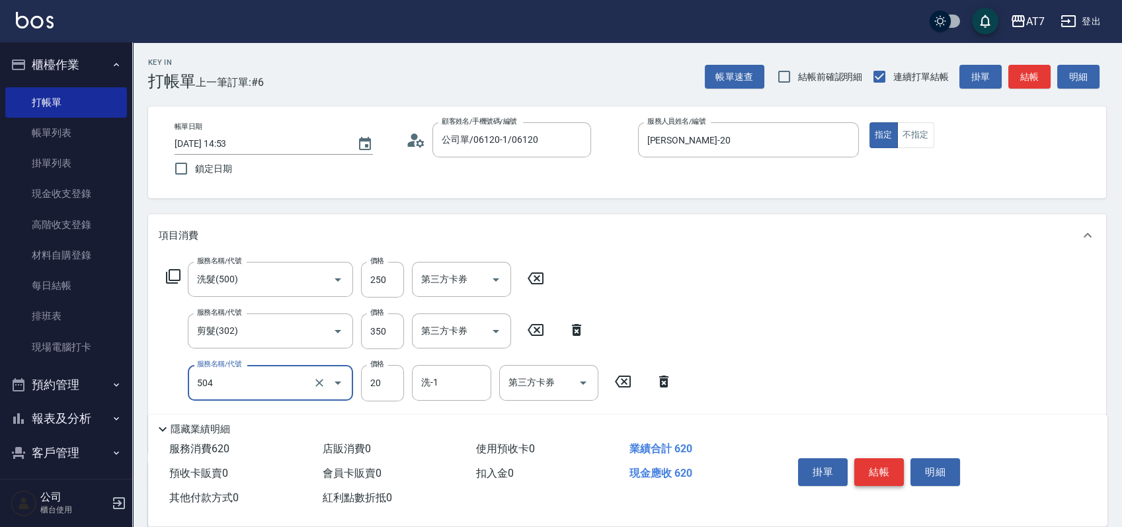
type input "潤絲(504)"
click at [870, 469] on button "結帳" at bounding box center [879, 472] width 50 height 28
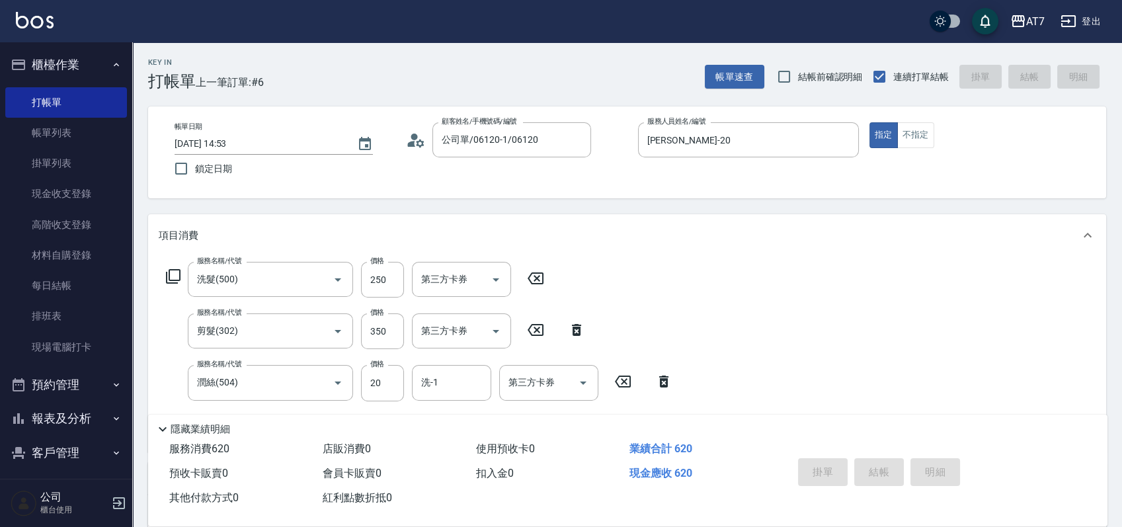
type input "2025/08/15 14:54"
type input "0"
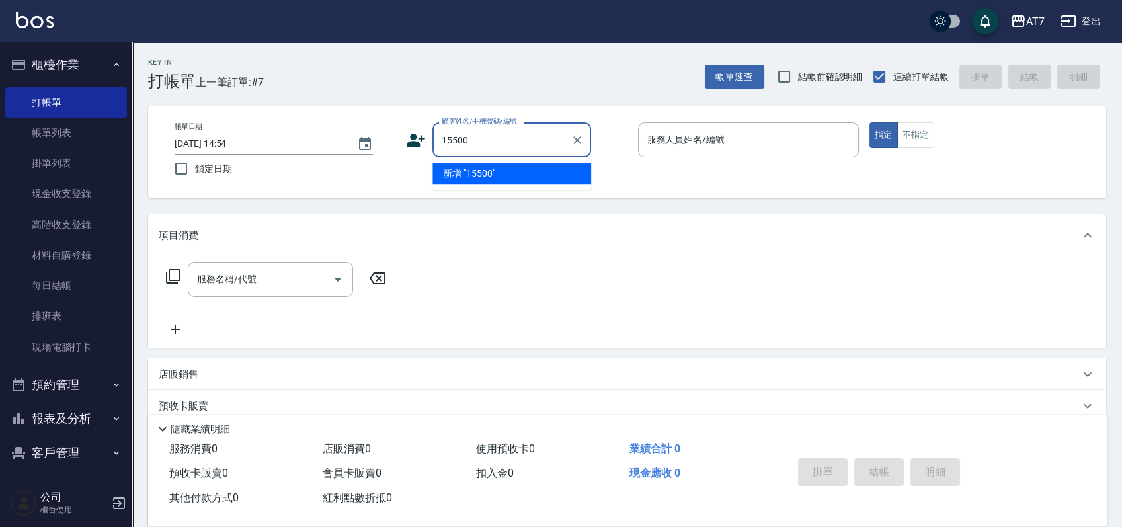
type input "15500"
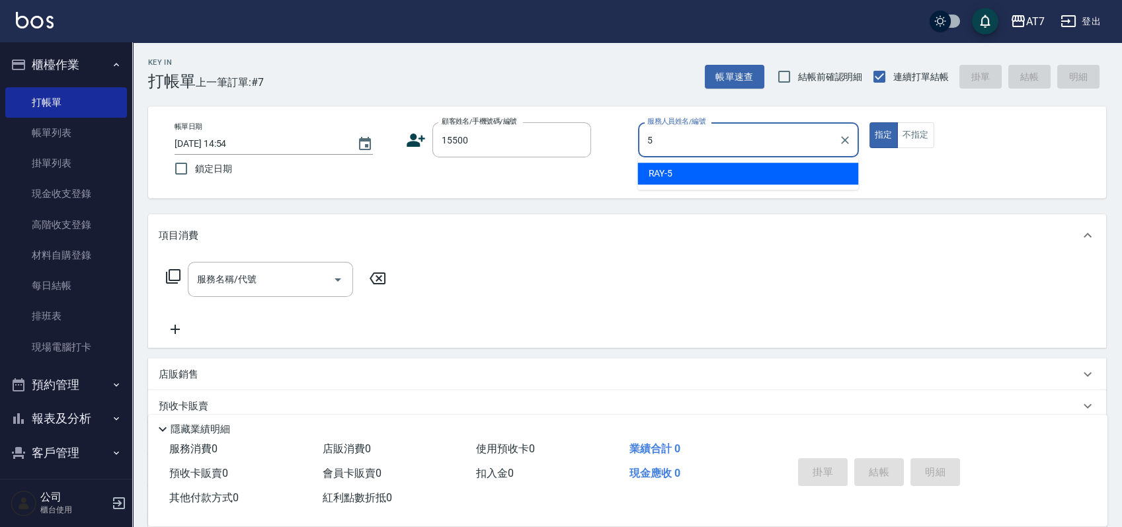
type input "RAY -5"
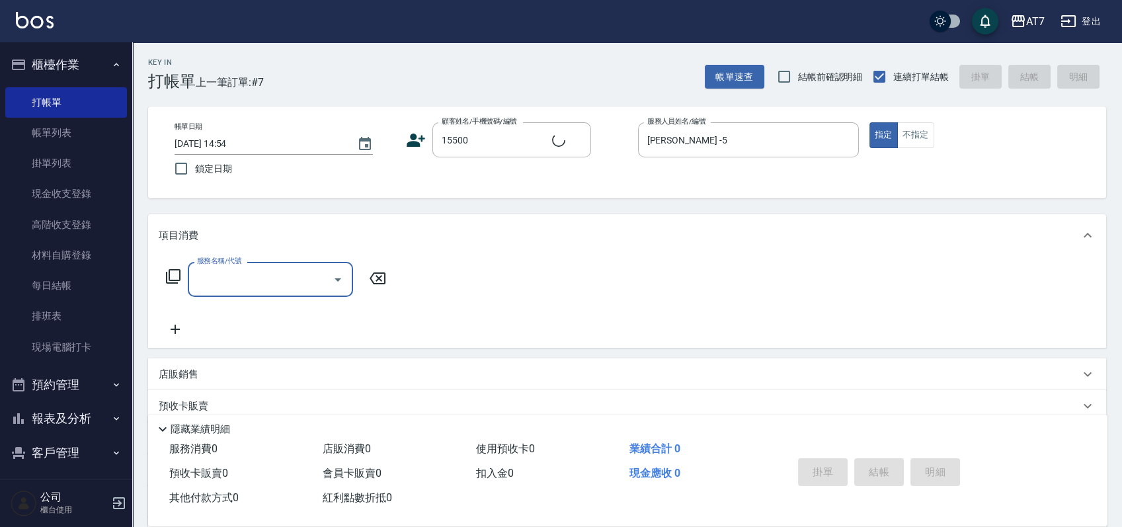
type input "公司/公司15500/15500"
type input "200"
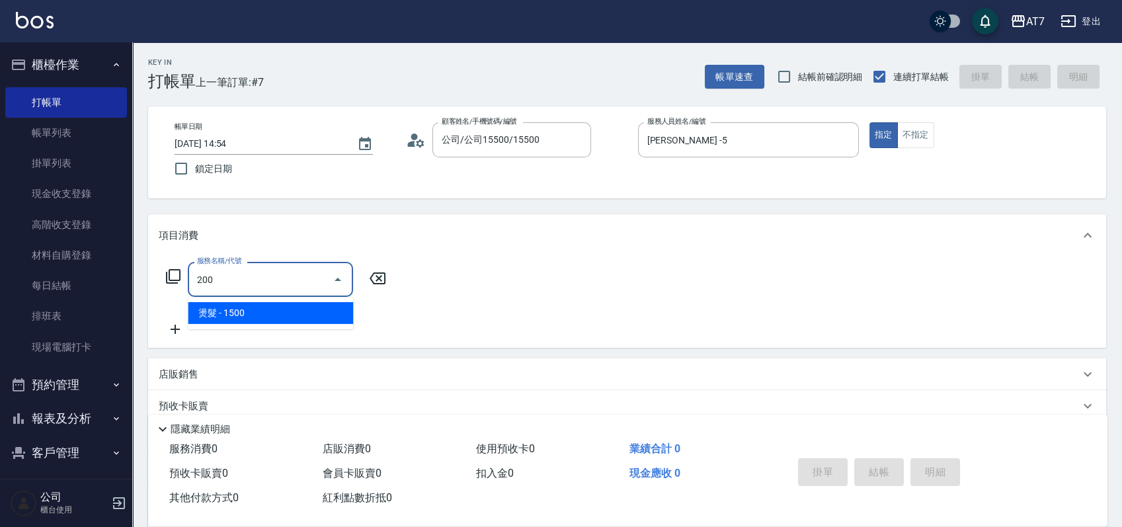
type input "150"
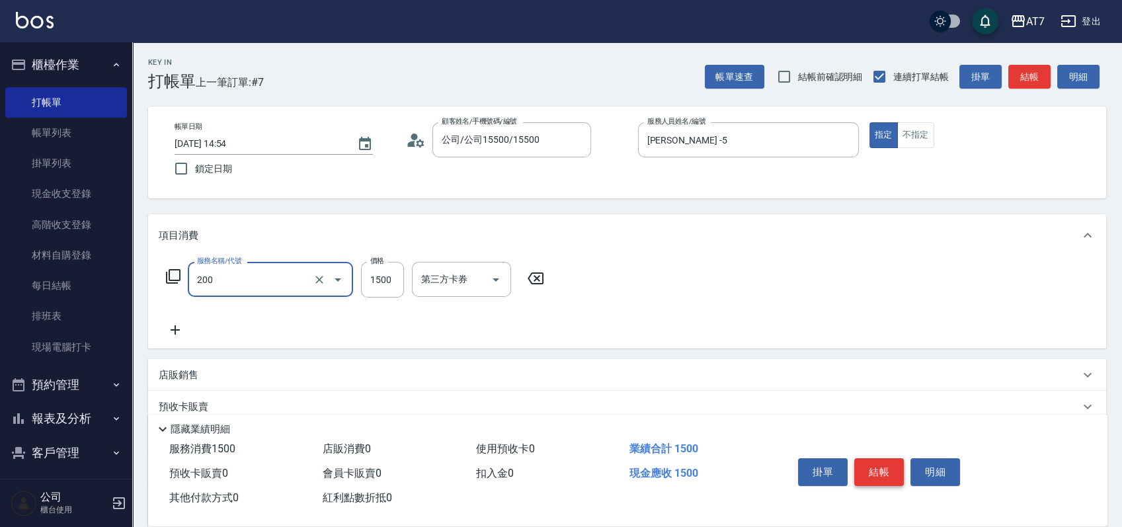
type input "燙髮(200)"
type input "0"
type input "18"
type input "10"
type input "180"
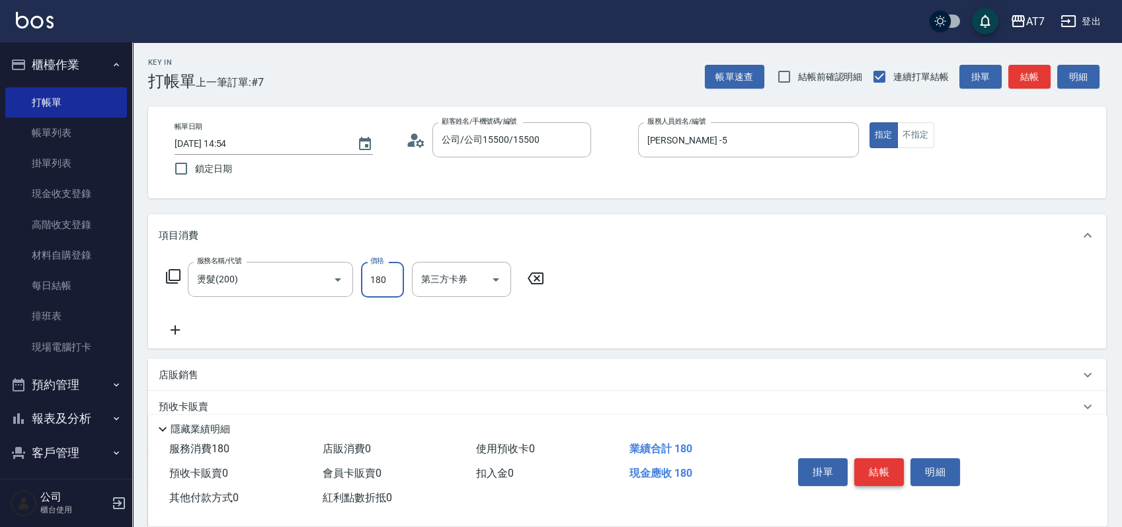
type input "180"
type input "1800"
click at [815, 369] on div "店販銷售" at bounding box center [619, 375] width 921 height 14
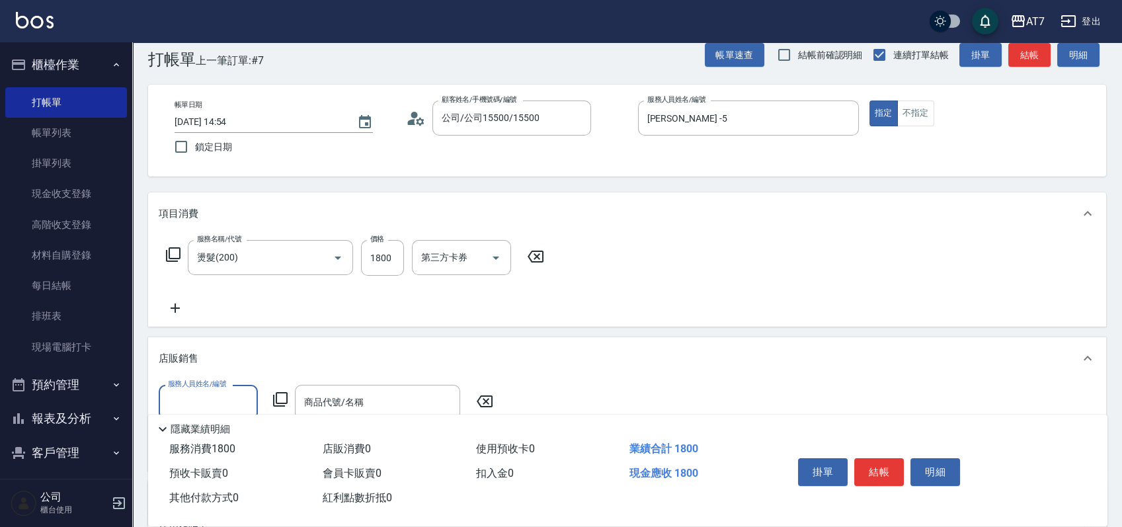
scroll to position [88, 0]
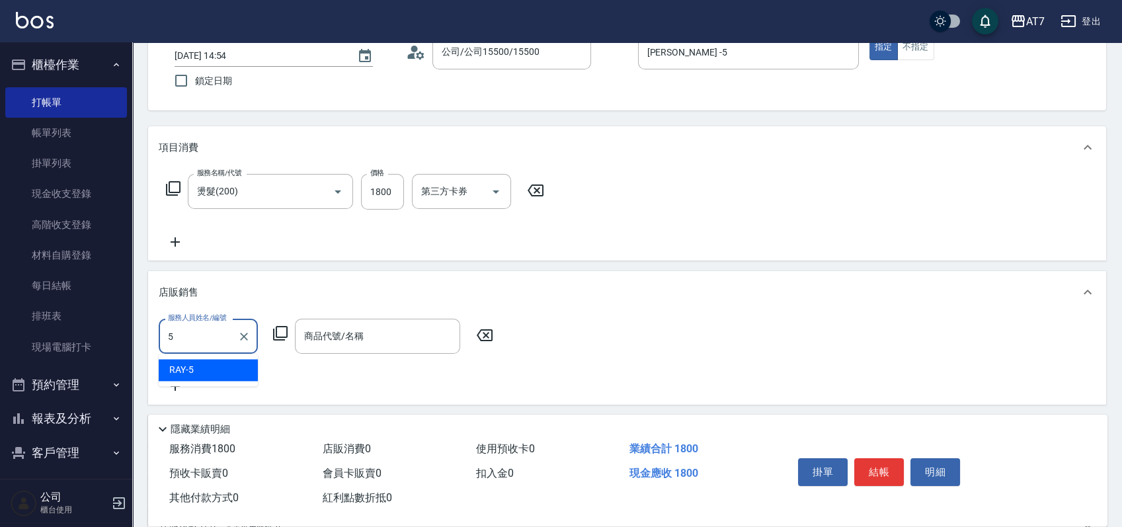
type input "RAY -5"
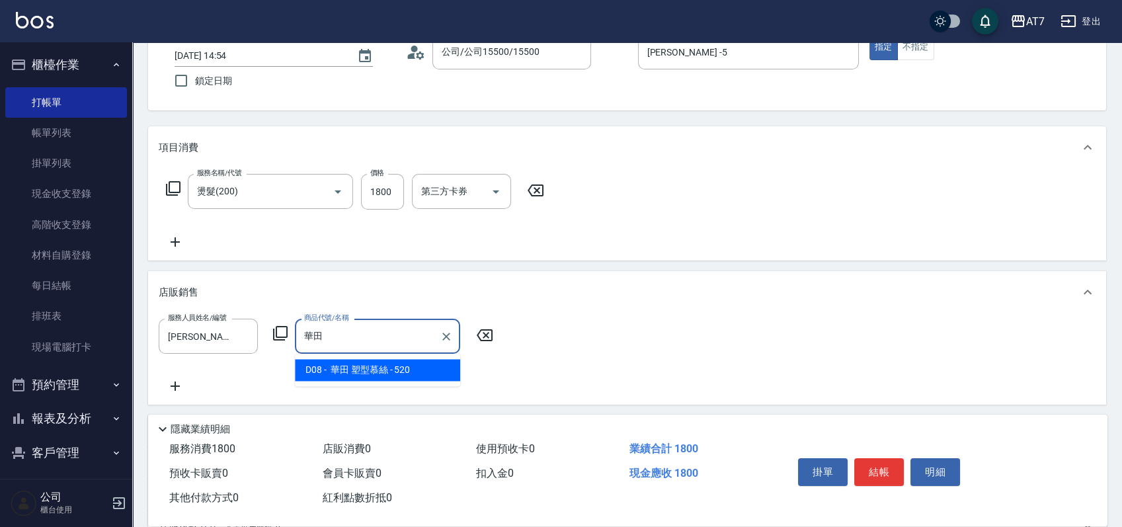
type input "華田 塑型慕絲"
type input "230"
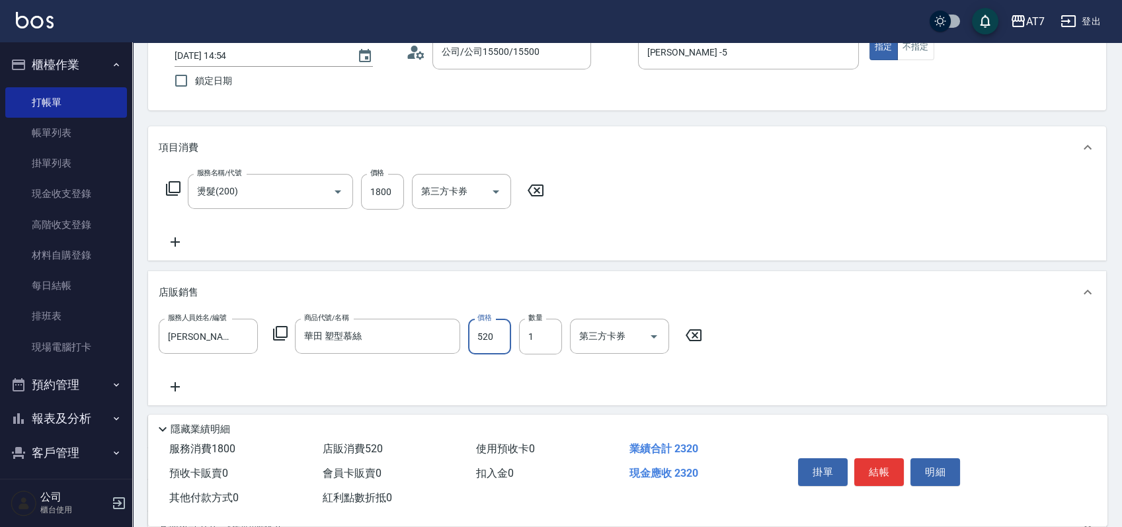
type input "6"
type input "180"
type input "600"
type input "240"
type input "600"
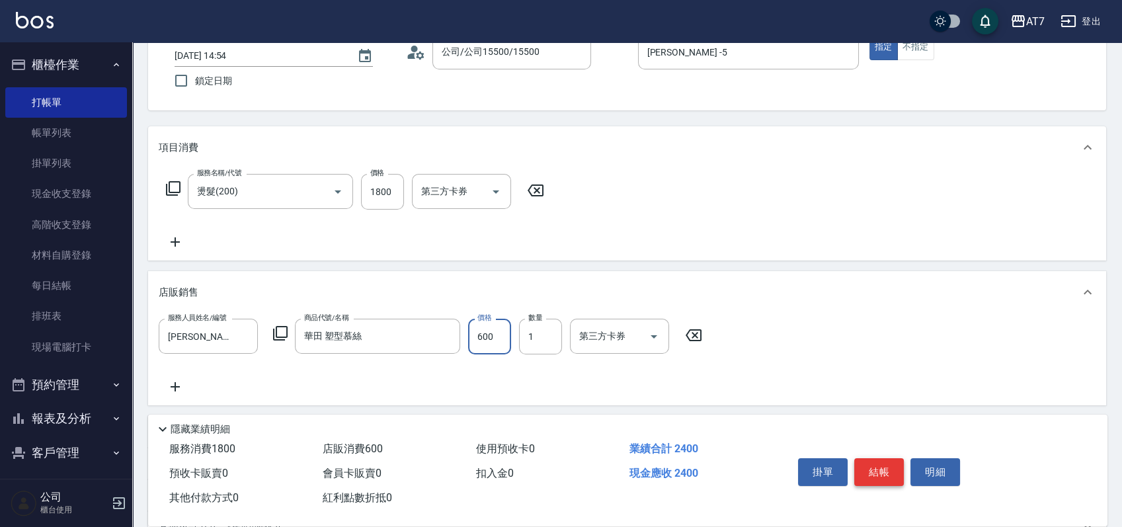
click at [888, 473] on button "結帳" at bounding box center [879, 472] width 50 height 28
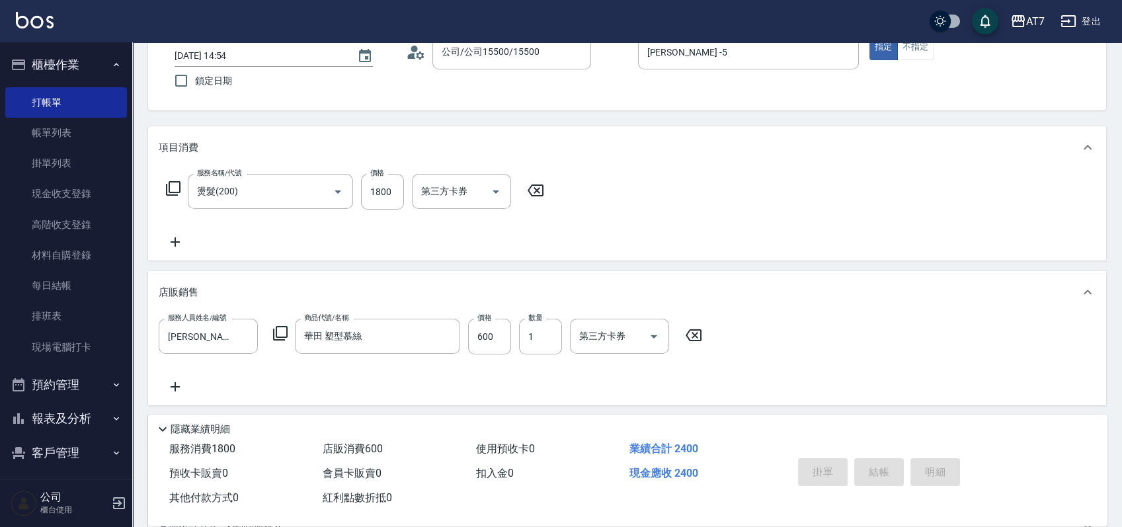
type input "0"
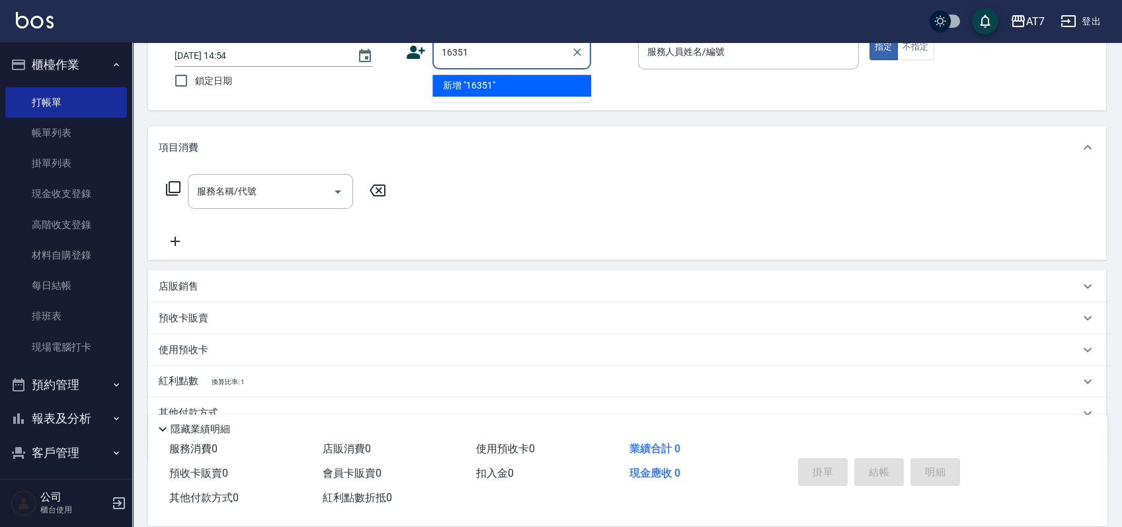
type input "16351"
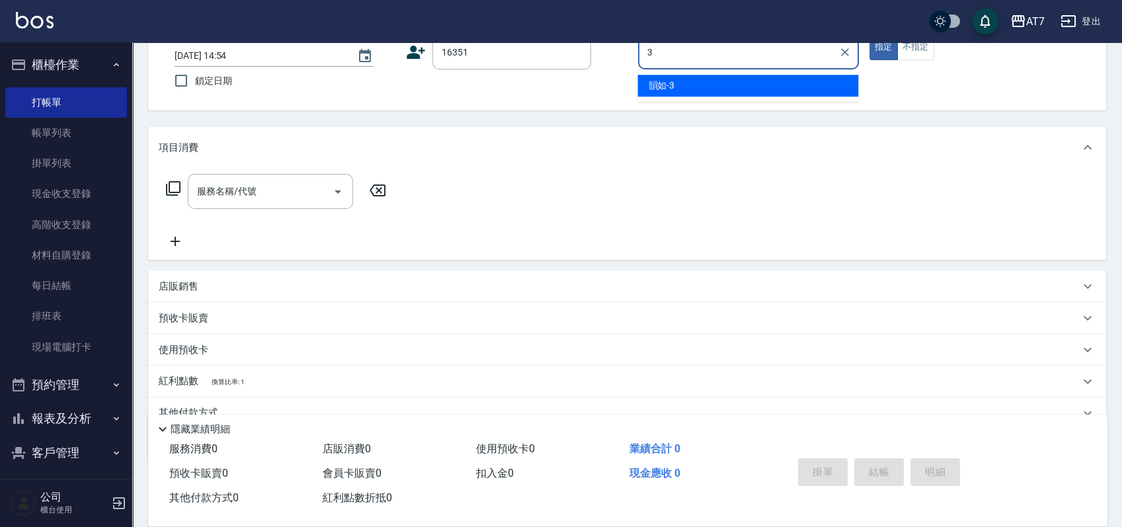
type input "韻如-3"
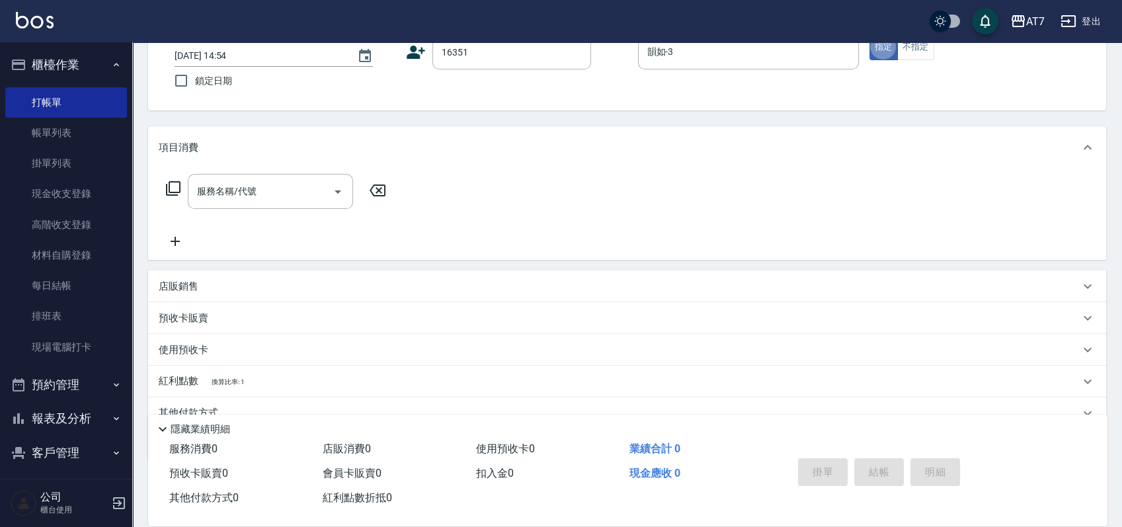
type input "公司/公司16351/16351"
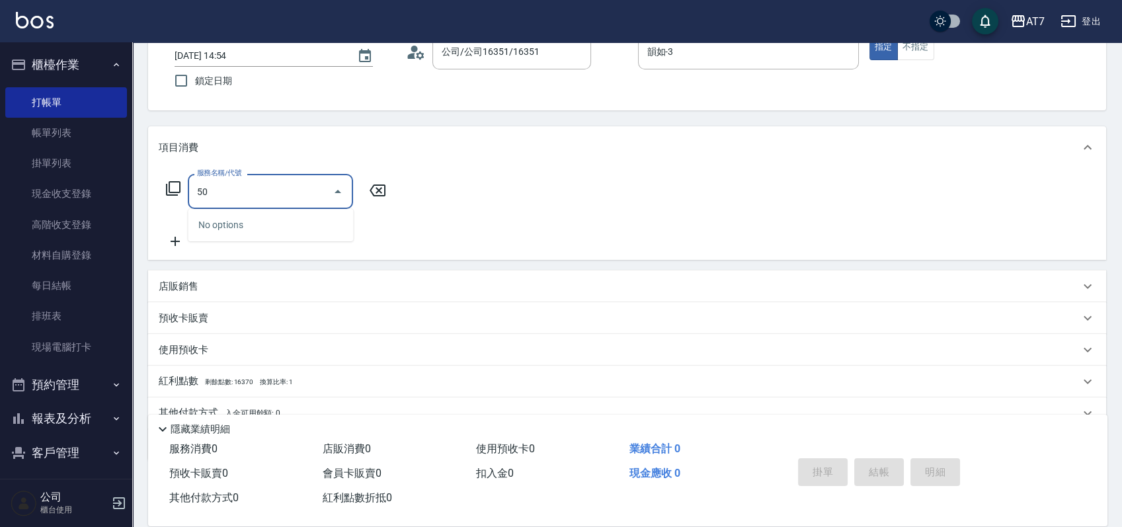
type input "500"
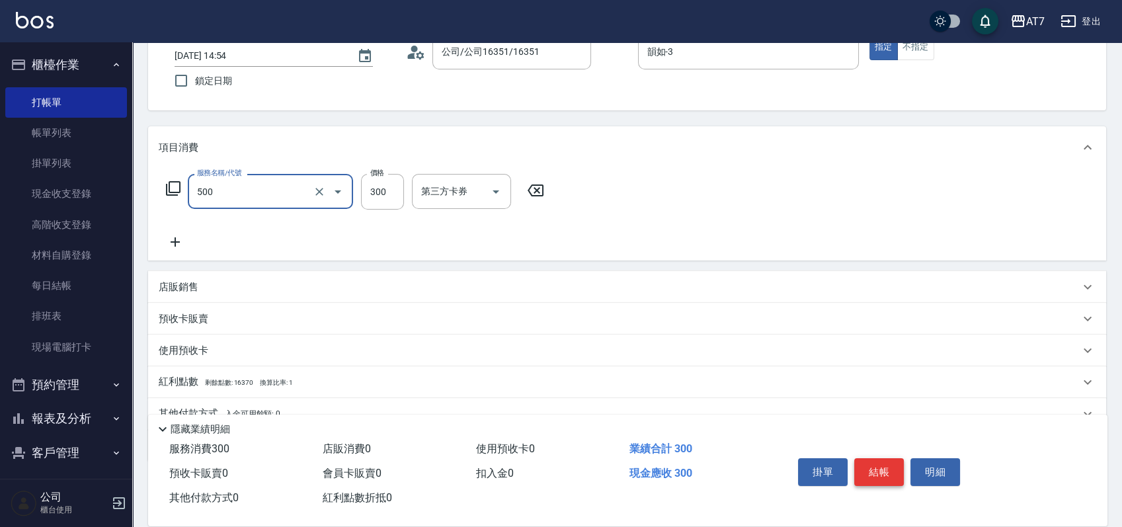
type input "30"
type input "洗髮(500)"
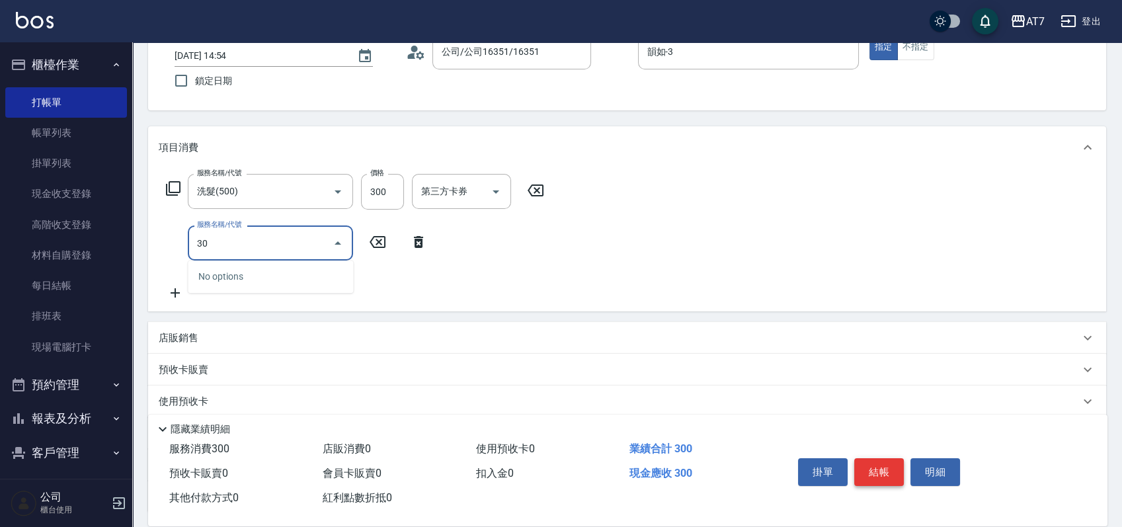
type input "302"
type input "60"
type input "剪髮(302)"
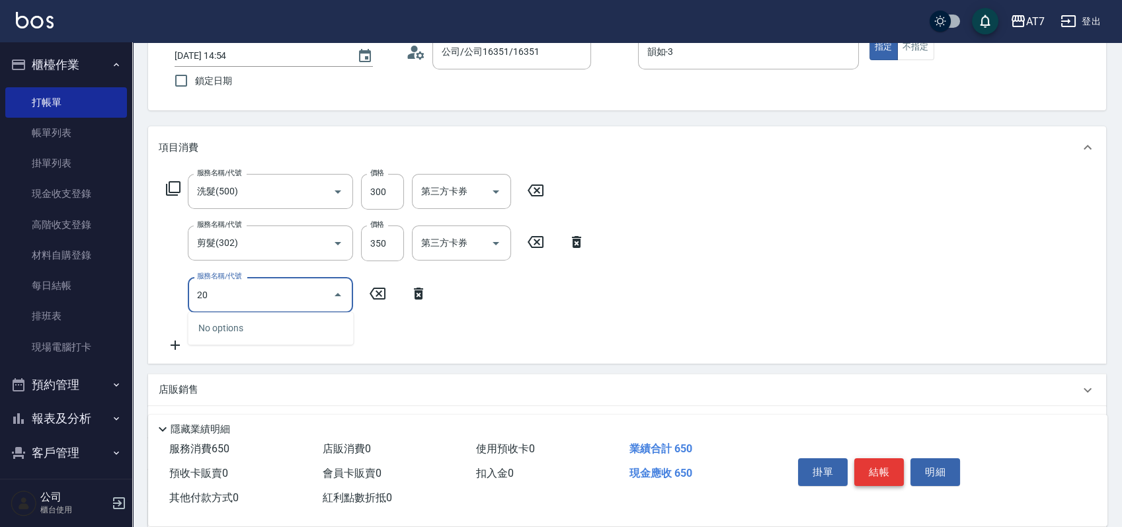
type input "204"
type input "110"
type input "補燙&局部燙(204)"
click at [888, 473] on button "結帳" at bounding box center [879, 472] width 50 height 28
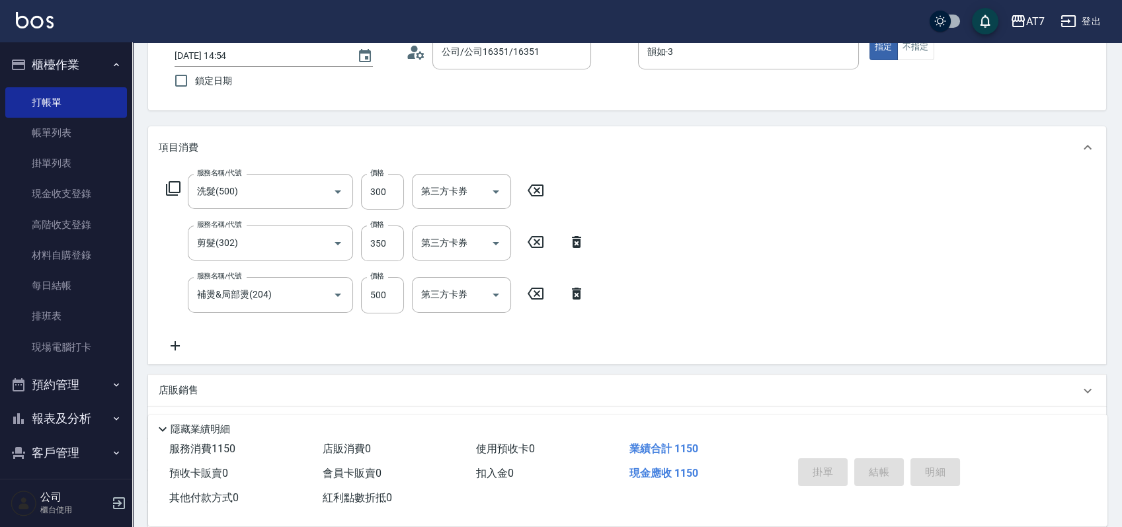
type input "0"
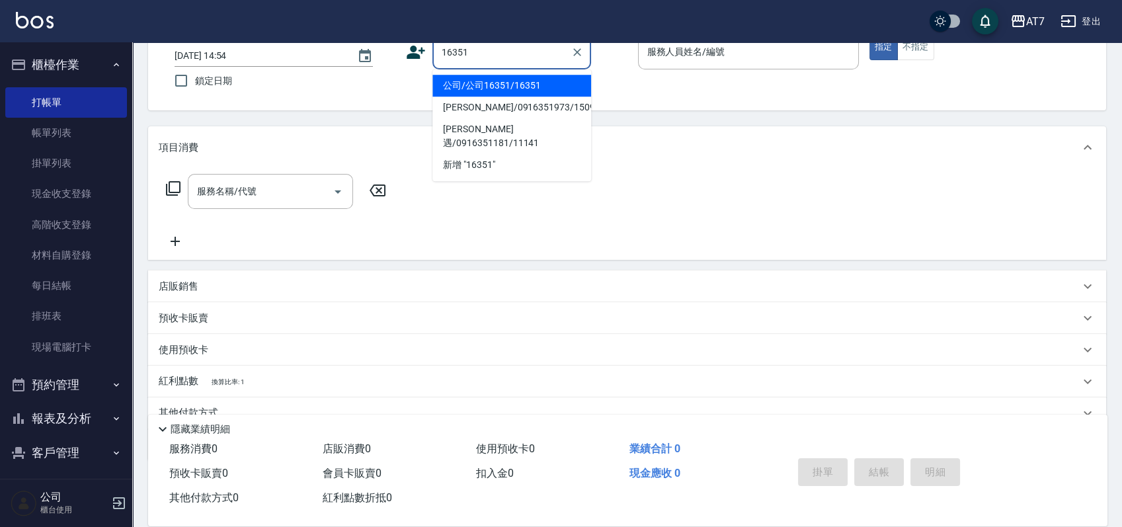
type input "公司/公司16351/16351"
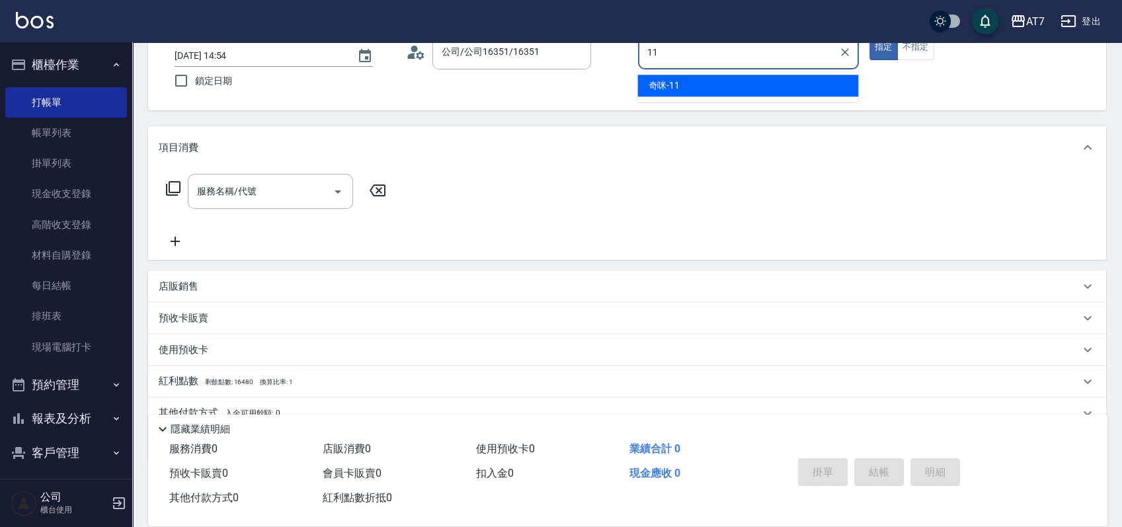
type input "奇咪-11"
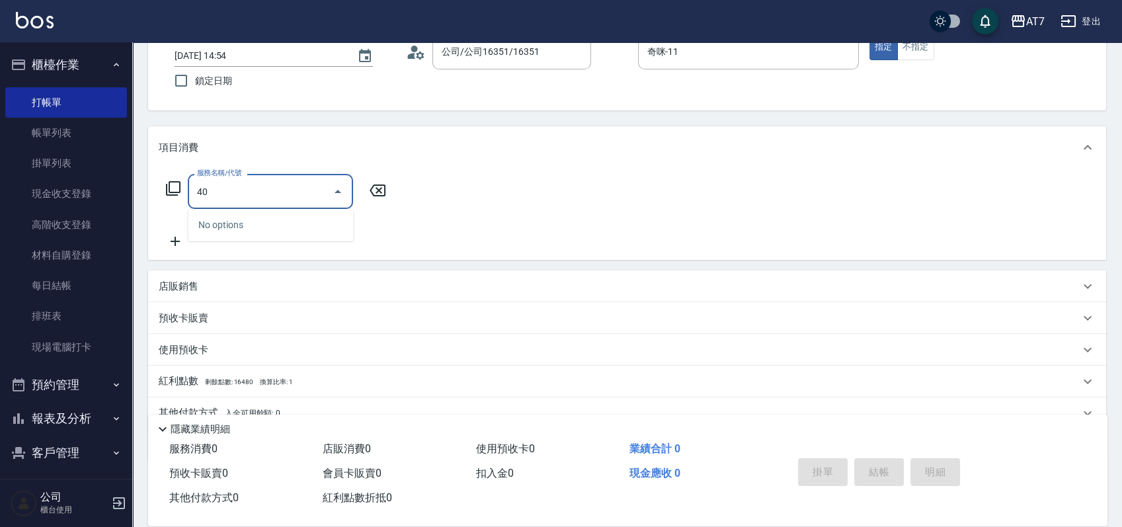
type input "400"
type input "150"
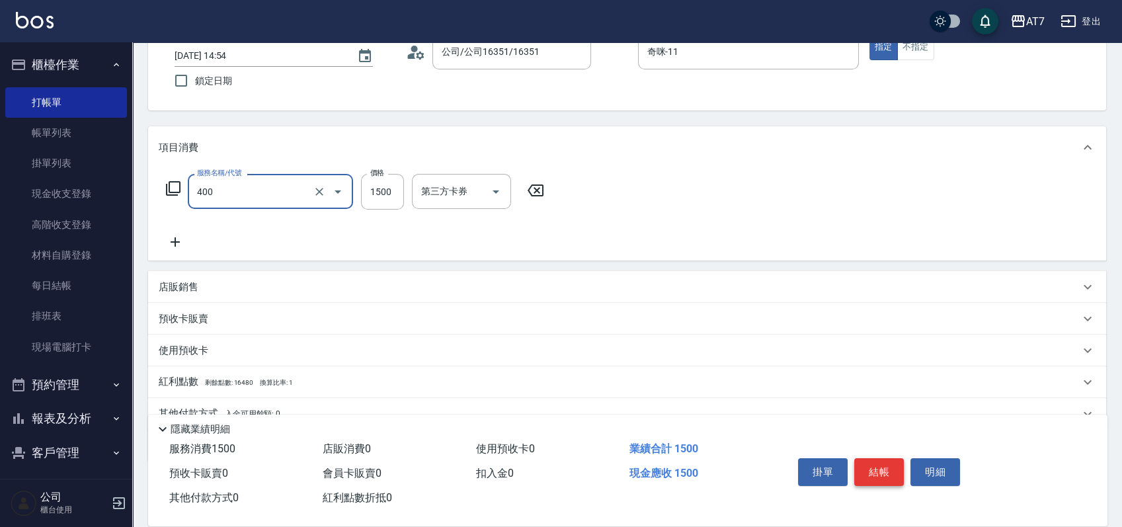
type input "染髮(400)"
type input "0"
type input "20"
type input "200"
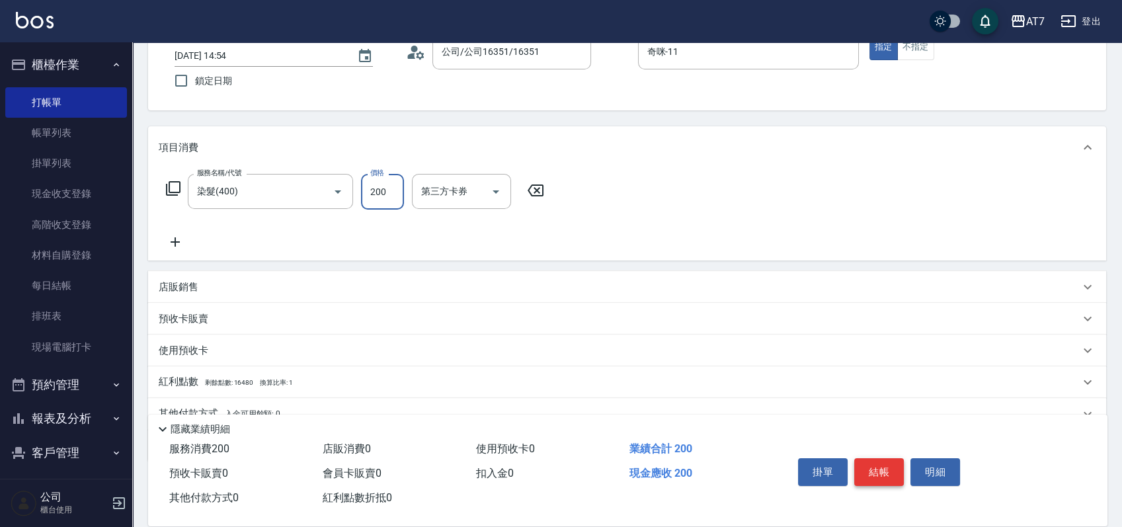
type input "200"
type input "2000"
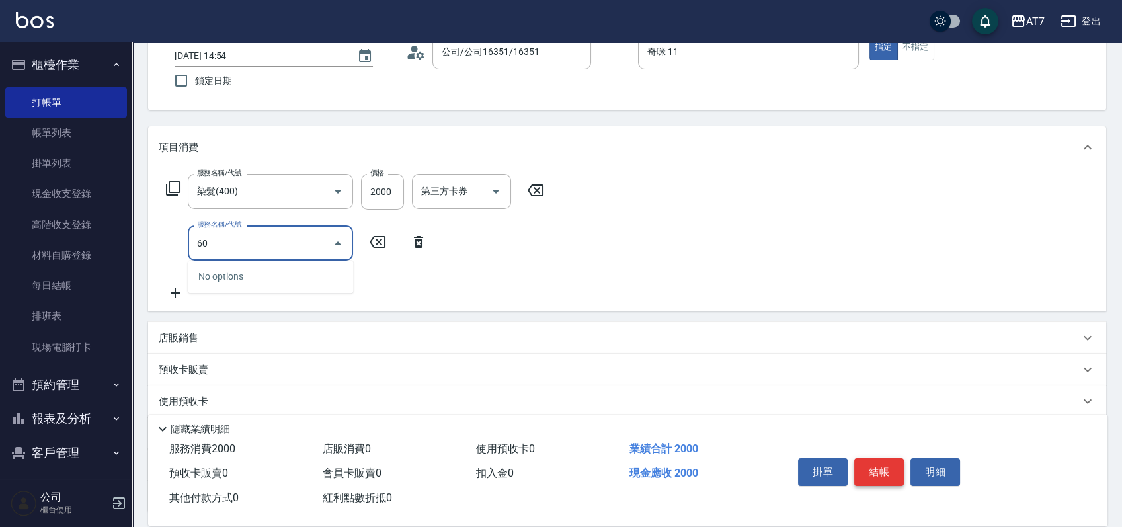
type input "600"
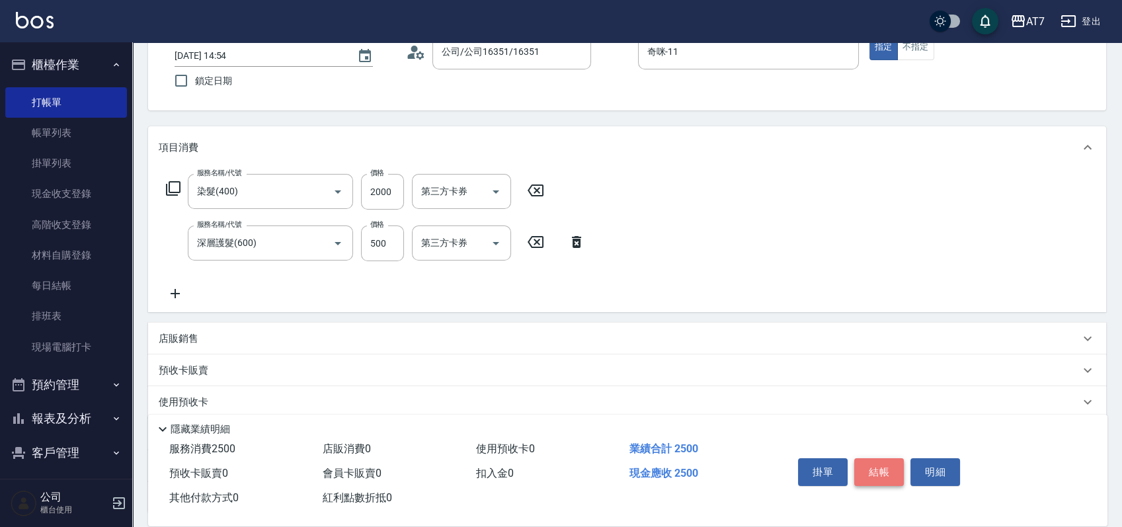
click at [888, 473] on button "結帳" at bounding box center [879, 472] width 50 height 28
click at [891, 463] on button "結帳" at bounding box center [879, 472] width 50 height 28
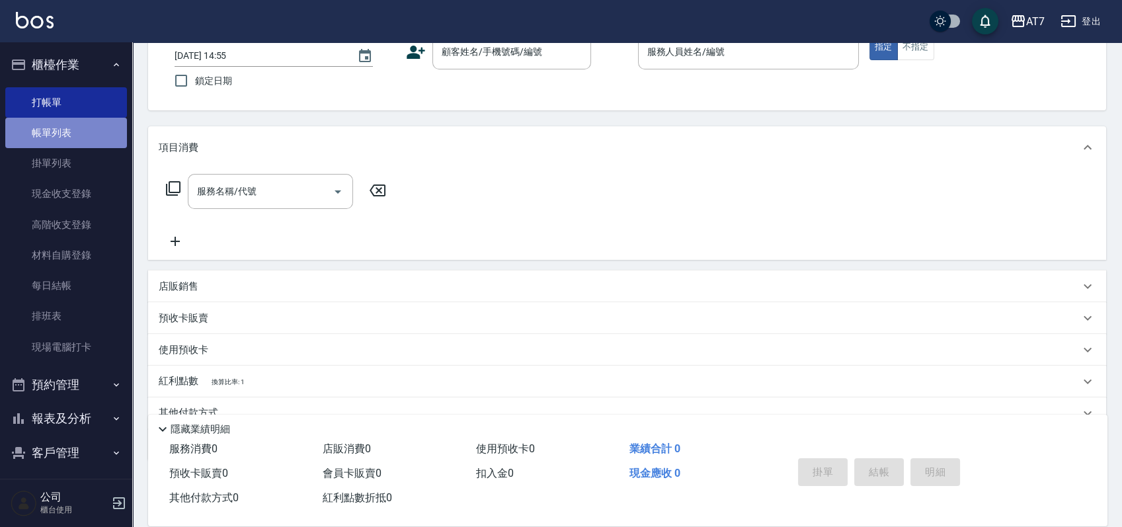
click at [71, 125] on link "帳單列表" at bounding box center [66, 133] width 122 height 30
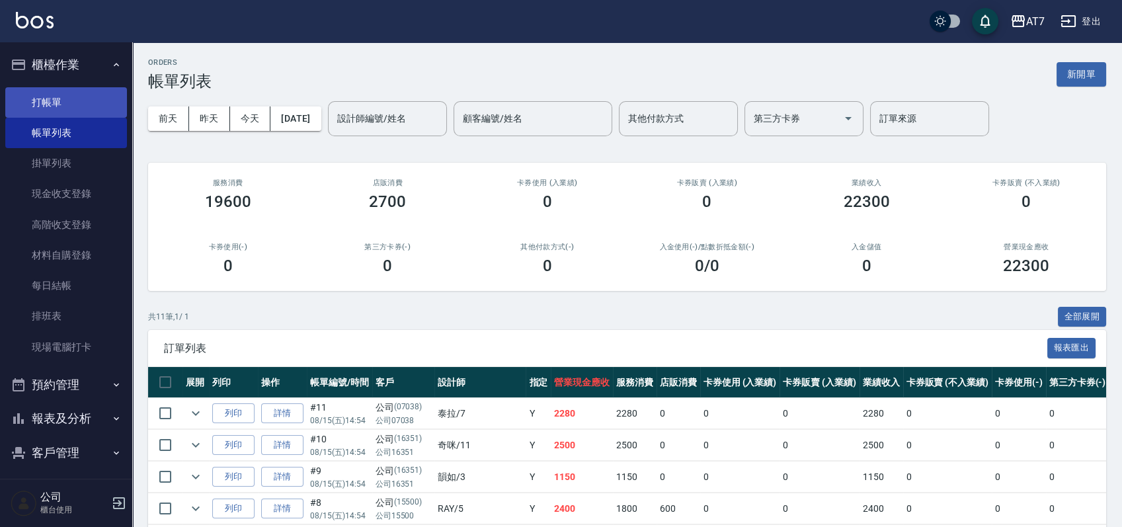
click at [77, 96] on link "打帳單" at bounding box center [66, 102] width 122 height 30
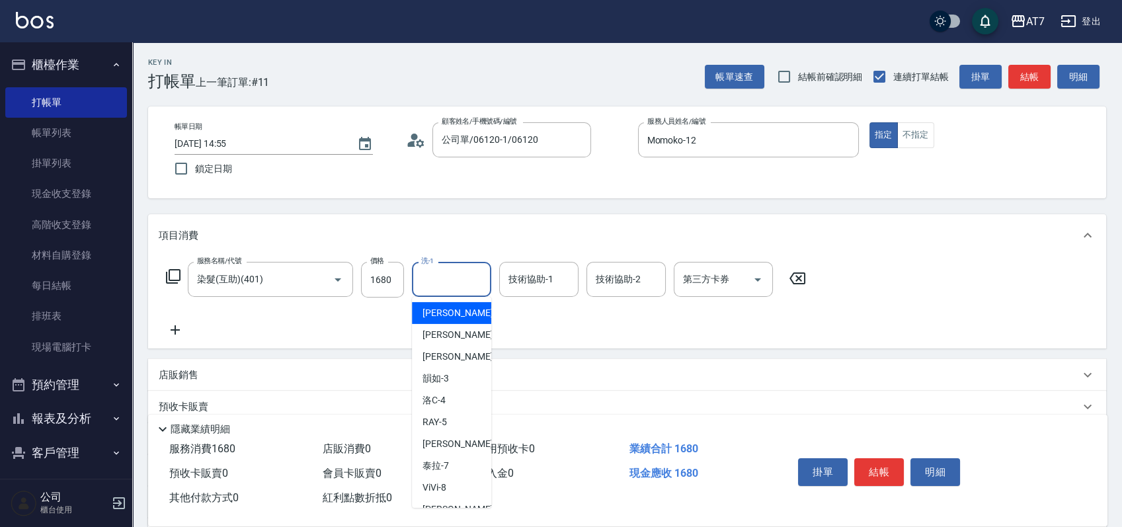
click at [454, 289] on input "洗-1" at bounding box center [451, 279] width 67 height 23
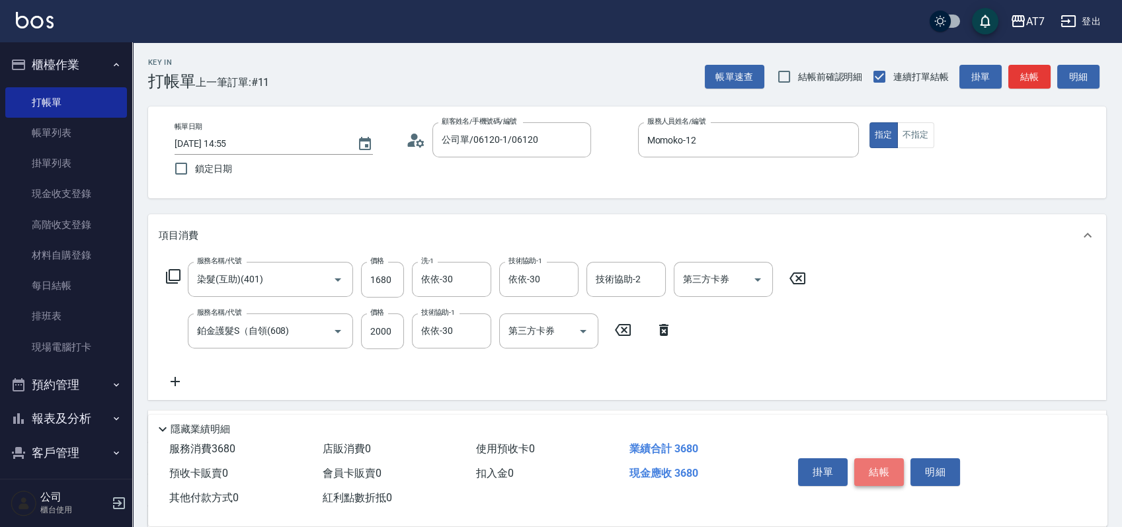
click at [863, 473] on button "結帳" at bounding box center [879, 472] width 50 height 28
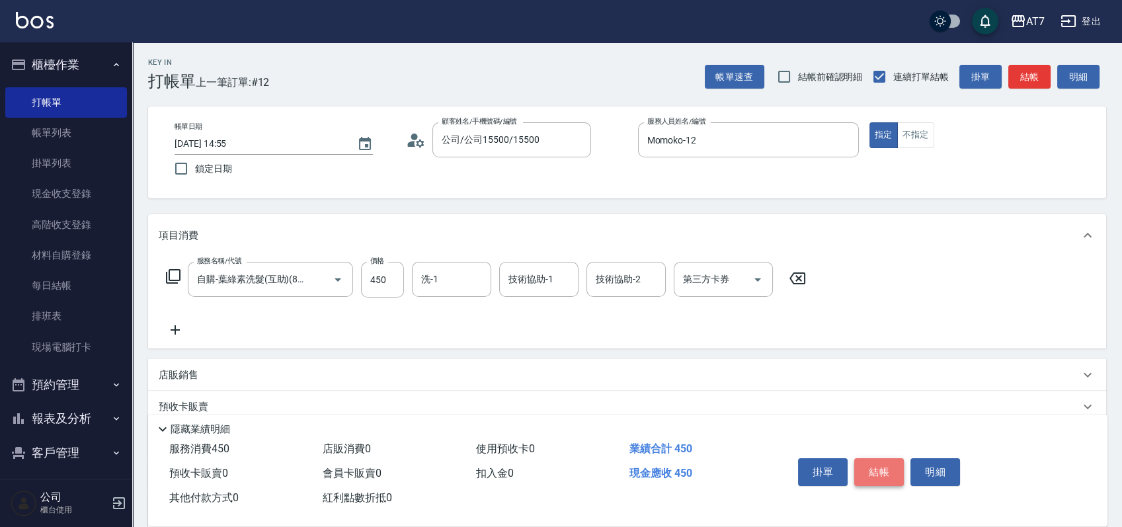
click at [878, 458] on button "結帳" at bounding box center [879, 472] width 50 height 28
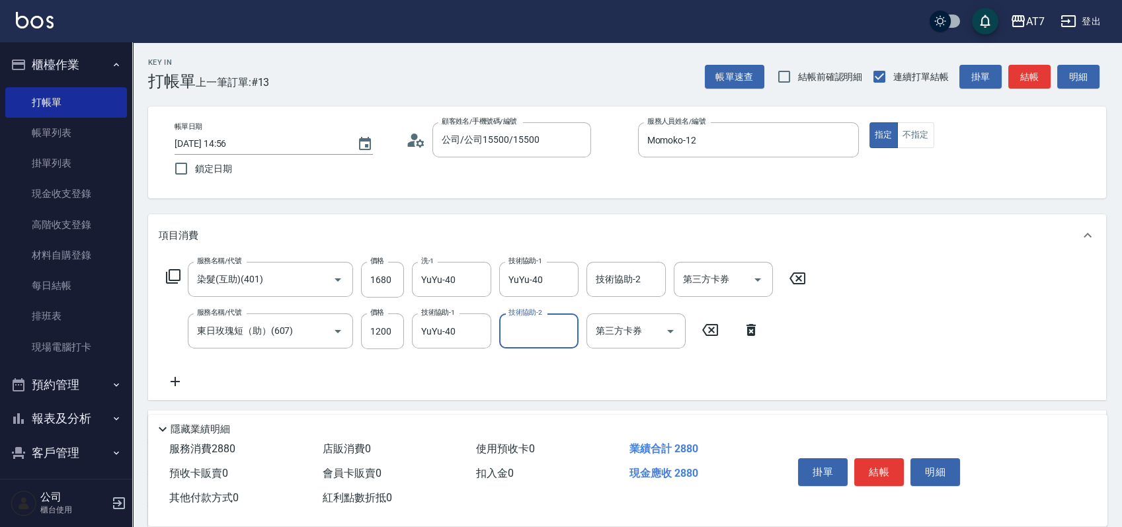
scroll to position [176, 0]
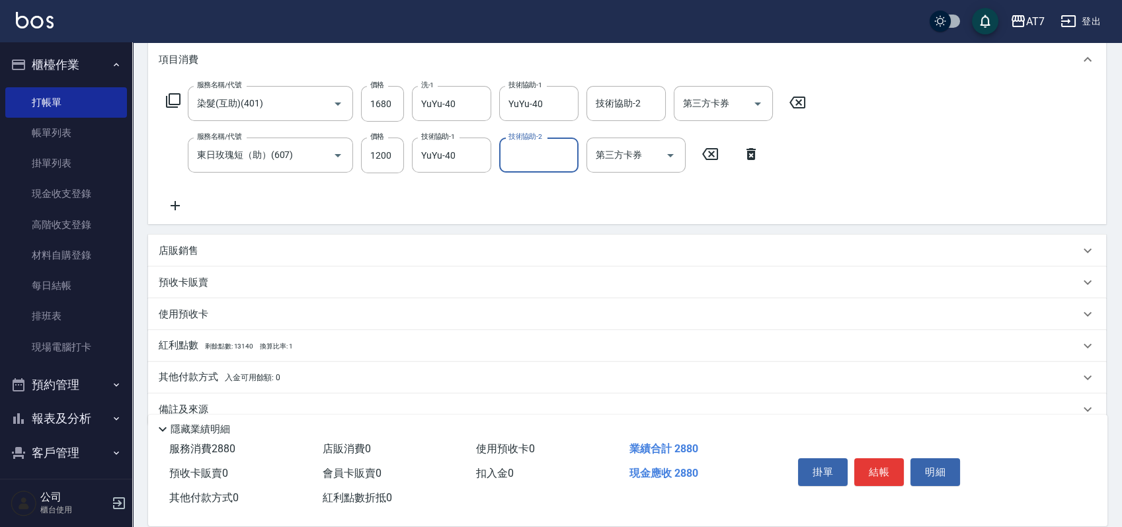
click at [862, 240] on div "店販銷售" at bounding box center [627, 251] width 958 height 32
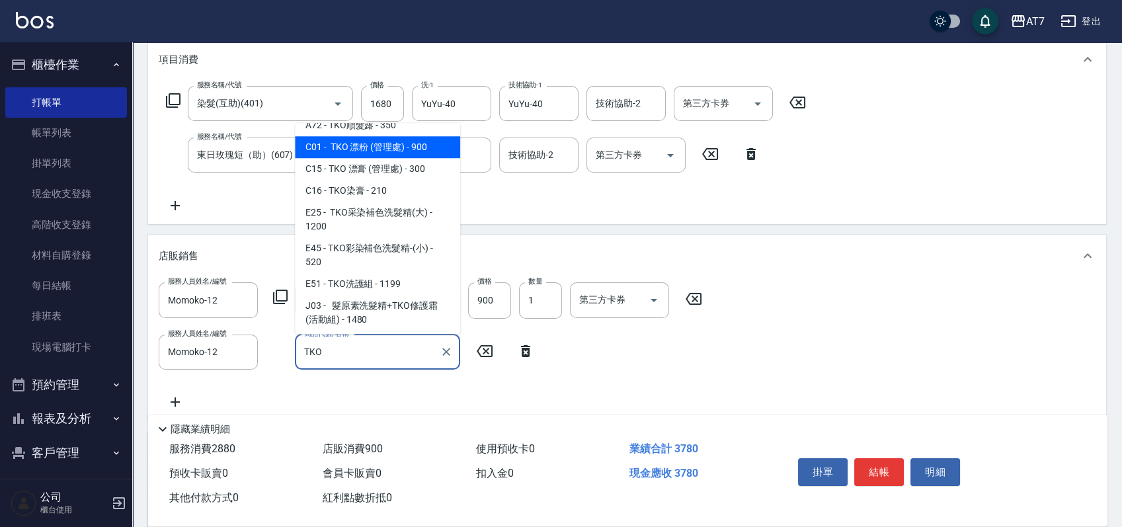
scroll to position [102, 0]
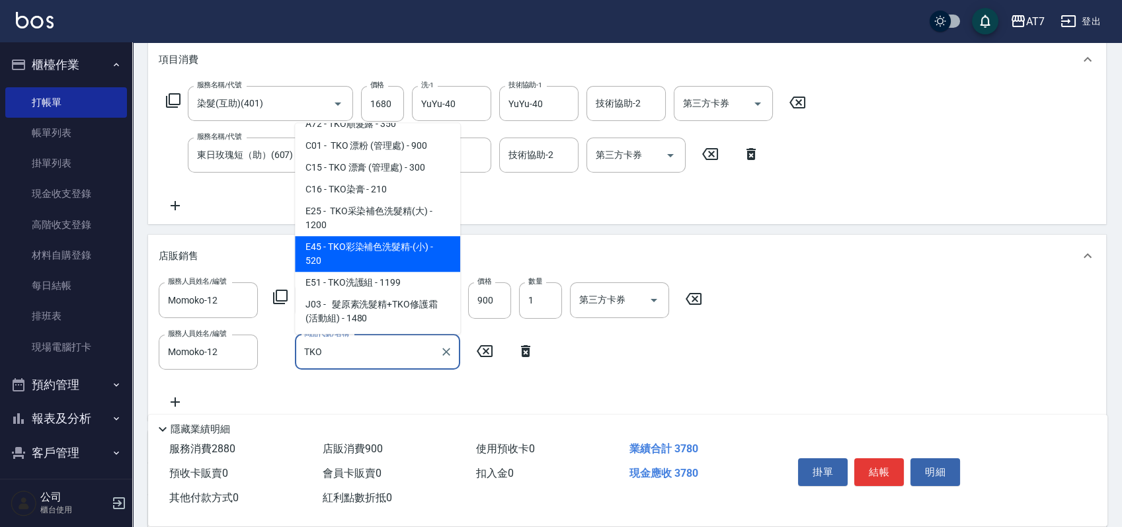
click at [374, 251] on span "E45 - TKO彩染補色洗髮精-(小) - 520" at bounding box center [377, 254] width 165 height 36
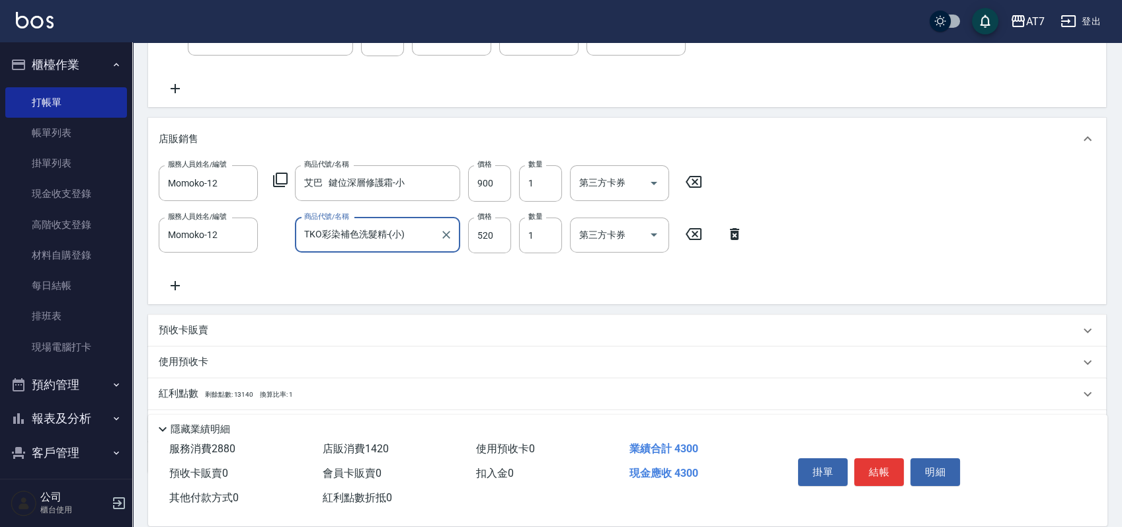
scroll to position [352, 0]
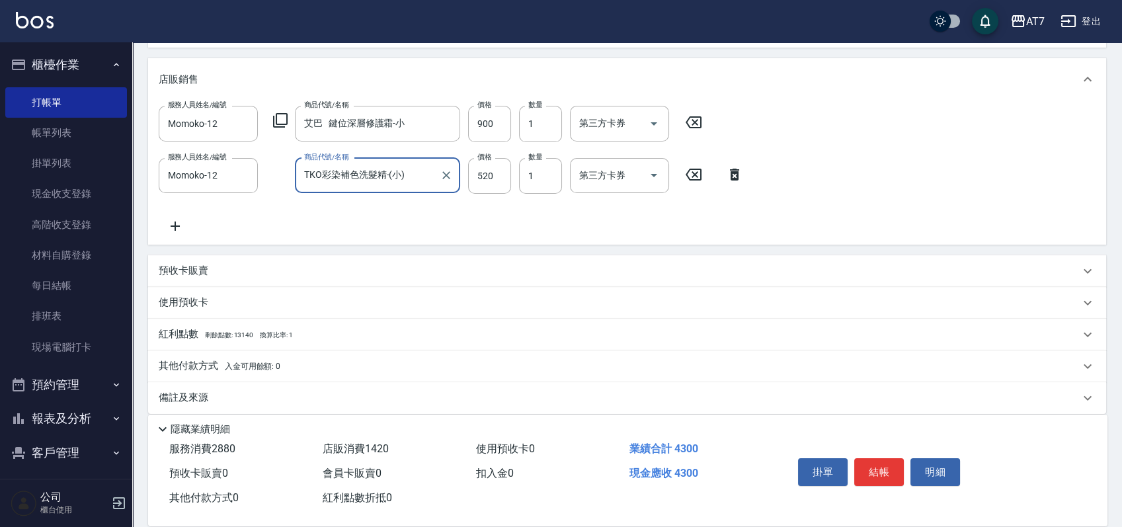
click at [520, 370] on div "其他付款方式 入金可用餘額: 0" at bounding box center [619, 366] width 921 height 15
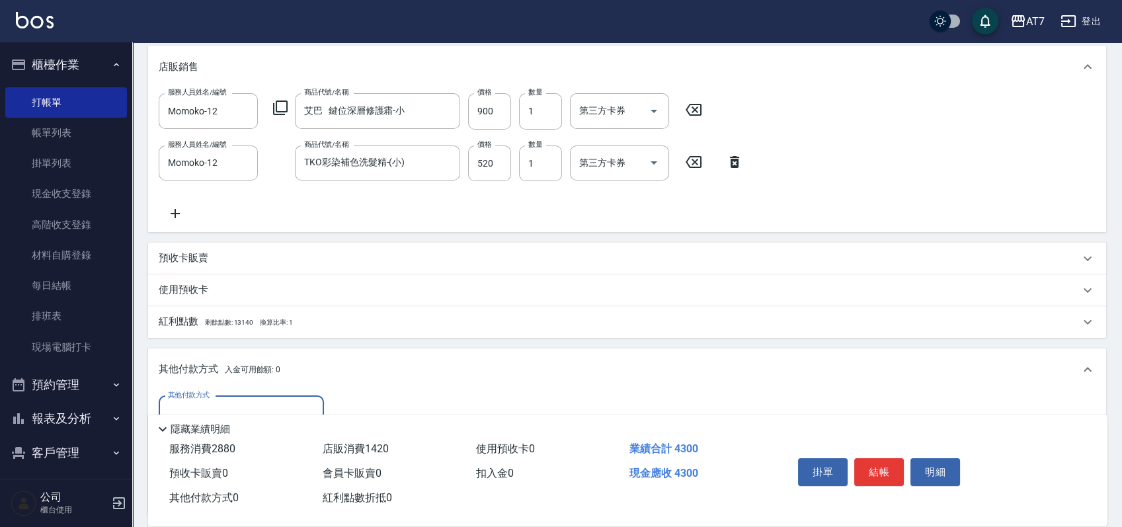
scroll to position [0, 0]
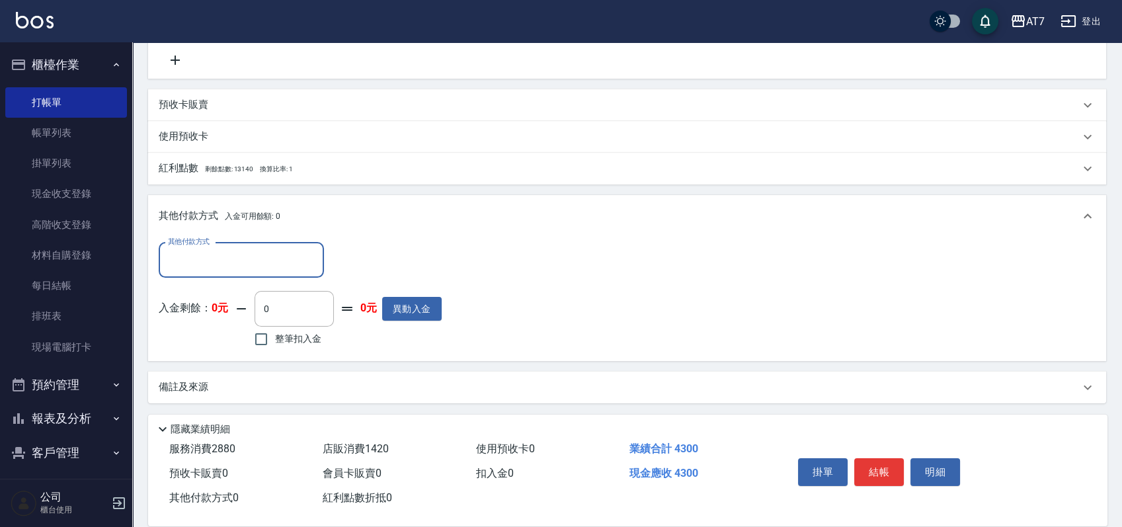
click at [248, 266] on input "其他付款方式" at bounding box center [241, 259] width 153 height 23
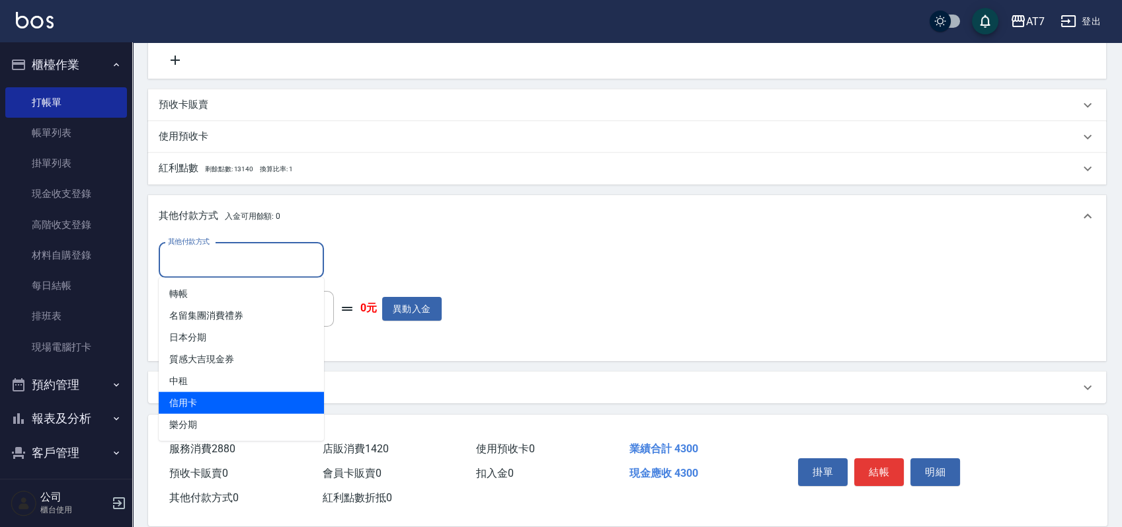
click at [215, 400] on span "信用卡" at bounding box center [241, 403] width 165 height 22
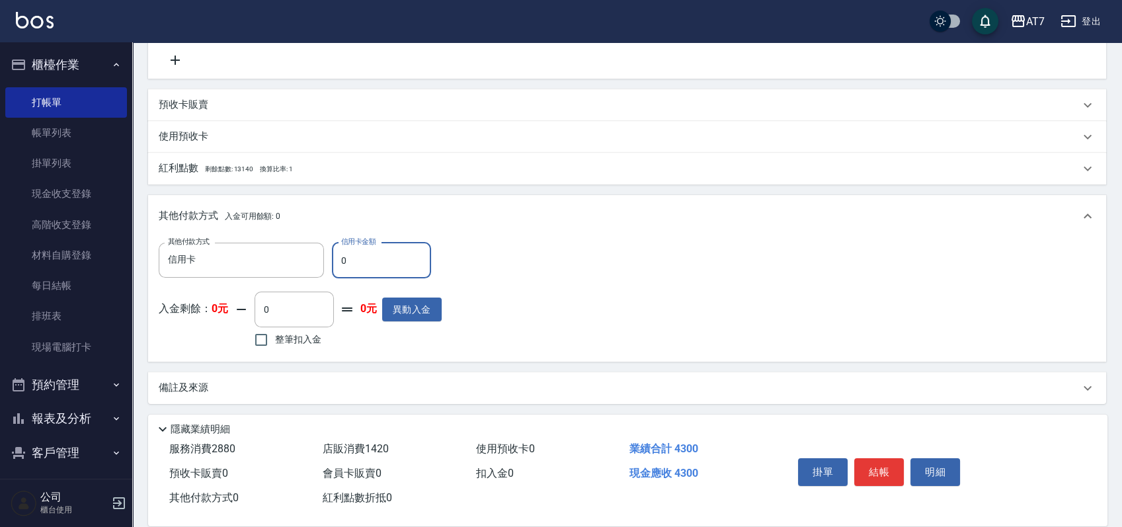
click at [342, 260] on input "0" at bounding box center [381, 261] width 99 height 36
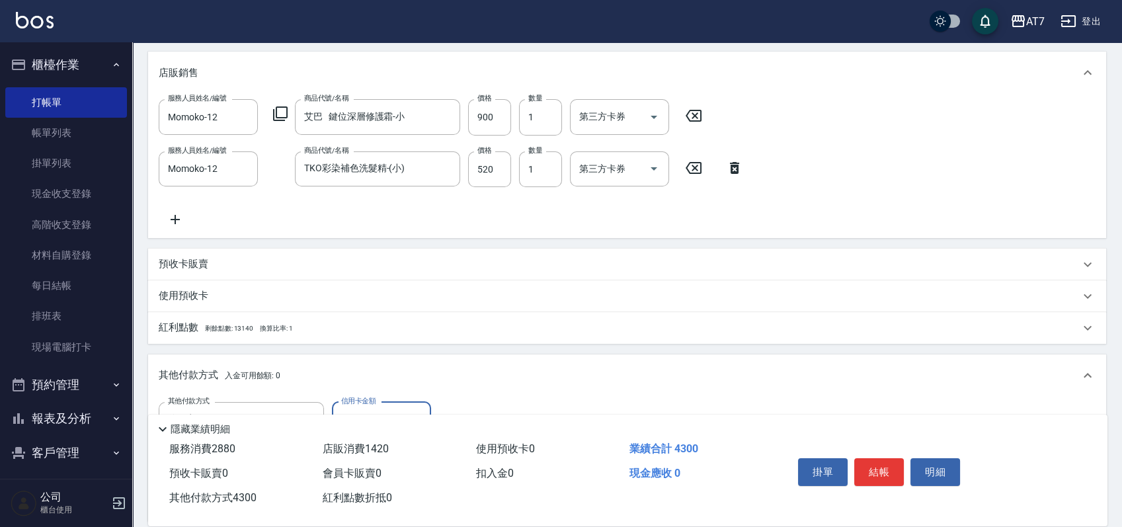
scroll to position [342, 0]
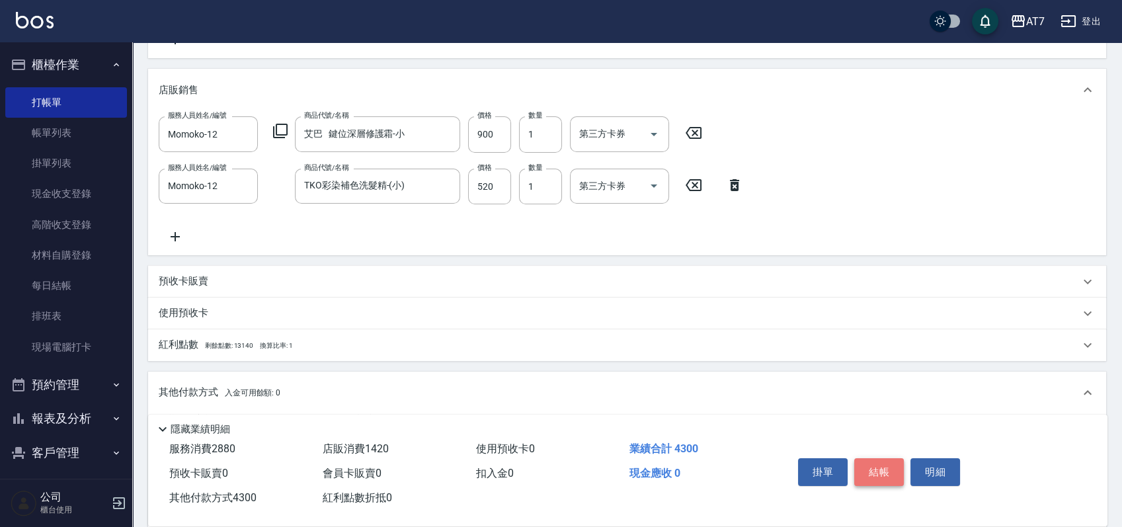
click at [865, 472] on button "結帳" at bounding box center [879, 472] width 50 height 28
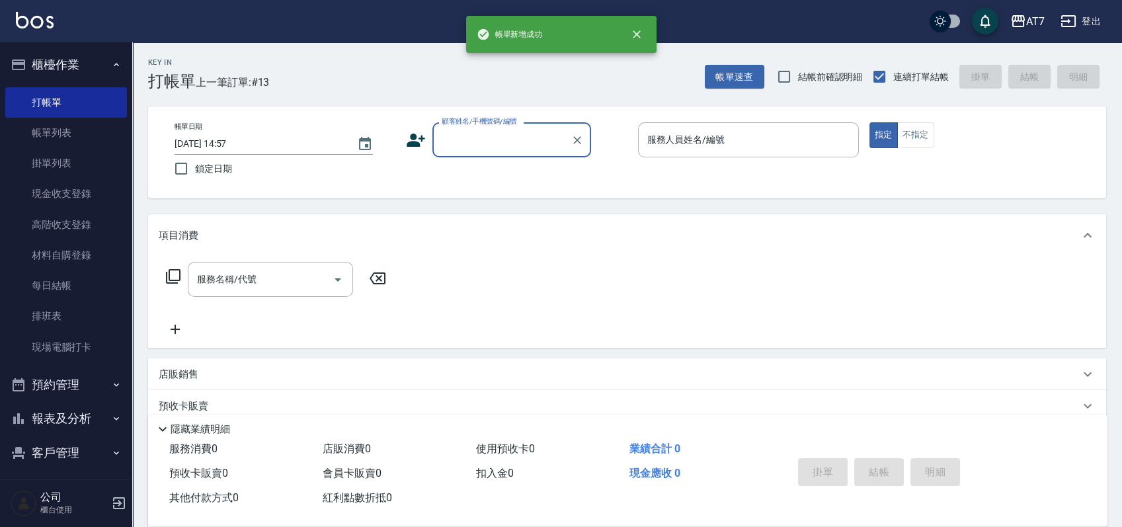
scroll to position [0, 0]
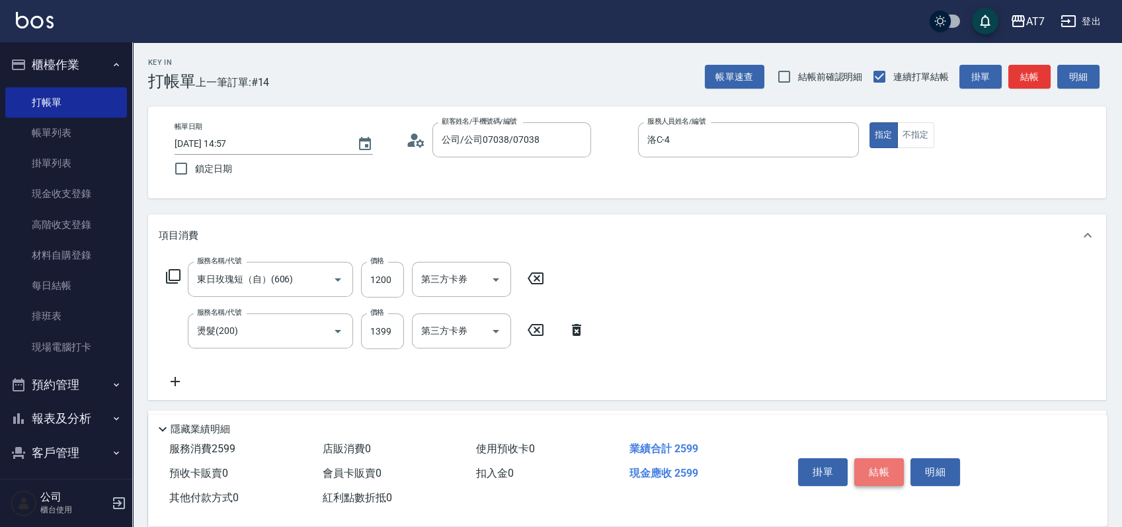
click at [865, 472] on button "結帳" at bounding box center [879, 472] width 50 height 28
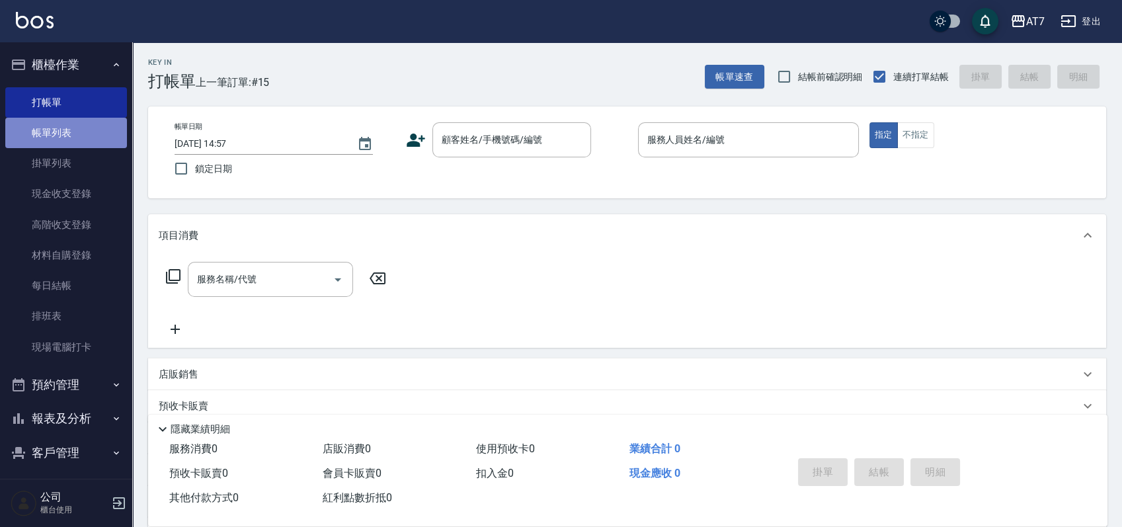
click at [65, 129] on link "帳單列表" at bounding box center [66, 133] width 122 height 30
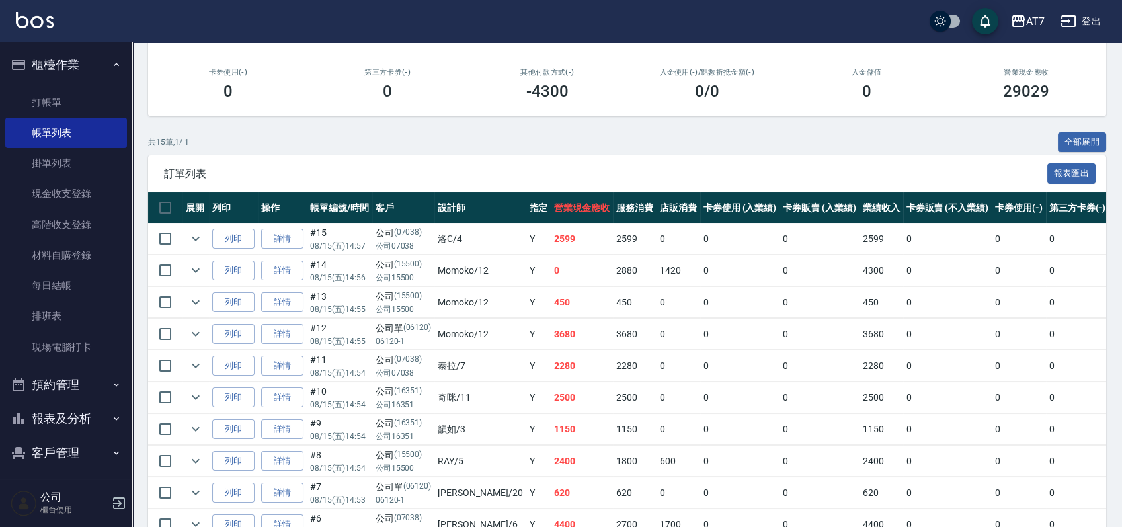
scroll to position [176, 0]
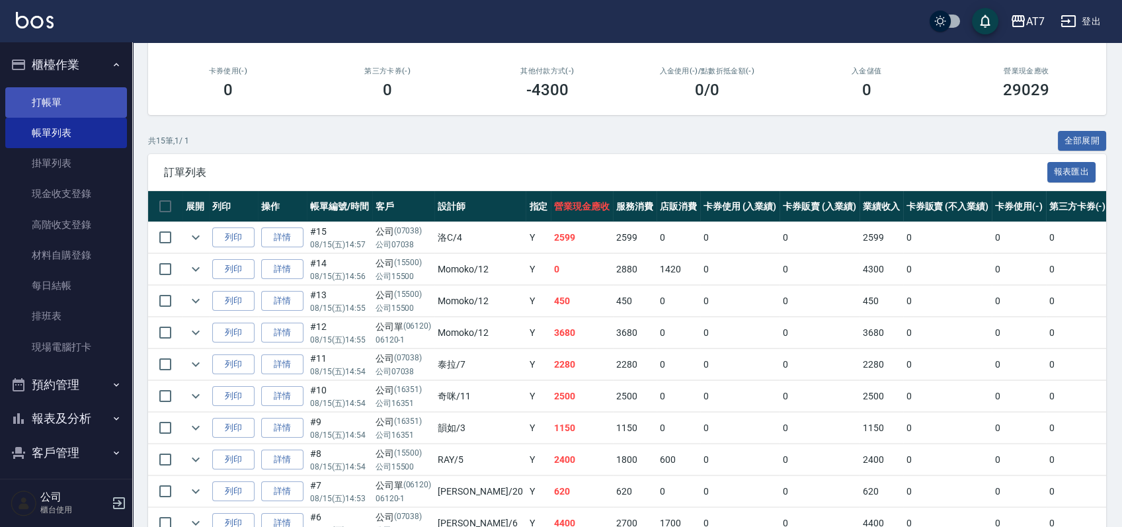
click at [83, 104] on link "打帳單" at bounding box center [66, 102] width 122 height 30
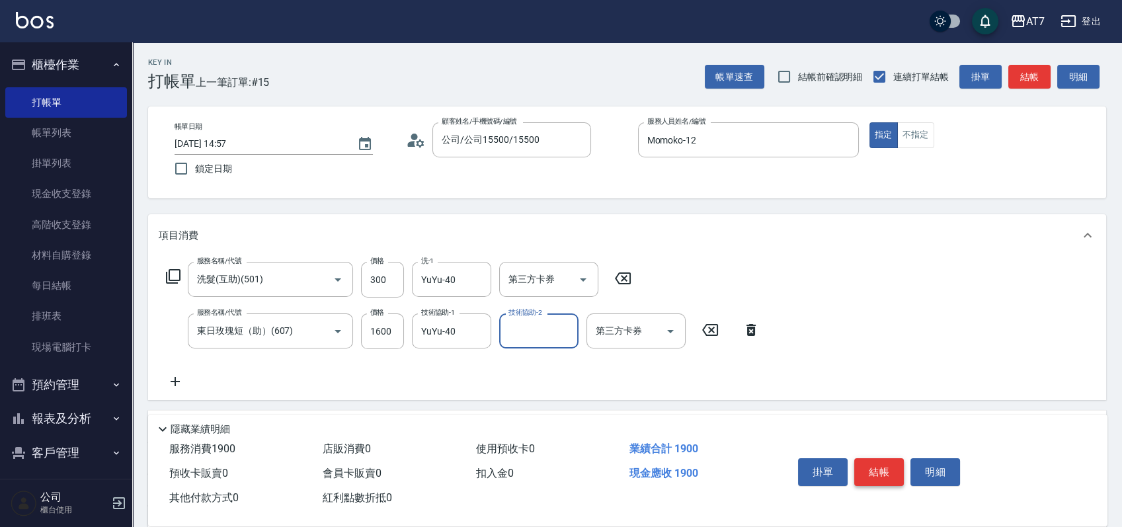
click at [876, 460] on button "結帳" at bounding box center [879, 472] width 50 height 28
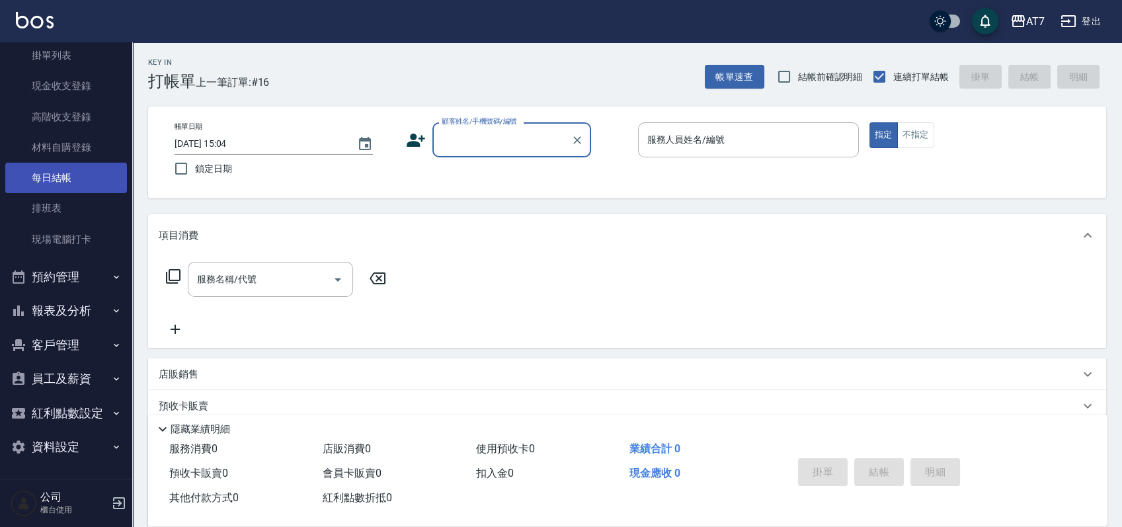
scroll to position [108, 0]
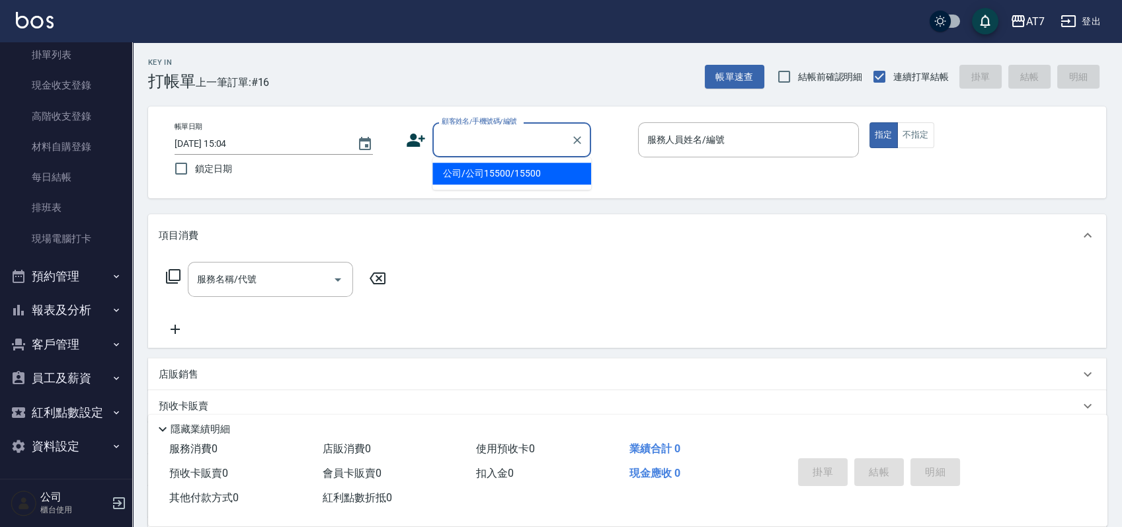
click at [496, 140] on input "顧客姓名/手機號碼/編號" at bounding box center [501, 139] width 127 height 23
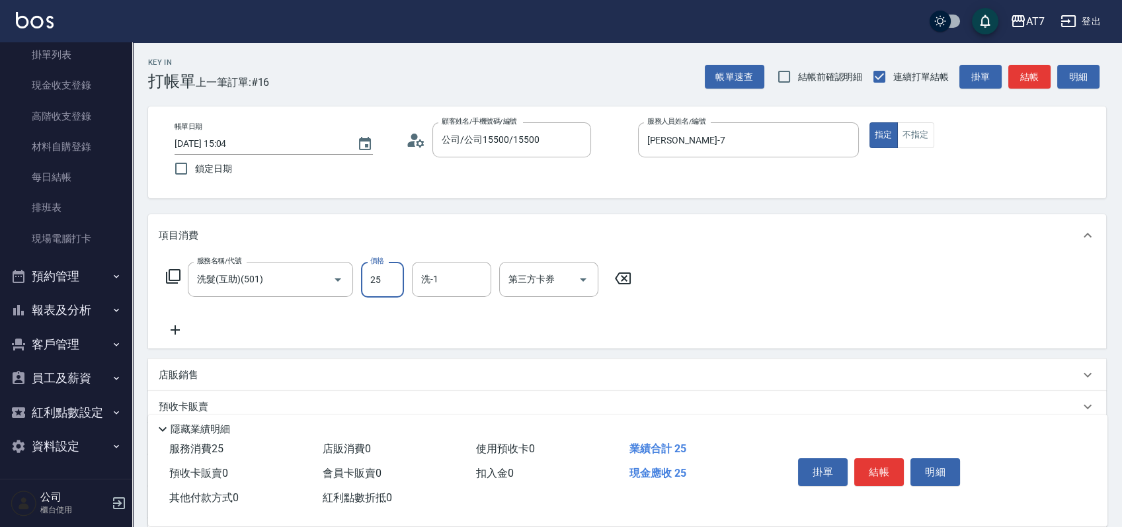
drag, startPoint x: 626, startPoint y: 274, endPoint x: 497, endPoint y: 287, distance: 129.5
click at [625, 274] on icon at bounding box center [622, 278] width 33 height 16
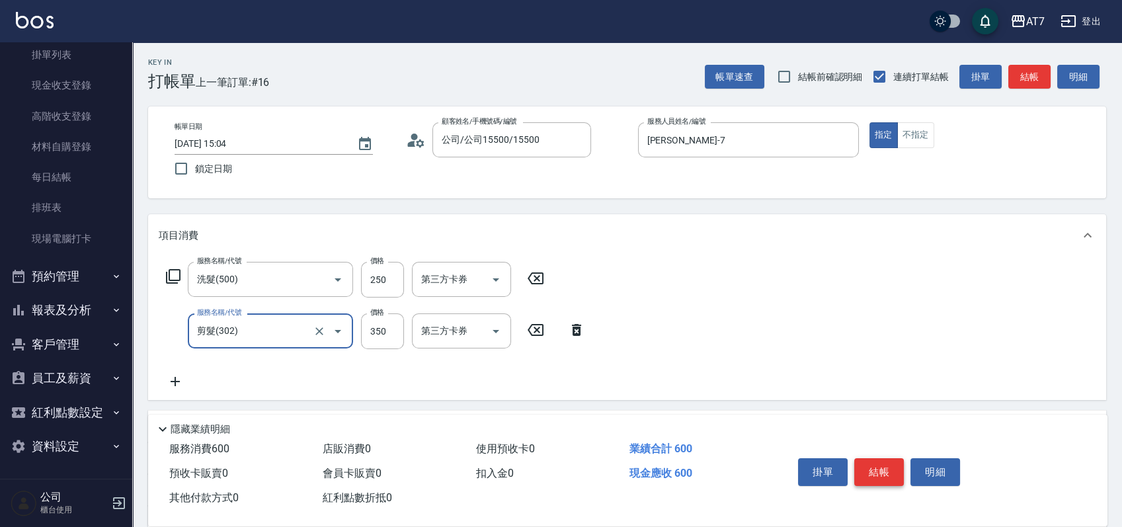
click at [876, 461] on button "結帳" at bounding box center [879, 472] width 50 height 28
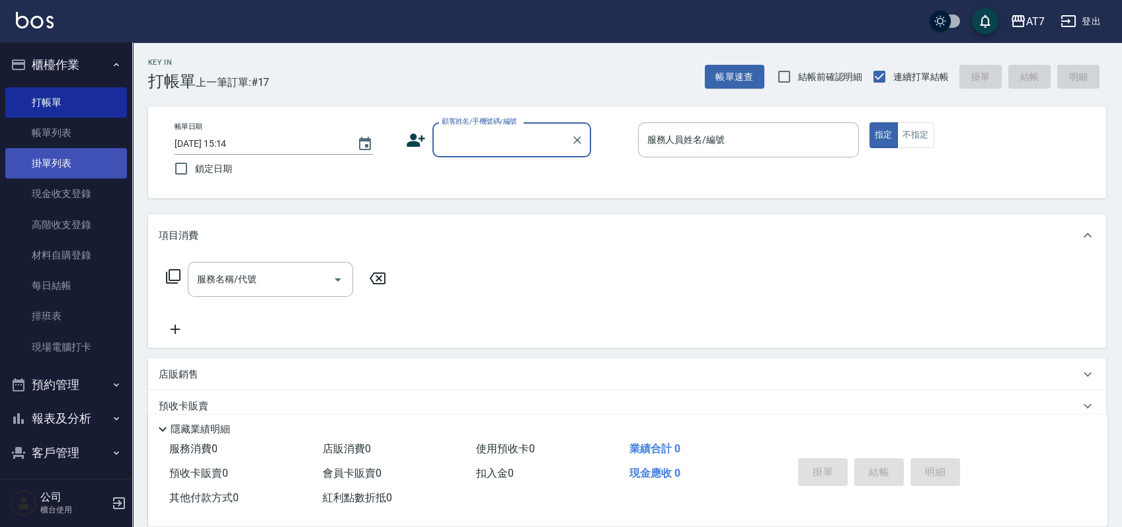
scroll to position [0, 0]
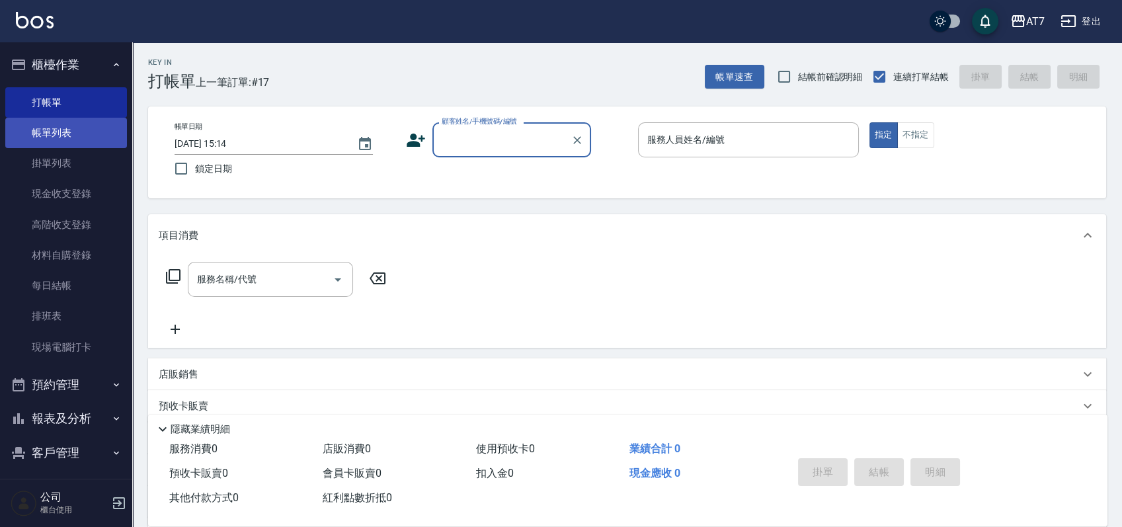
click at [67, 131] on link "帳單列表" at bounding box center [66, 133] width 122 height 30
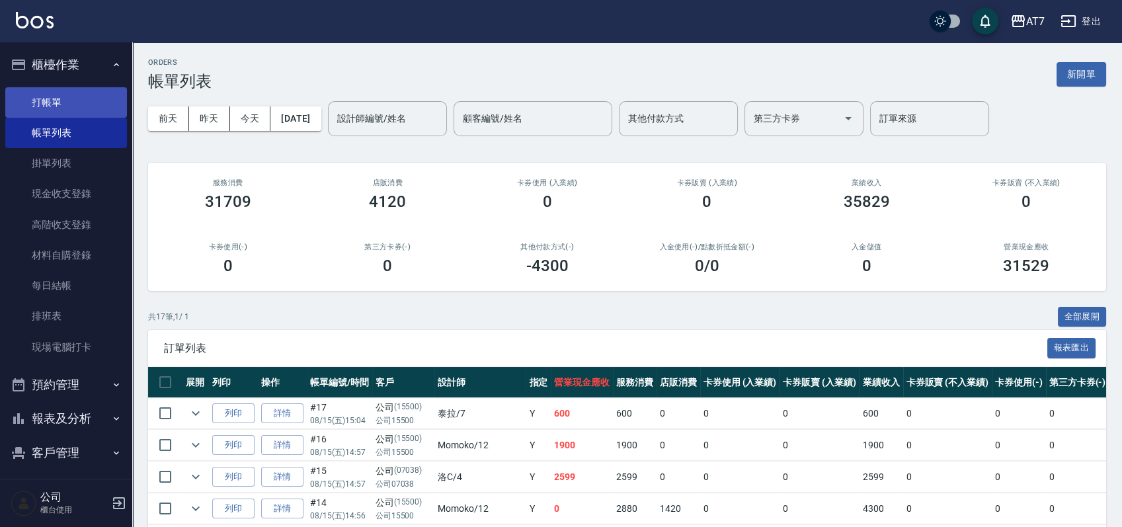
click at [73, 100] on link "打帳單" at bounding box center [66, 102] width 122 height 30
